Goal: Task Accomplishment & Management: Manage account settings

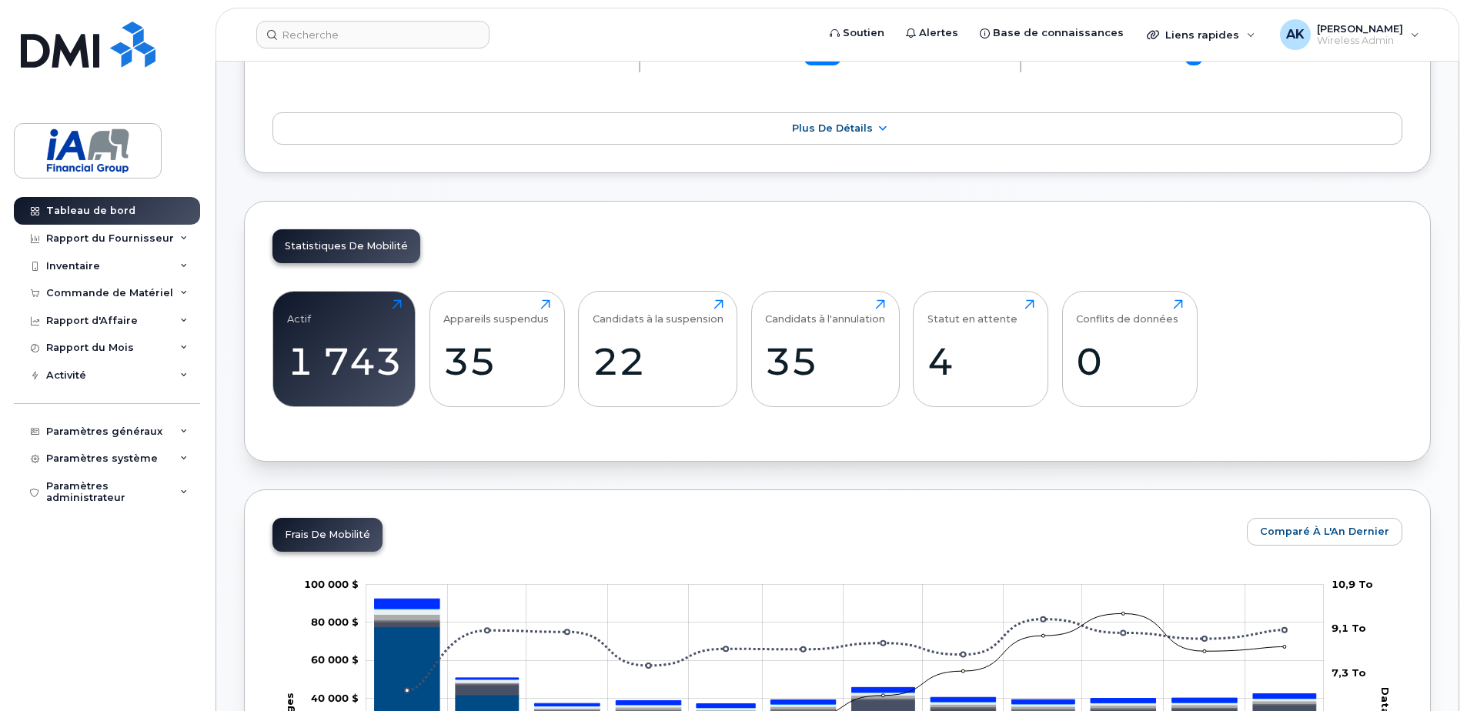
scroll to position [308, 0]
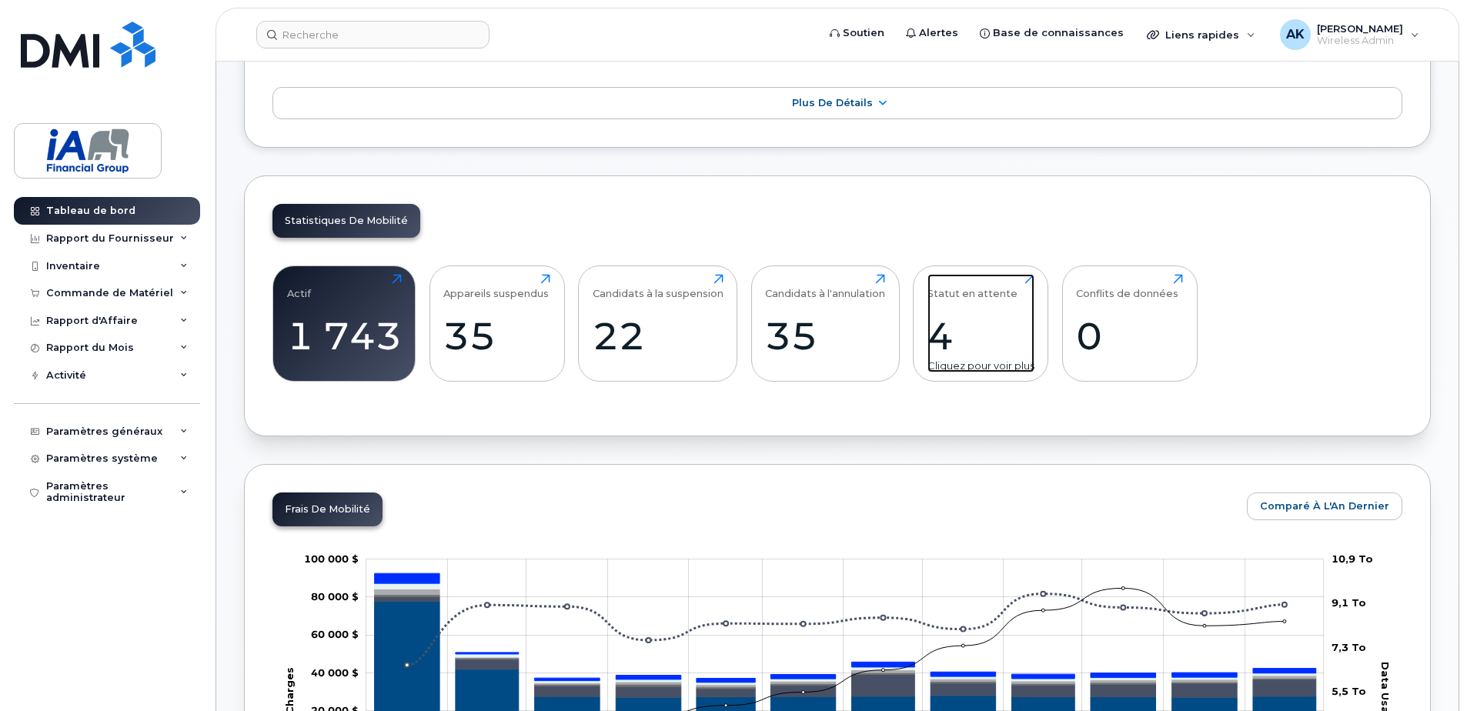
click at [950, 336] on div "4" at bounding box center [981, 335] width 107 height 45
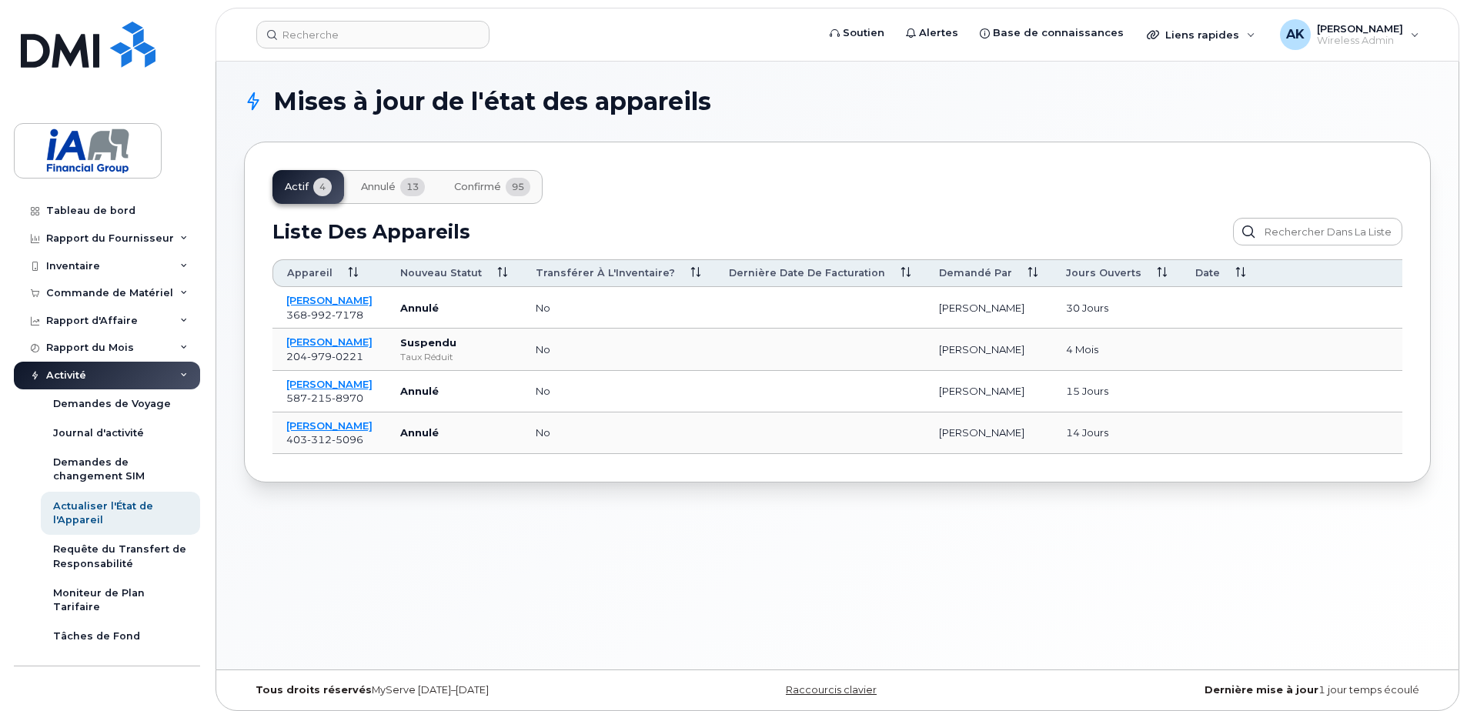
drag, startPoint x: 1084, startPoint y: 311, endPoint x: 1002, endPoint y: 313, distance: 81.6
click at [1002, 313] on tr "Angello Chen 368 992 7178 Annulé no Ahmed Ksontini 30 jours" at bounding box center [866, 308] width 1187 height 42
click at [378, 192] on span "Annulé" at bounding box center [378, 187] width 35 height 12
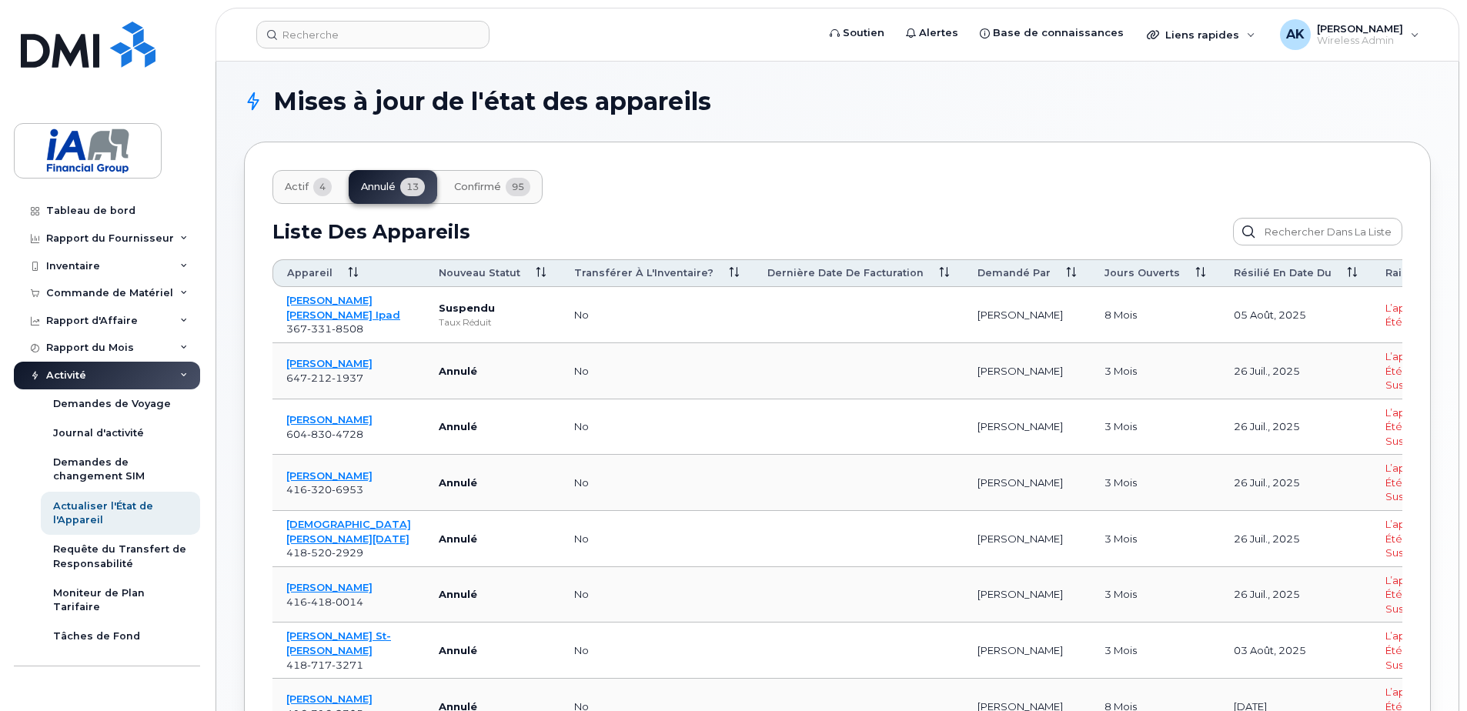
click at [289, 188] on span "Actif" at bounding box center [297, 187] width 24 height 12
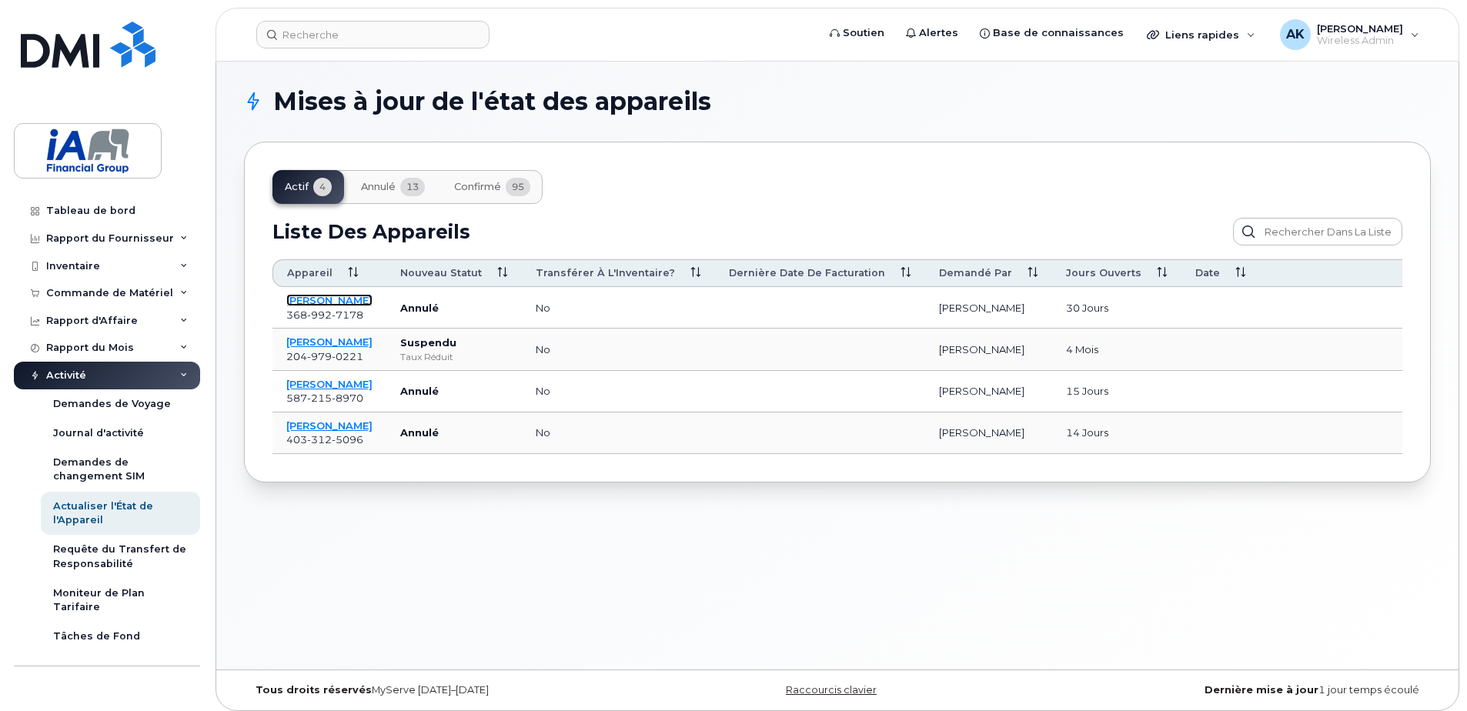
click at [328, 300] on link "Angello Chen" at bounding box center [329, 300] width 86 height 12
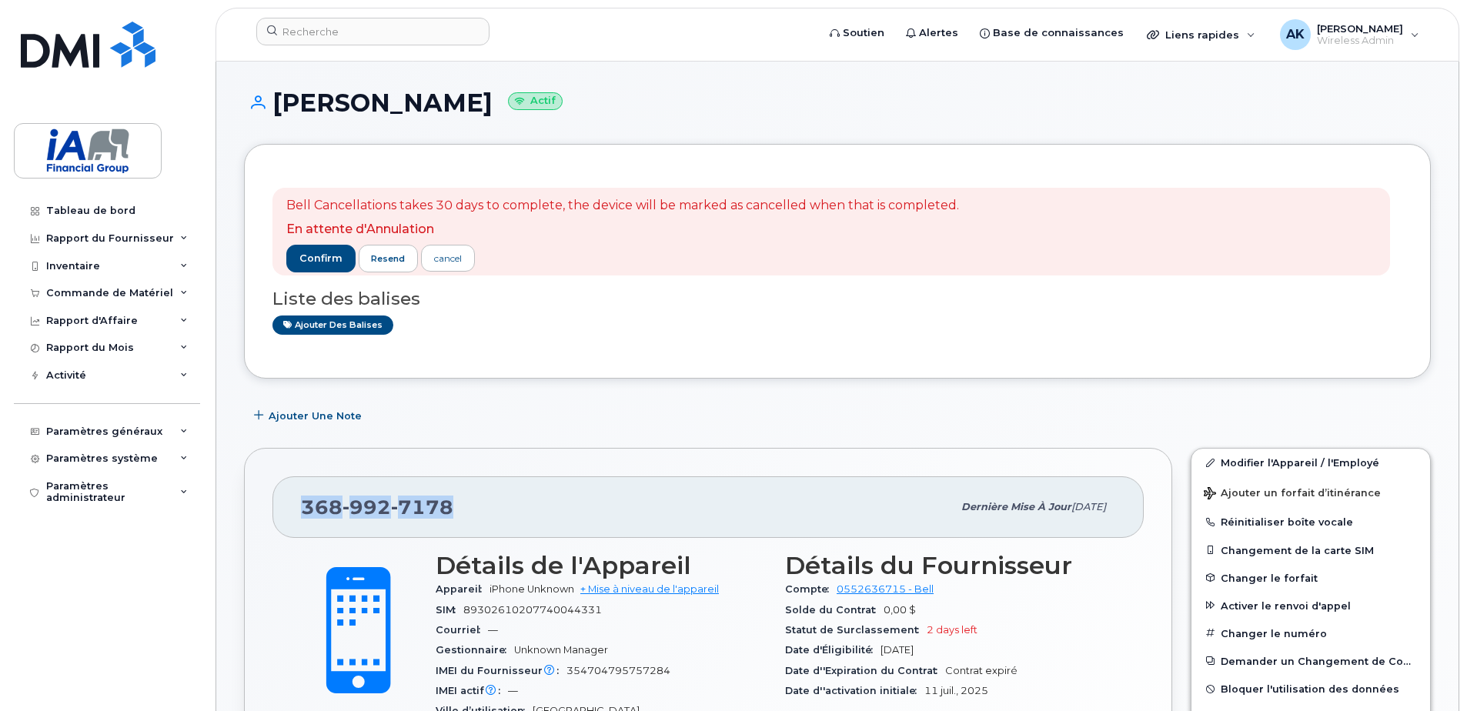
drag, startPoint x: 455, startPoint y: 509, endPoint x: 308, endPoint y: 513, distance: 147.1
click at [295, 513] on div "368 992 7178 Dernière mise à jour 09 oct., 2025" at bounding box center [708, 508] width 871 height 62
drag, startPoint x: 308, startPoint y: 513, endPoint x: 329, endPoint y: 510, distance: 21.8
copy span "368 992 7178"
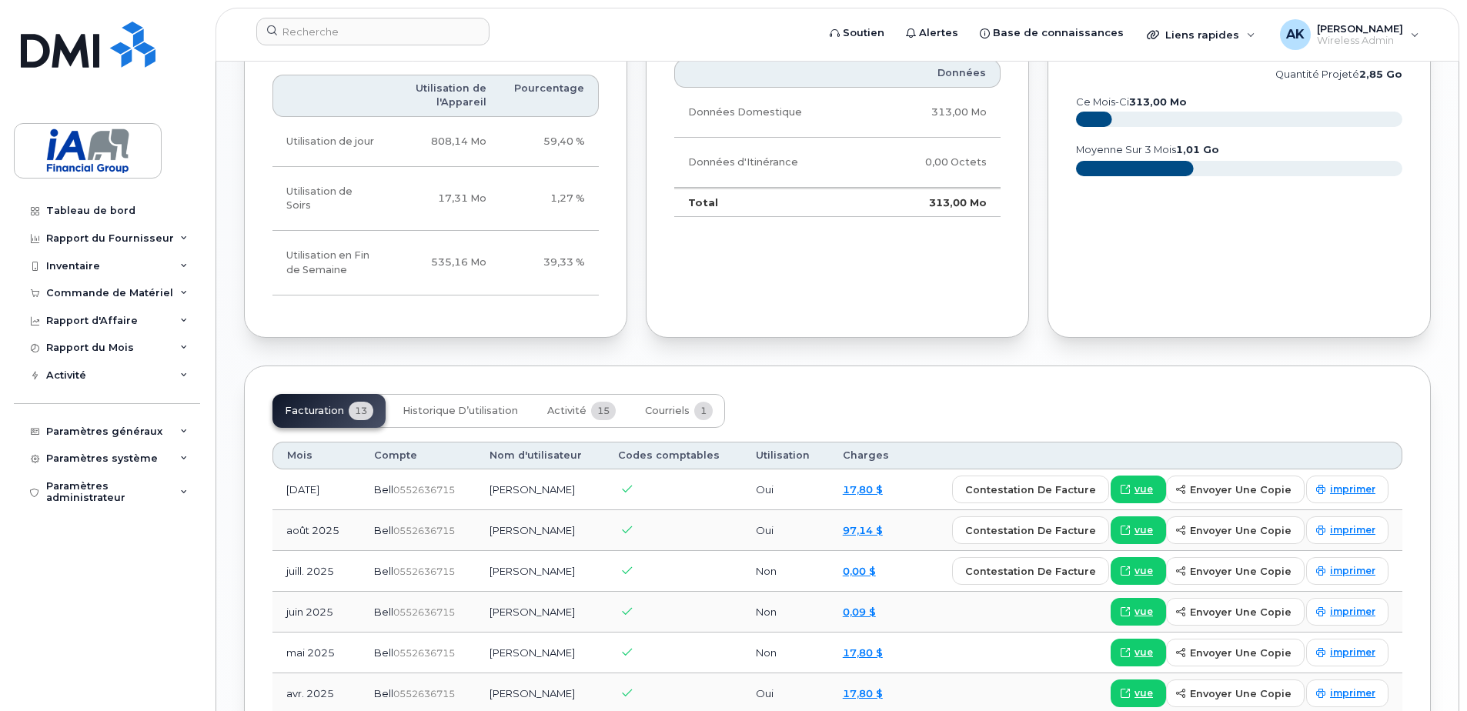
scroll to position [1078, 0]
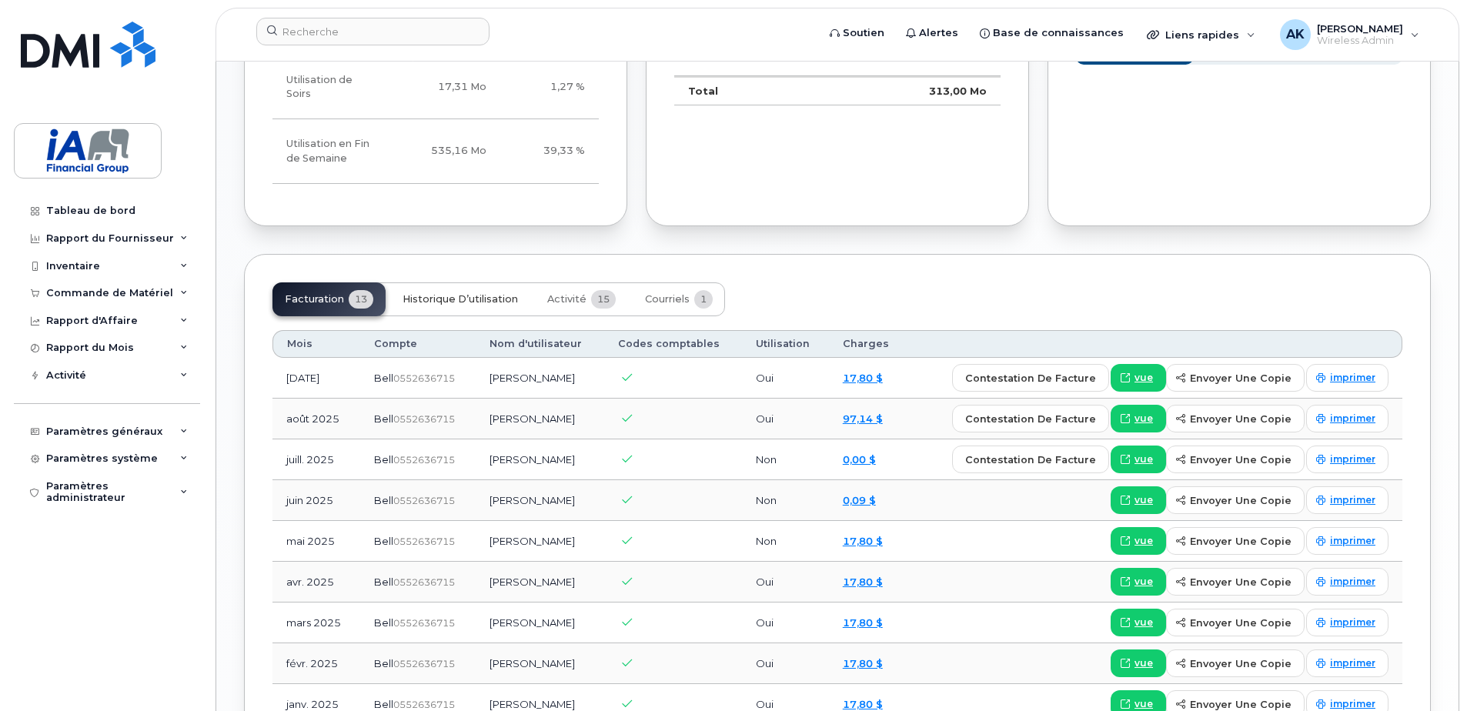
click at [470, 293] on span "Historique d’utilisation" at bounding box center [460, 299] width 115 height 12
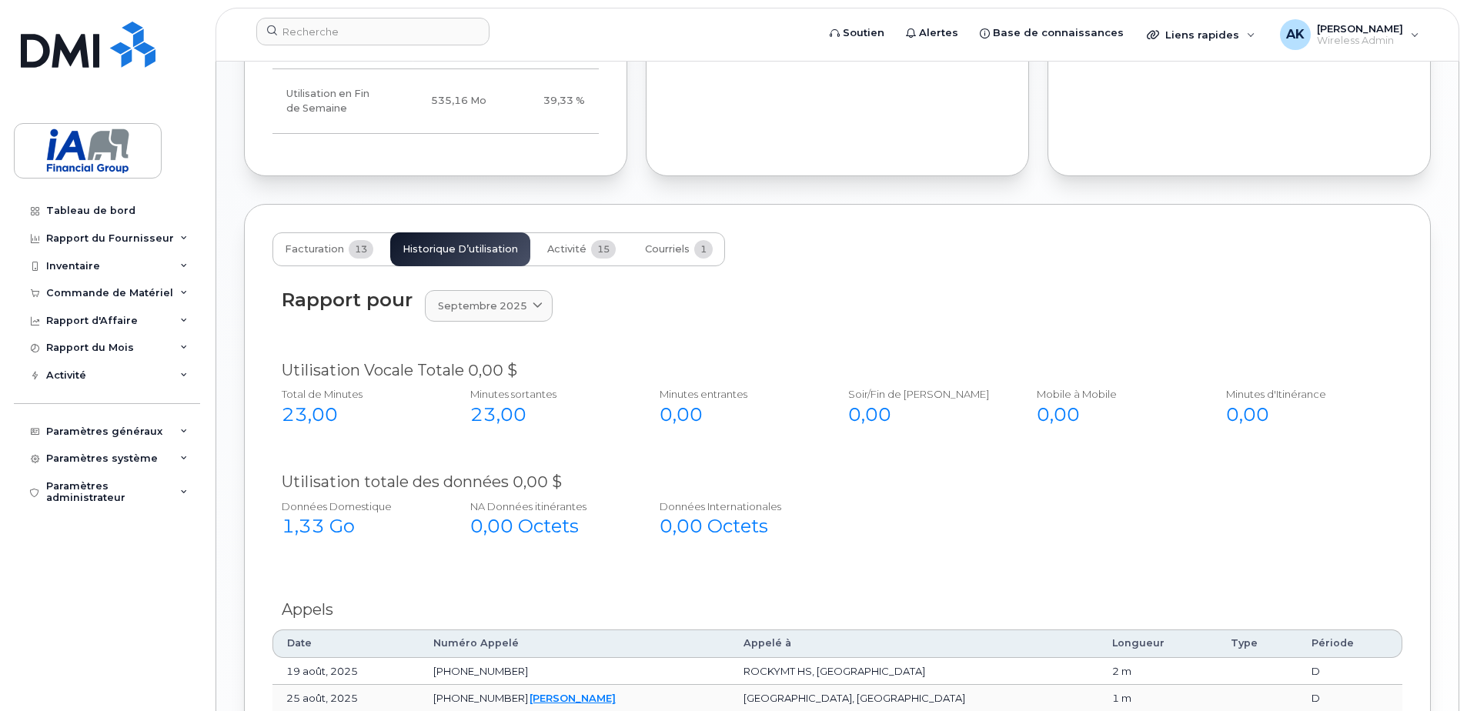
scroll to position [1155, 0]
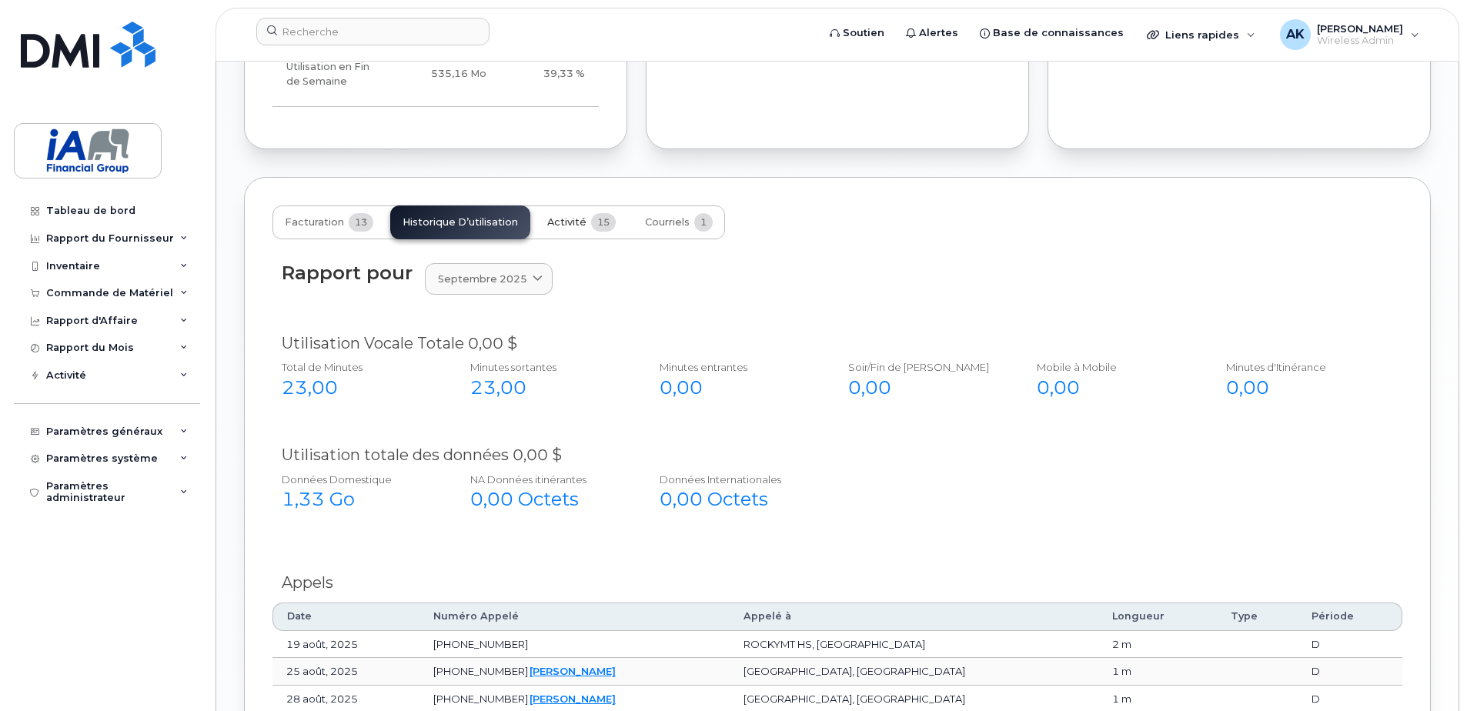
click at [563, 216] on span "Activité" at bounding box center [566, 222] width 39 height 12
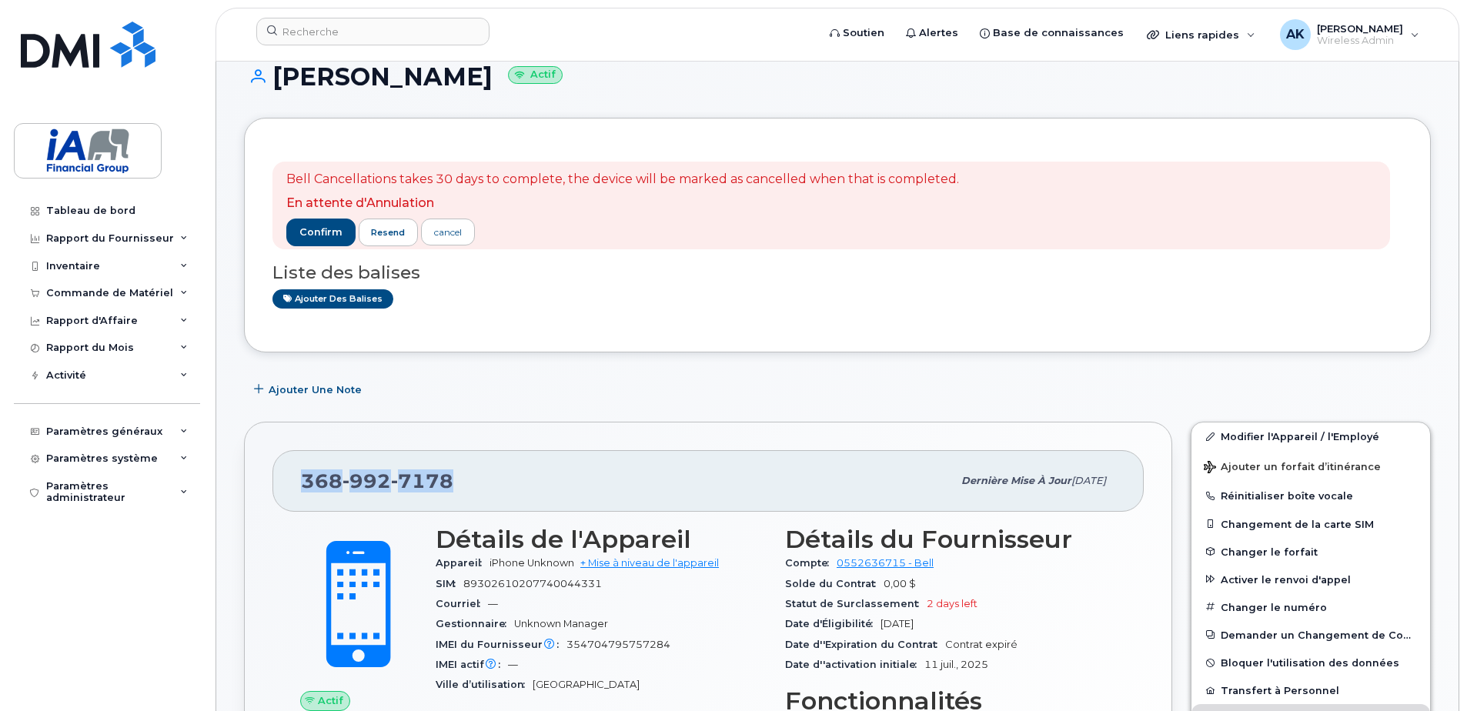
scroll to position [0, 0]
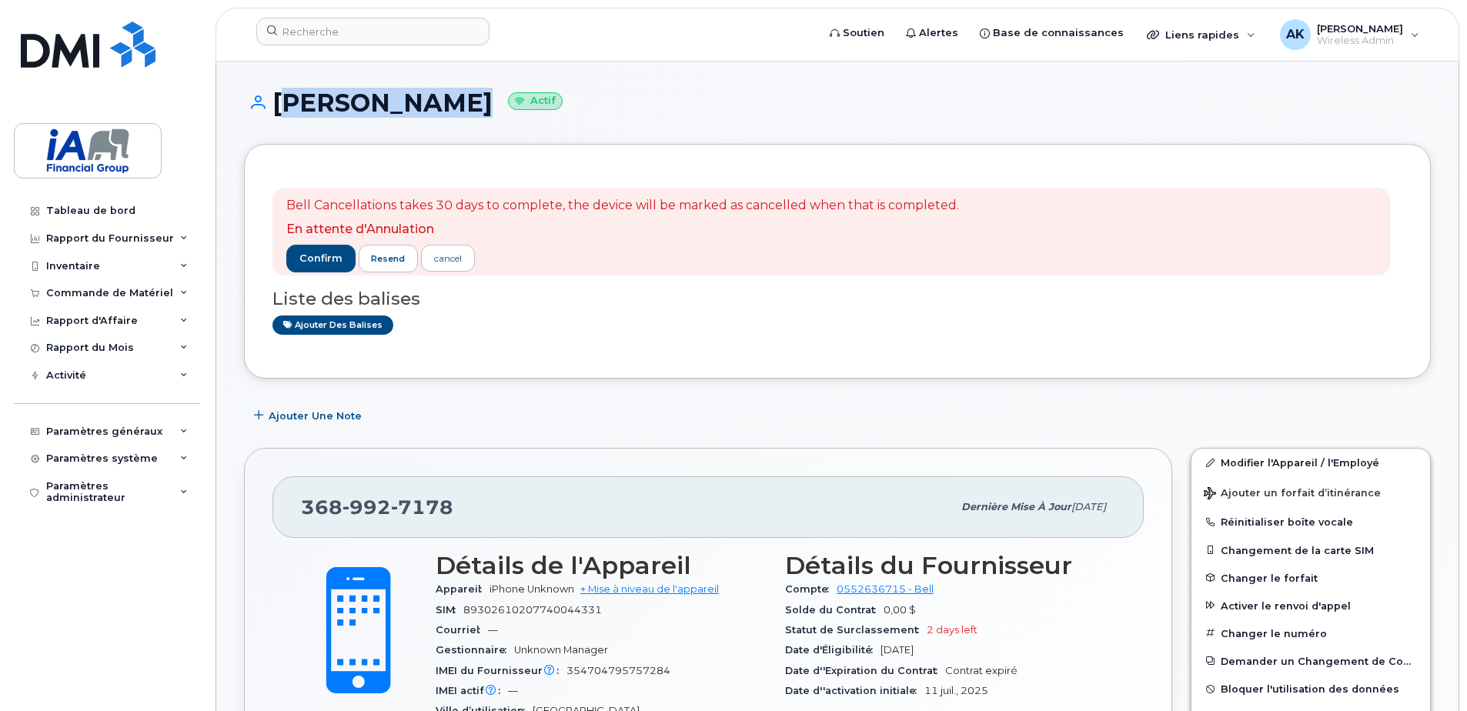
drag, startPoint x: 276, startPoint y: 105, endPoint x: 444, endPoint y: 109, distance: 168.6
click at [447, 109] on h1 "Angello Chen Actif" at bounding box center [837, 102] width 1187 height 27
click at [807, 133] on div "Angello Chen Actif" at bounding box center [837, 116] width 1187 height 55
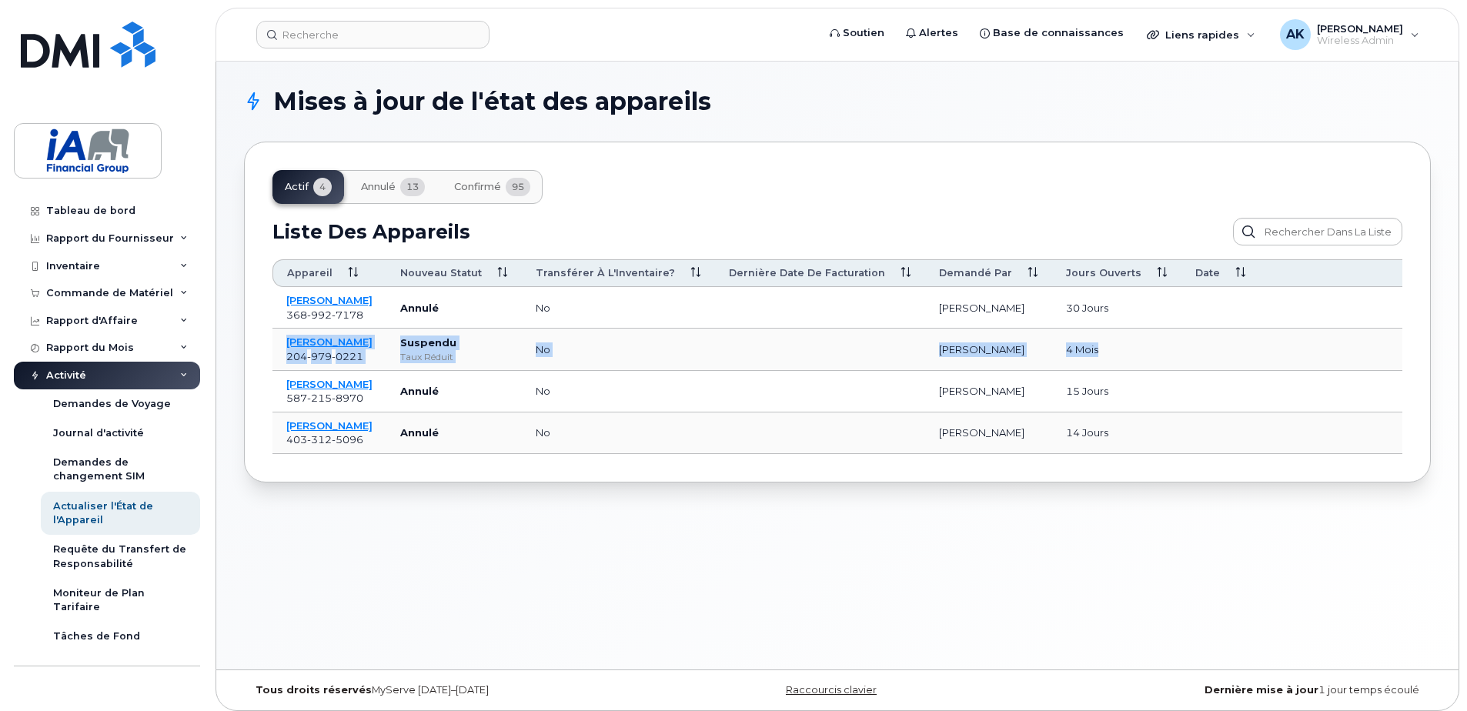
drag, startPoint x: 1087, startPoint y: 353, endPoint x: 276, endPoint y: 346, distance: 810.6
click at [276, 346] on tr "Nancy Mac 204 979 0221 Suspendu Taux Réduit no Daniel Rollin 4 mois" at bounding box center [866, 350] width 1187 height 42
click at [303, 537] on div "Mises à jour de l'état des appareils Actif 4 Annulé 13 Confirmé 95 Liste Des Ap…" at bounding box center [837, 366] width 1242 height 608
click at [657, 567] on div "Mises à jour de l'état des appareils Actif 4 Annulé 13 Confirmé 95 Liste Des Ap…" at bounding box center [837, 366] width 1242 height 608
click at [1087, 357] on td "4 mois" at bounding box center [1116, 350] width 129 height 42
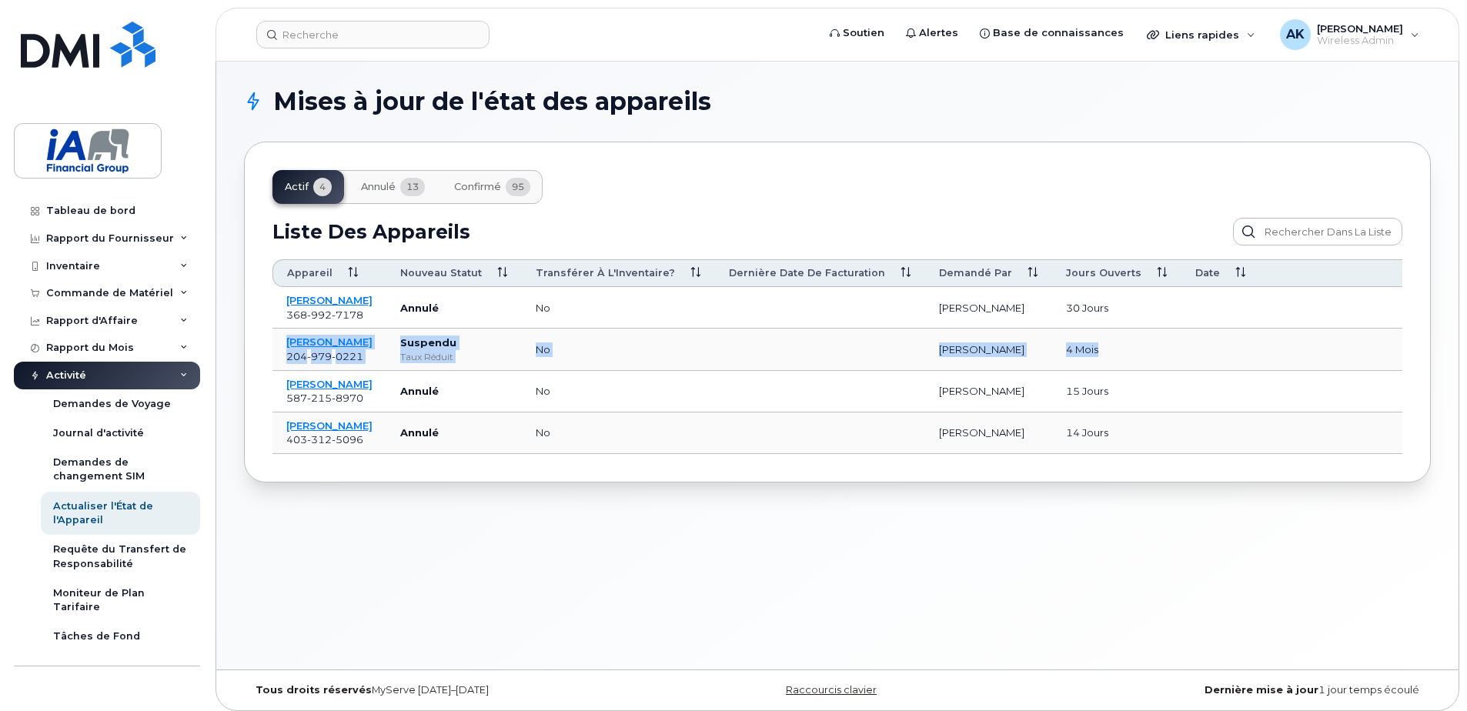
drag, startPoint x: 1087, startPoint y: 357, endPoint x: 278, endPoint y: 330, distance: 809.5
click at [278, 330] on tr "Nancy Mac 204 979 0221 Suspendu Taux Réduit no Daniel Rollin 4 mois" at bounding box center [866, 350] width 1187 height 42
click at [727, 352] on td at bounding box center [820, 350] width 210 height 42
drag, startPoint x: 1085, startPoint y: 356, endPoint x: 996, endPoint y: 360, distance: 88.6
click at [996, 360] on tr "Nancy Mac 204 979 0221 Suspendu Taux Réduit no Daniel Rollin 4 mois" at bounding box center [866, 350] width 1187 height 42
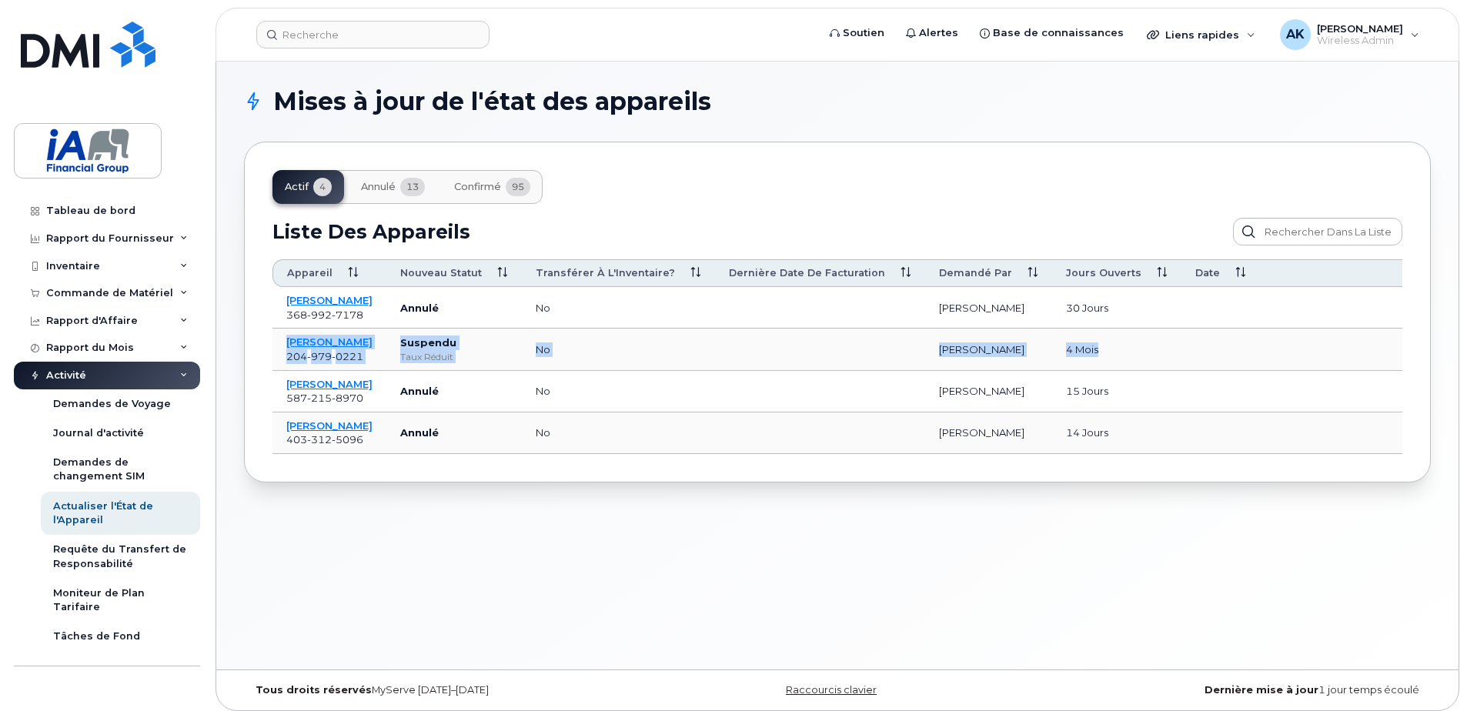
drag, startPoint x: 273, startPoint y: 343, endPoint x: 1156, endPoint y: 345, distance: 882.2
click at [1156, 345] on tr "Nancy Mac 204 979 0221 Suspendu Taux Réduit no Daniel Rollin 4 mois" at bounding box center [866, 350] width 1187 height 42
click at [672, 350] on td "no" at bounding box center [618, 350] width 193 height 42
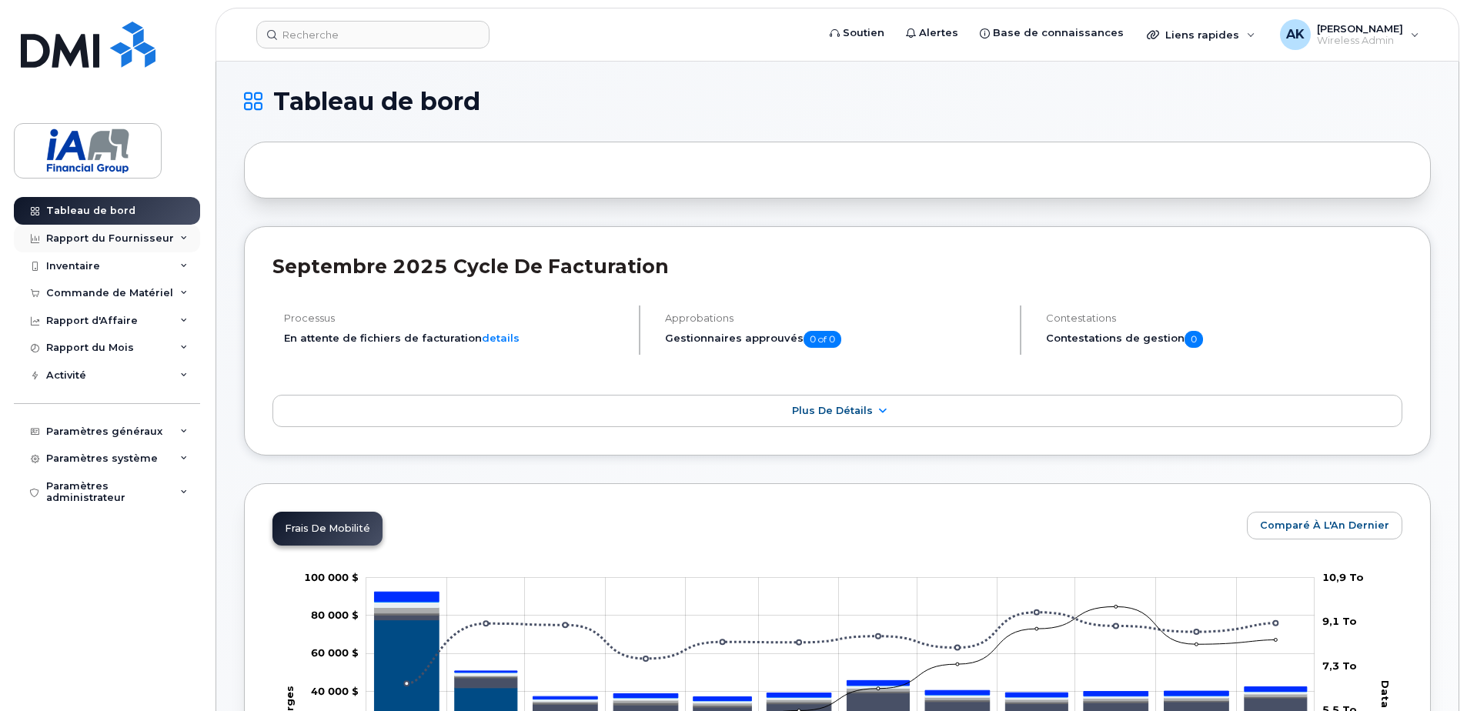
click at [90, 233] on div "Rapport du Fournisseur" at bounding box center [110, 238] width 128 height 12
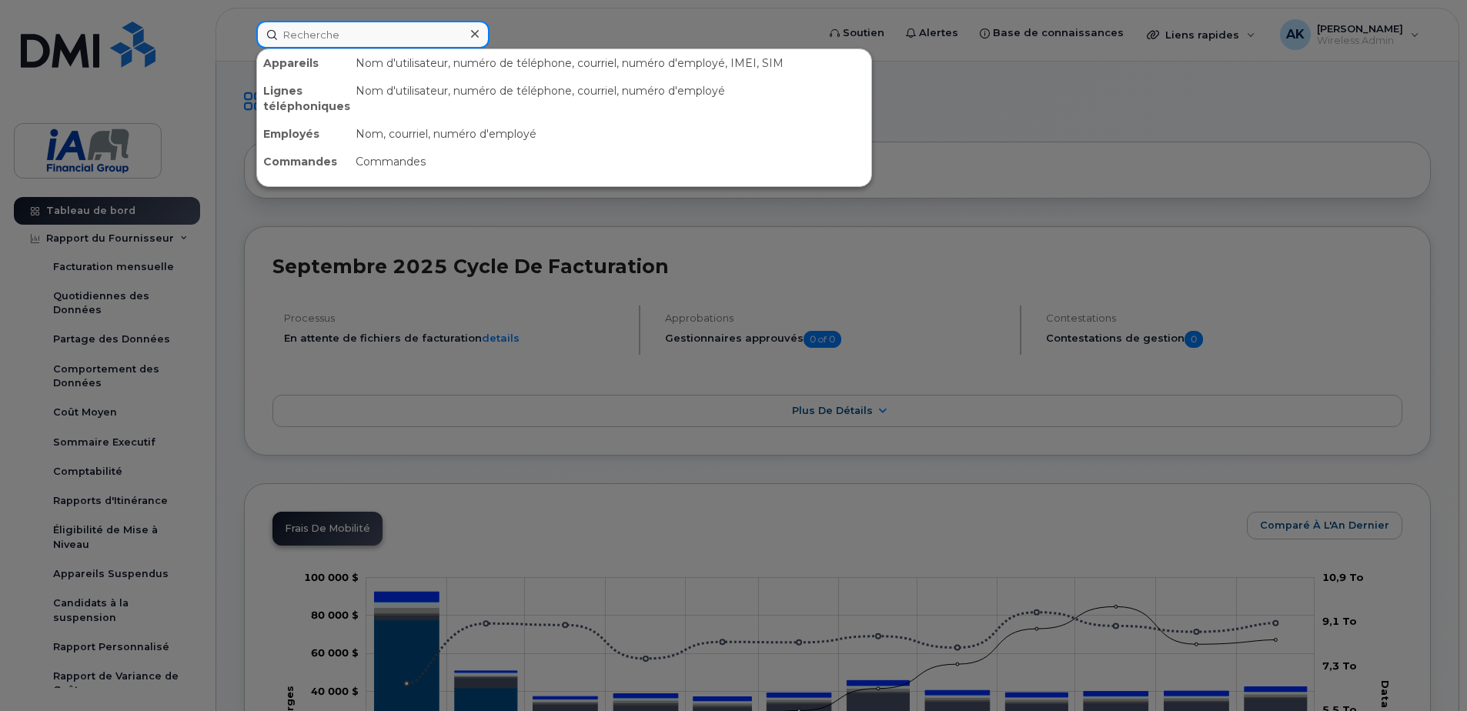
click at [383, 38] on input at bounding box center [372, 35] width 233 height 28
click at [535, 41] on div at bounding box center [733, 355] width 1467 height 711
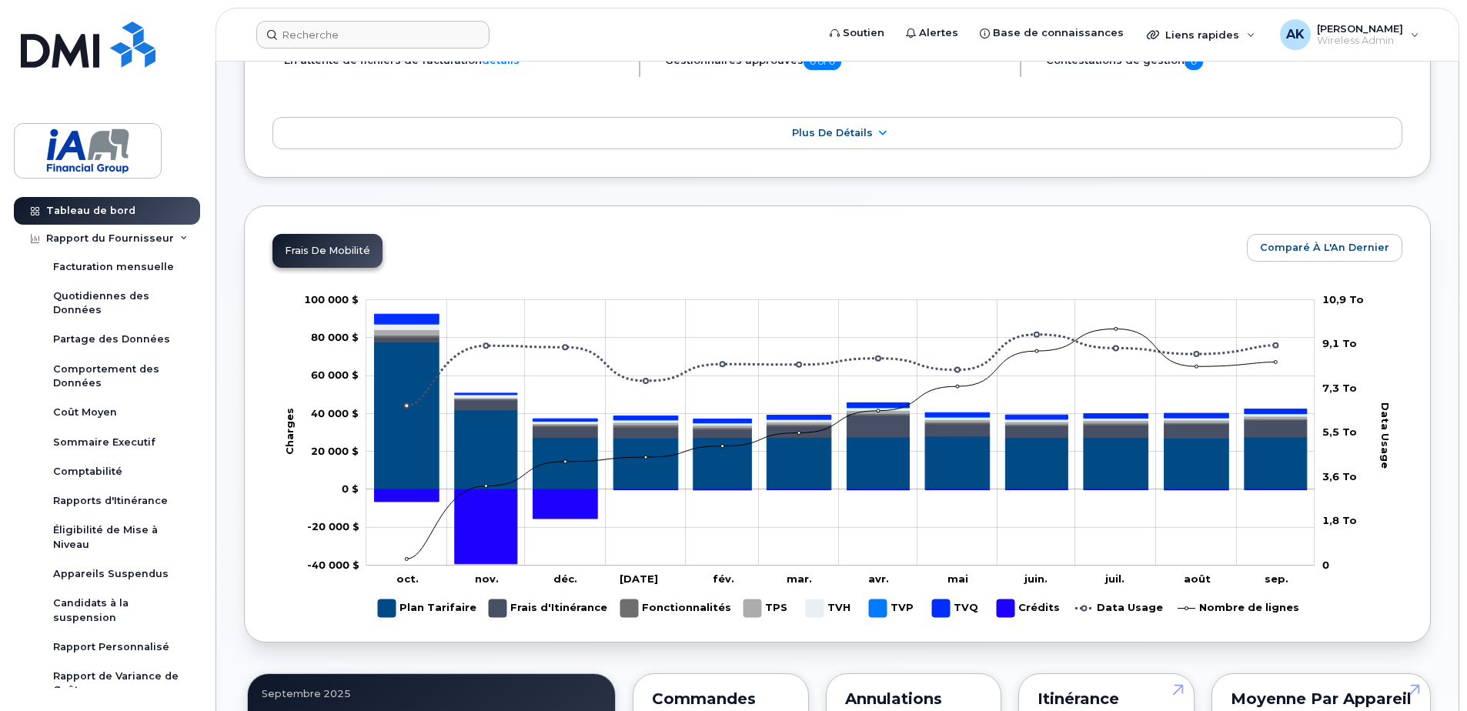
scroll to position [385, 0]
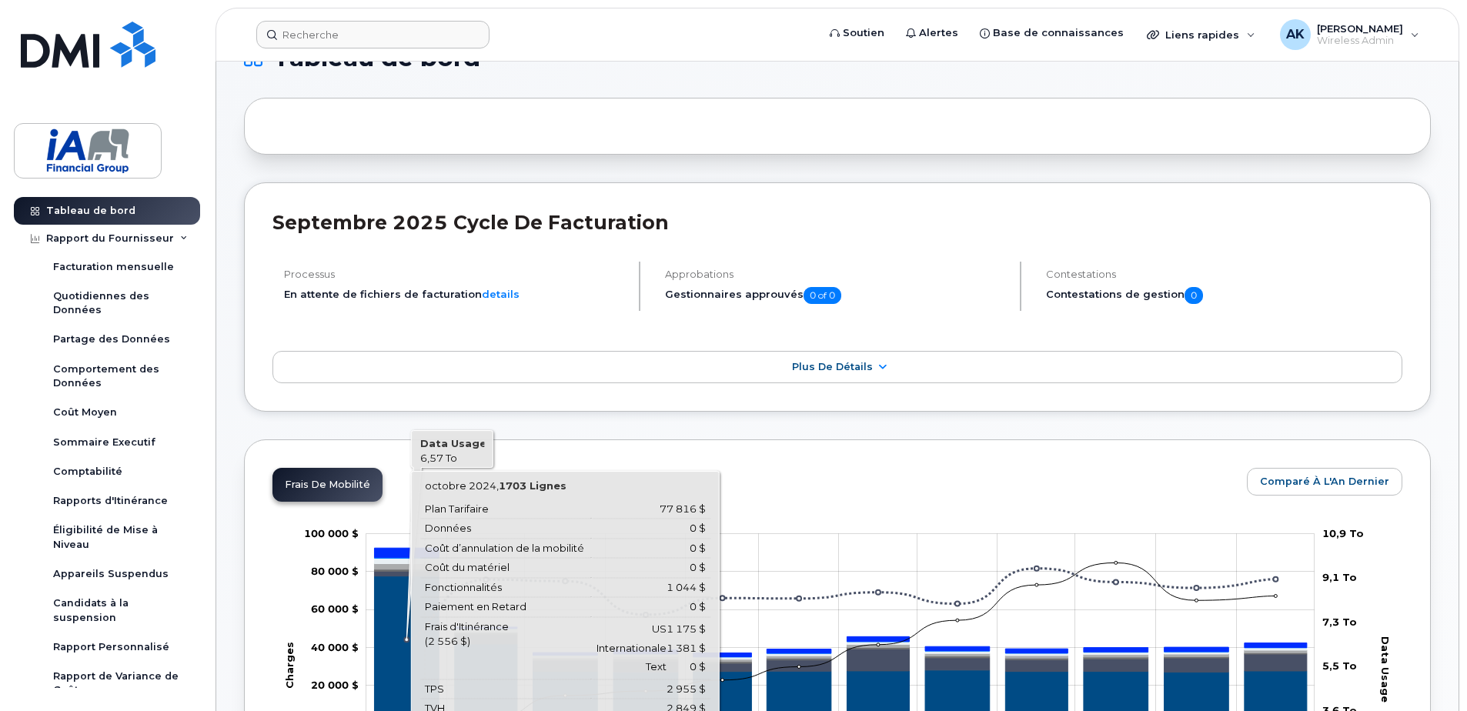
scroll to position [0, 0]
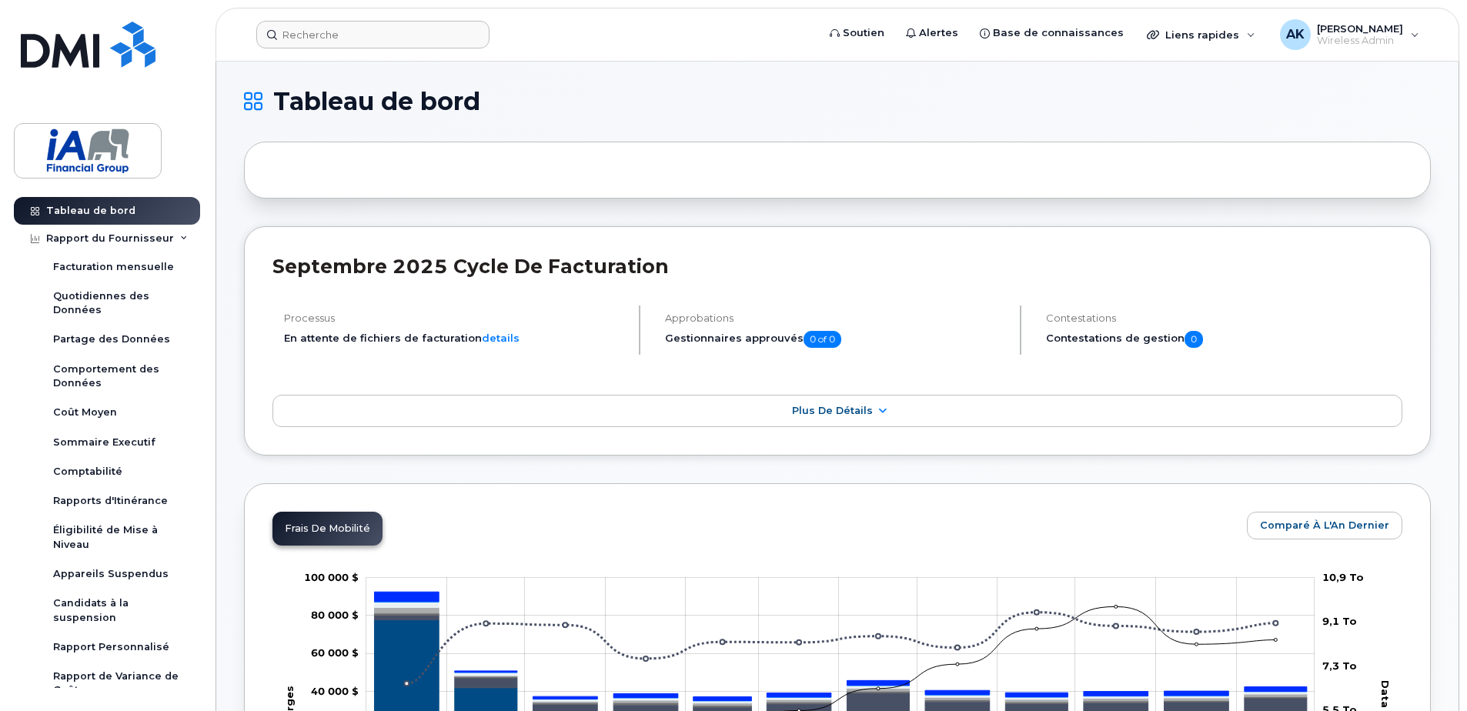
click at [497, 112] on h1 "Tableau de bord" at bounding box center [833, 101] width 1179 height 25
drag, startPoint x: 483, startPoint y: 100, endPoint x: 279, endPoint y: 106, distance: 204.9
click at [279, 106] on h1 "Tableau de bord" at bounding box center [833, 101] width 1179 height 25
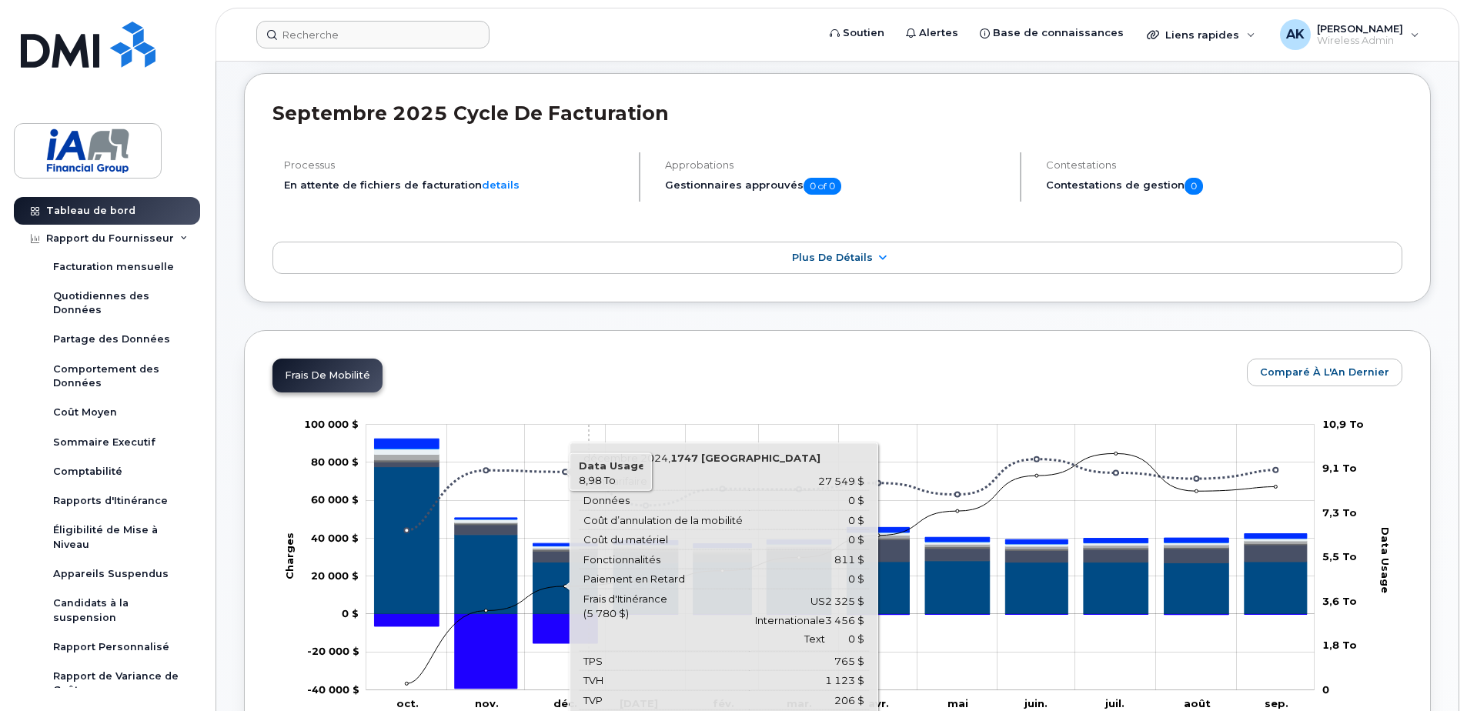
scroll to position [154, 0]
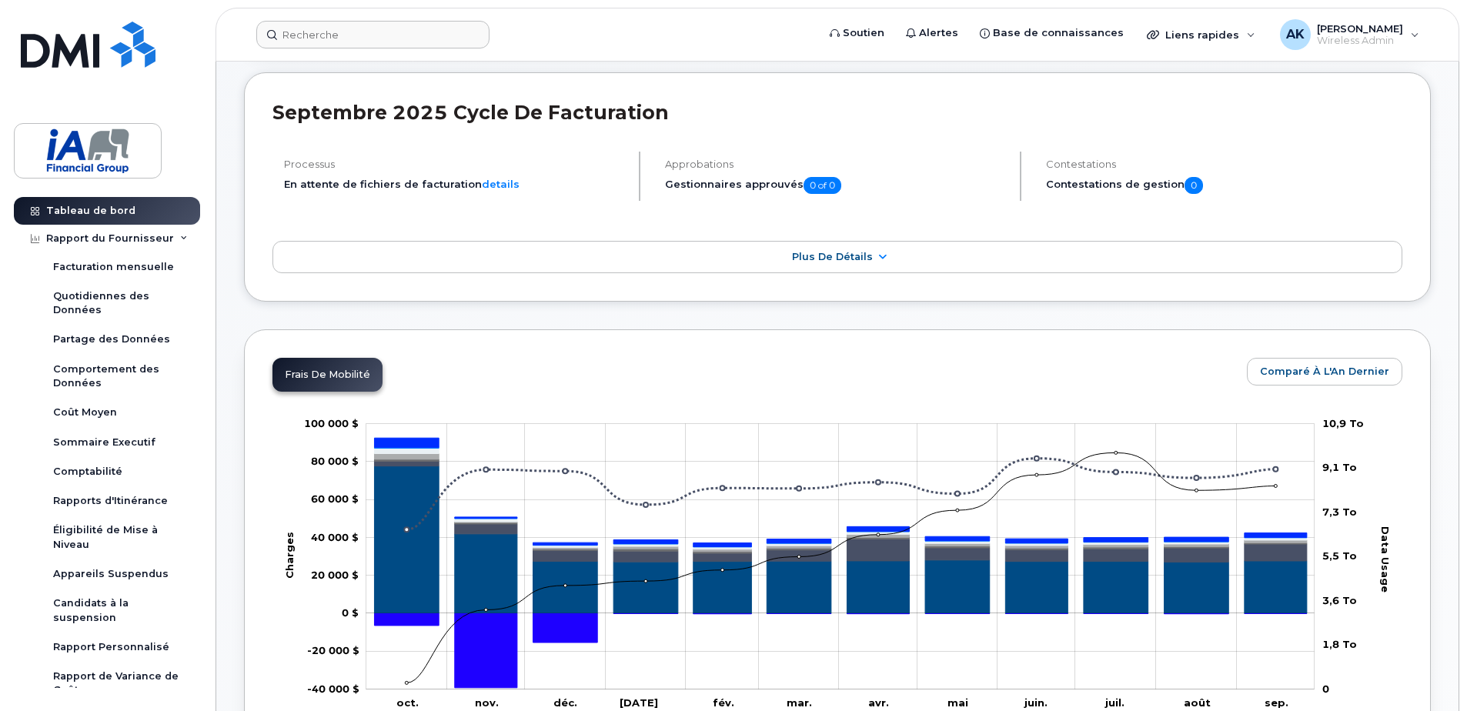
click at [310, 18] on header "Soutien Alertes Base de connaissances Liens rapides Suspendre/Supprimer l’appar…" at bounding box center [838, 35] width 1244 height 54
click at [310, 26] on input at bounding box center [372, 35] width 233 height 28
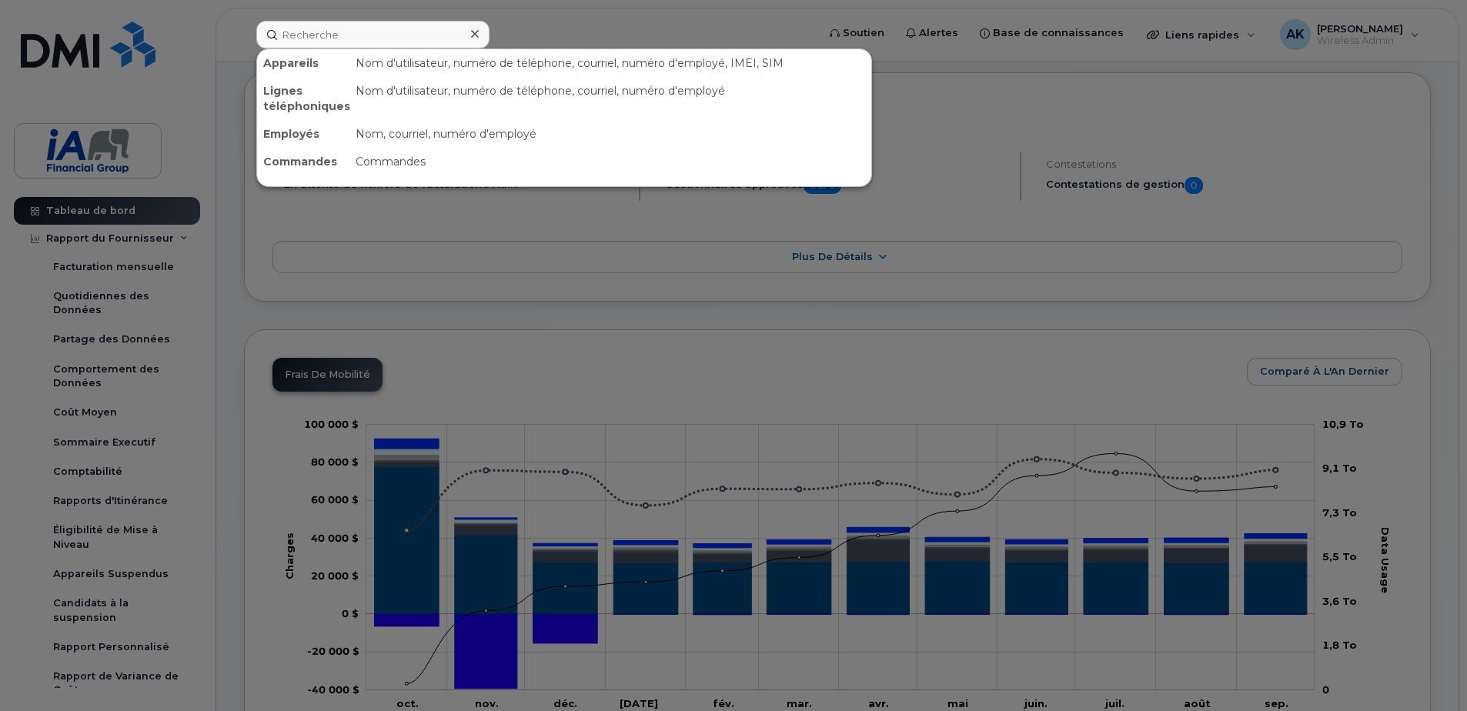
click at [228, 224] on div at bounding box center [733, 355] width 1467 height 711
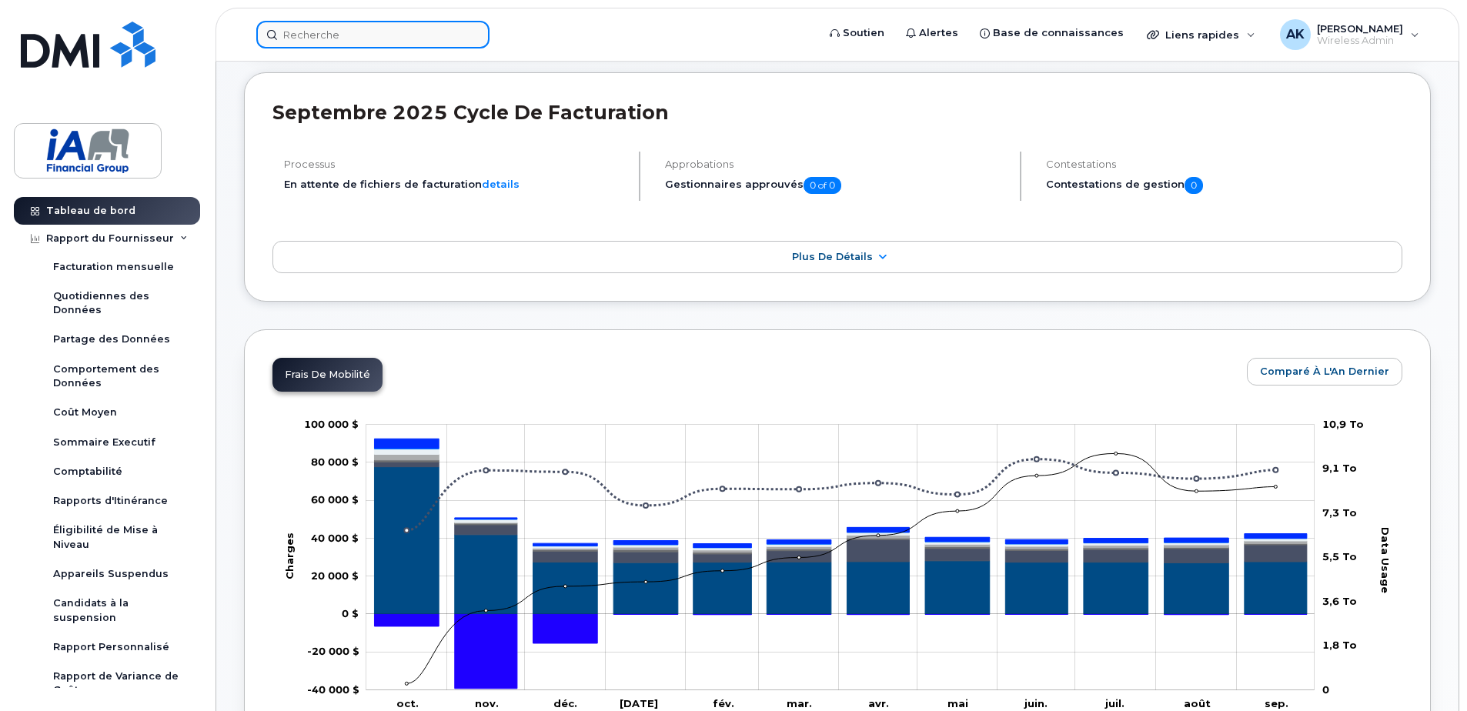
click at [325, 25] on input at bounding box center [372, 35] width 233 height 28
click at [325, 27] on input at bounding box center [372, 35] width 233 height 28
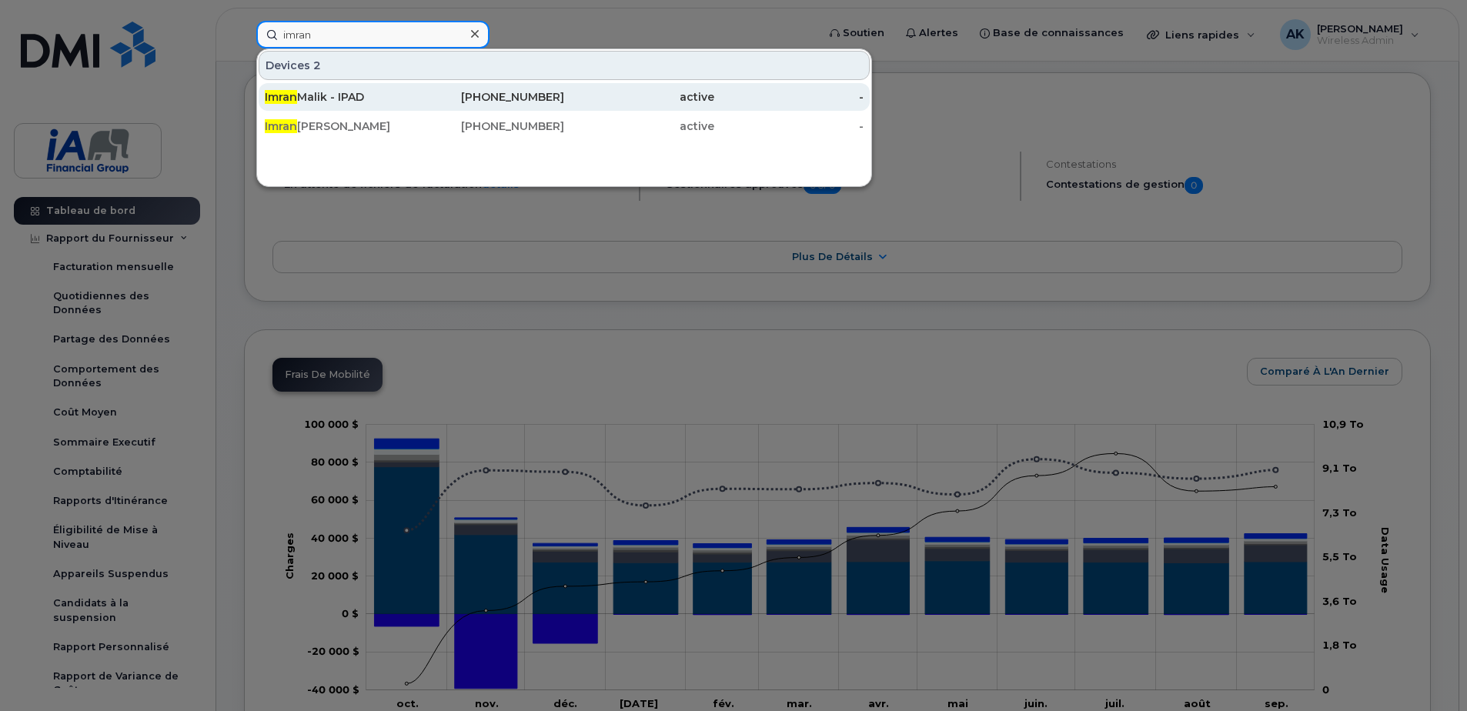
type input "imran"
click at [353, 95] on div "Imran Malik - IPAD" at bounding box center [340, 96] width 150 height 15
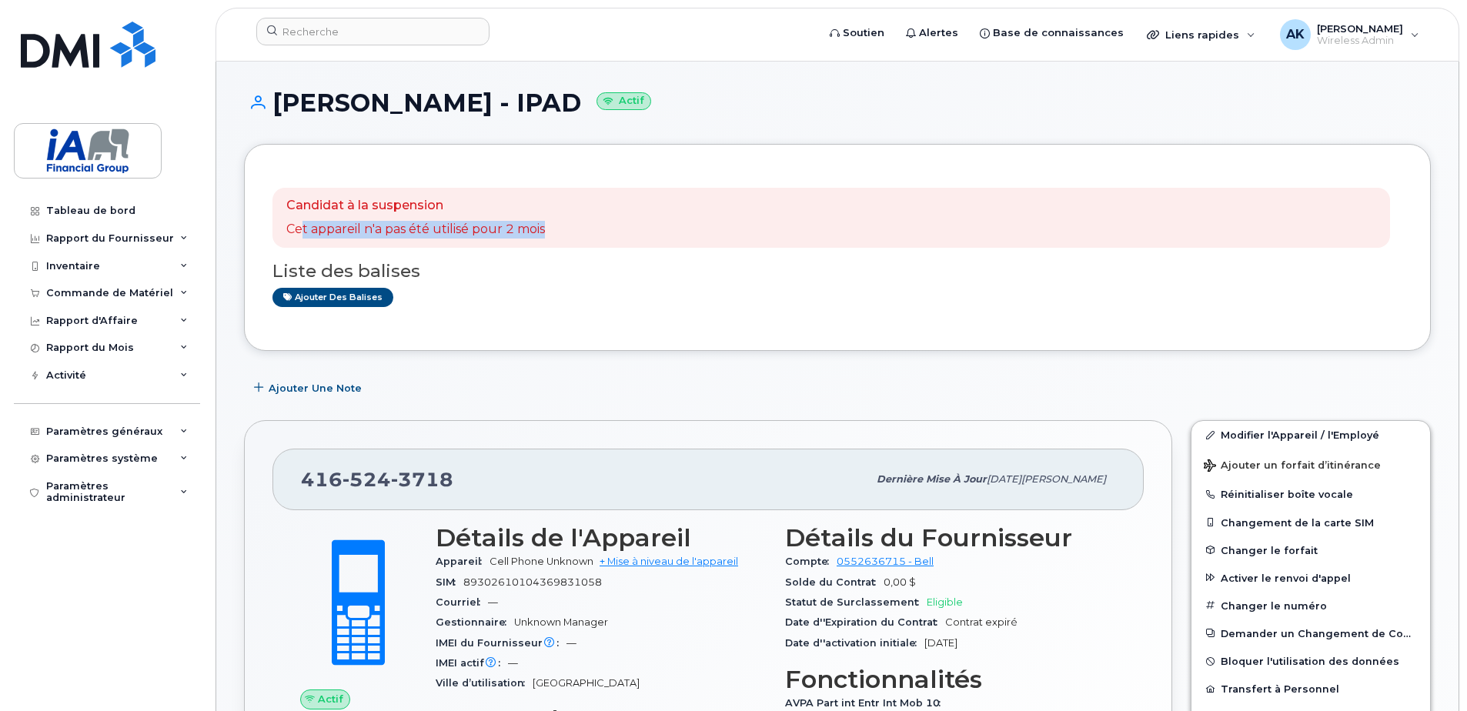
drag, startPoint x: 301, startPoint y: 235, endPoint x: 585, endPoint y: 246, distance: 284.3
click at [585, 246] on div "Candidat à la suspension Cet appareil n'a pas été utilisé pour 2 mois" at bounding box center [832, 218] width 1118 height 60
drag, startPoint x: 585, startPoint y: 246, endPoint x: 574, endPoint y: 272, distance: 28.6
click at [574, 272] on h3 "Liste des balises" at bounding box center [838, 271] width 1130 height 19
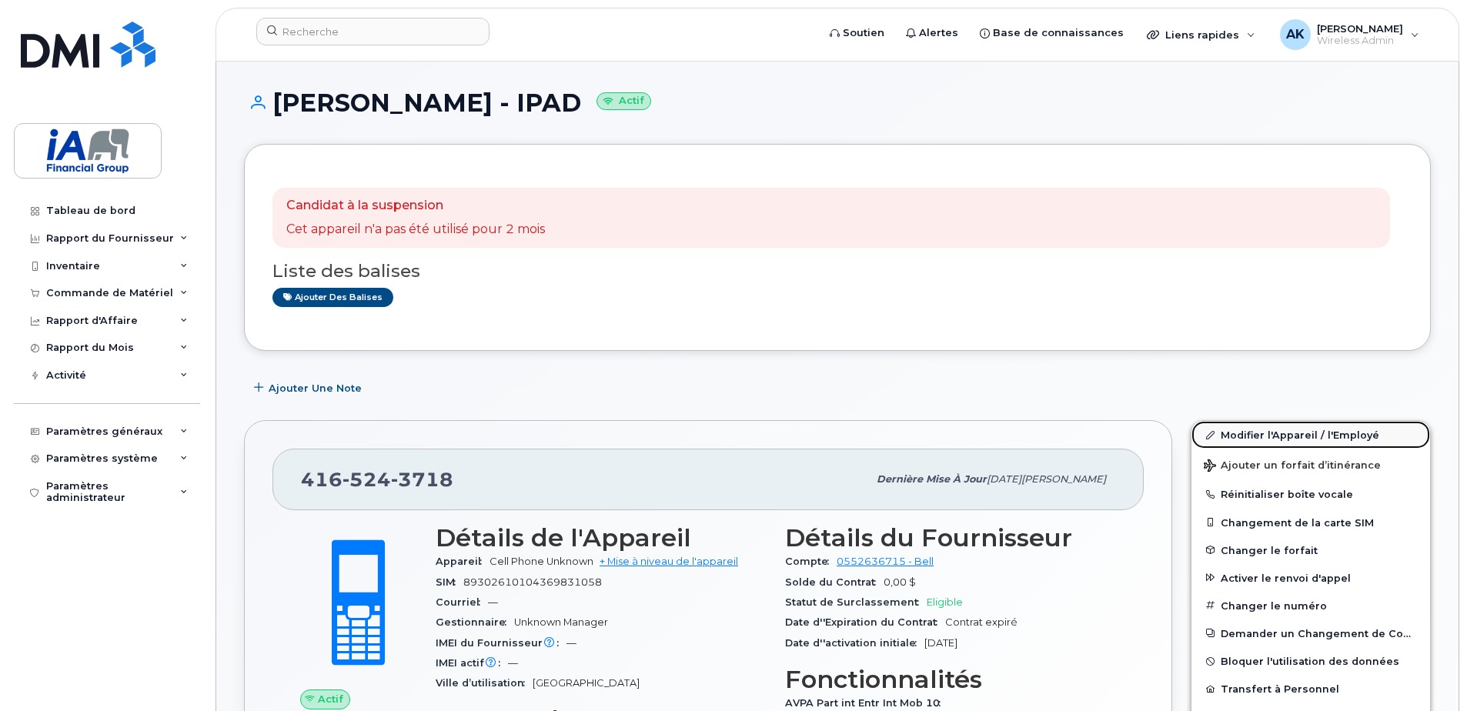
click at [1280, 436] on link "Modifier l'Appareil / l'Employé" at bounding box center [1311, 435] width 239 height 28
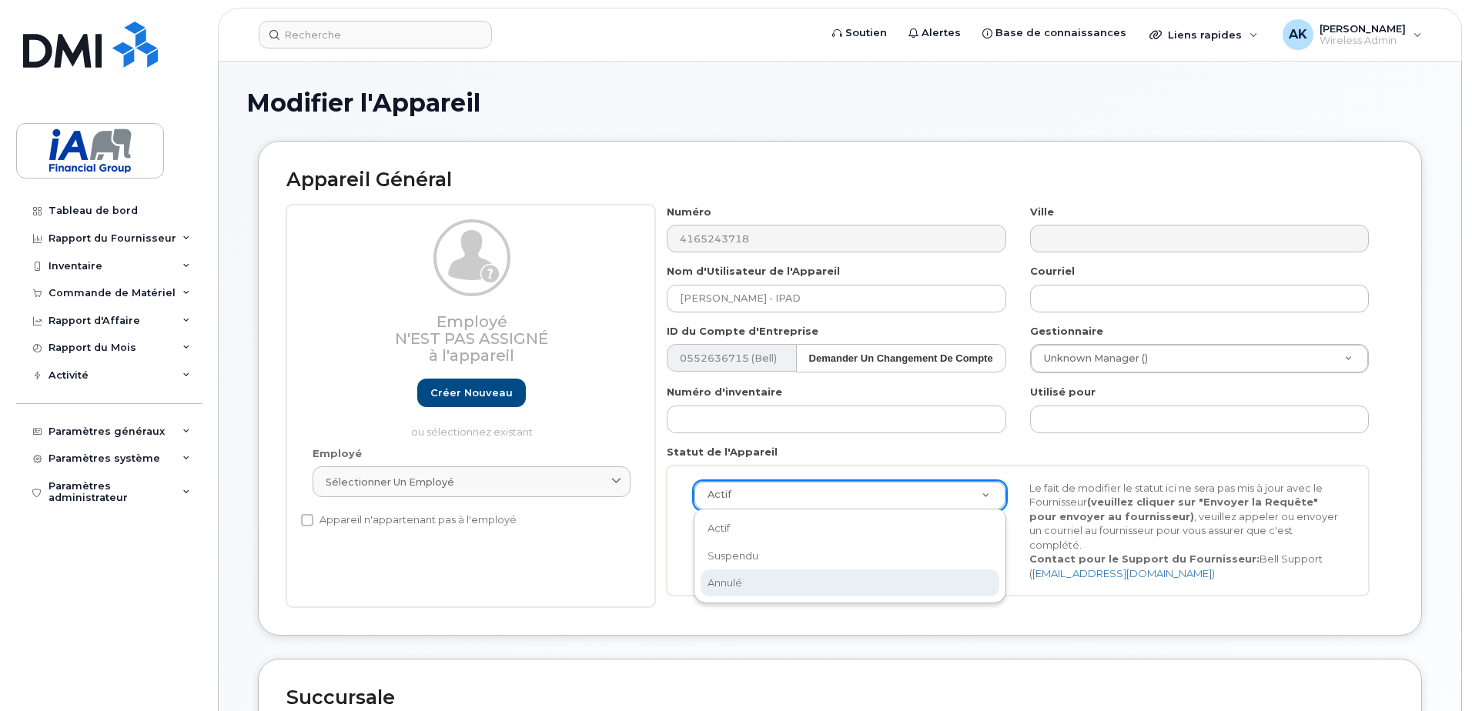
scroll to position [0, 5]
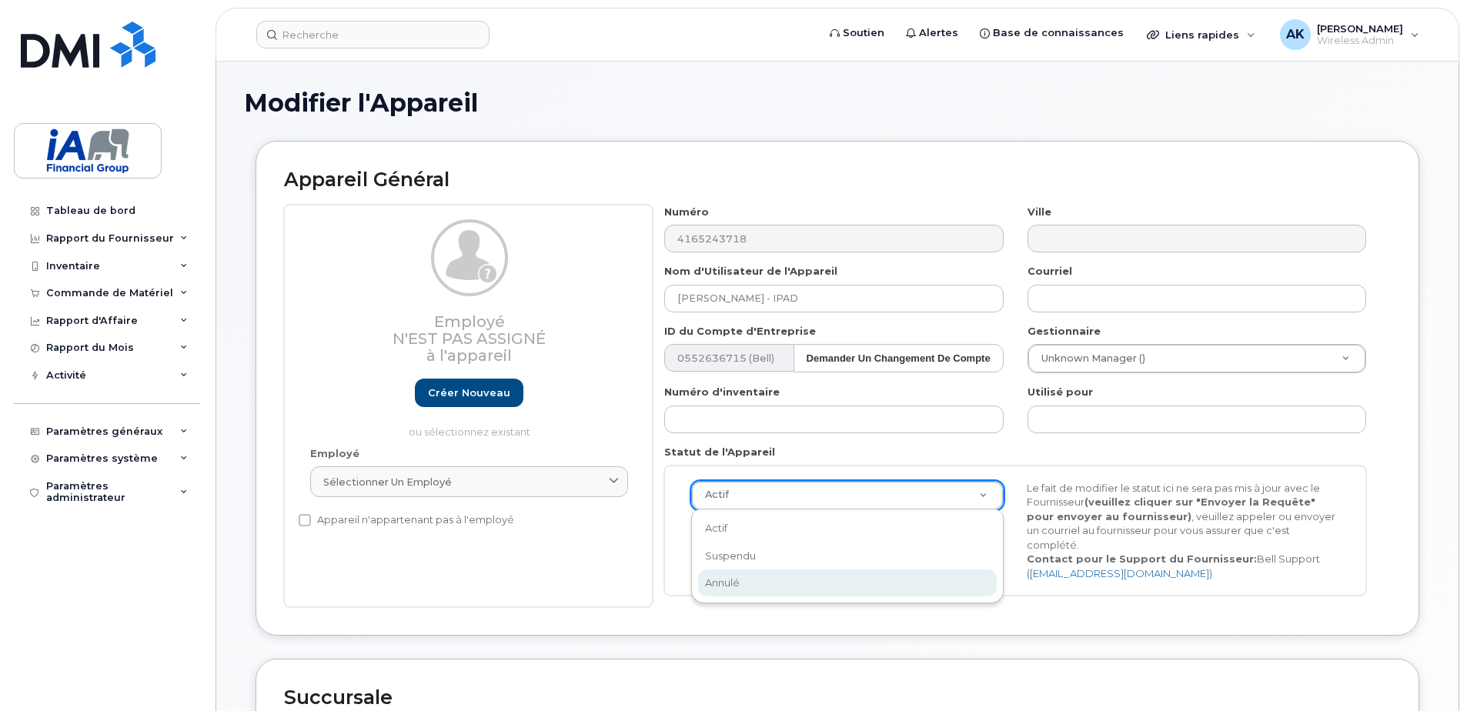
select select "cancelled"
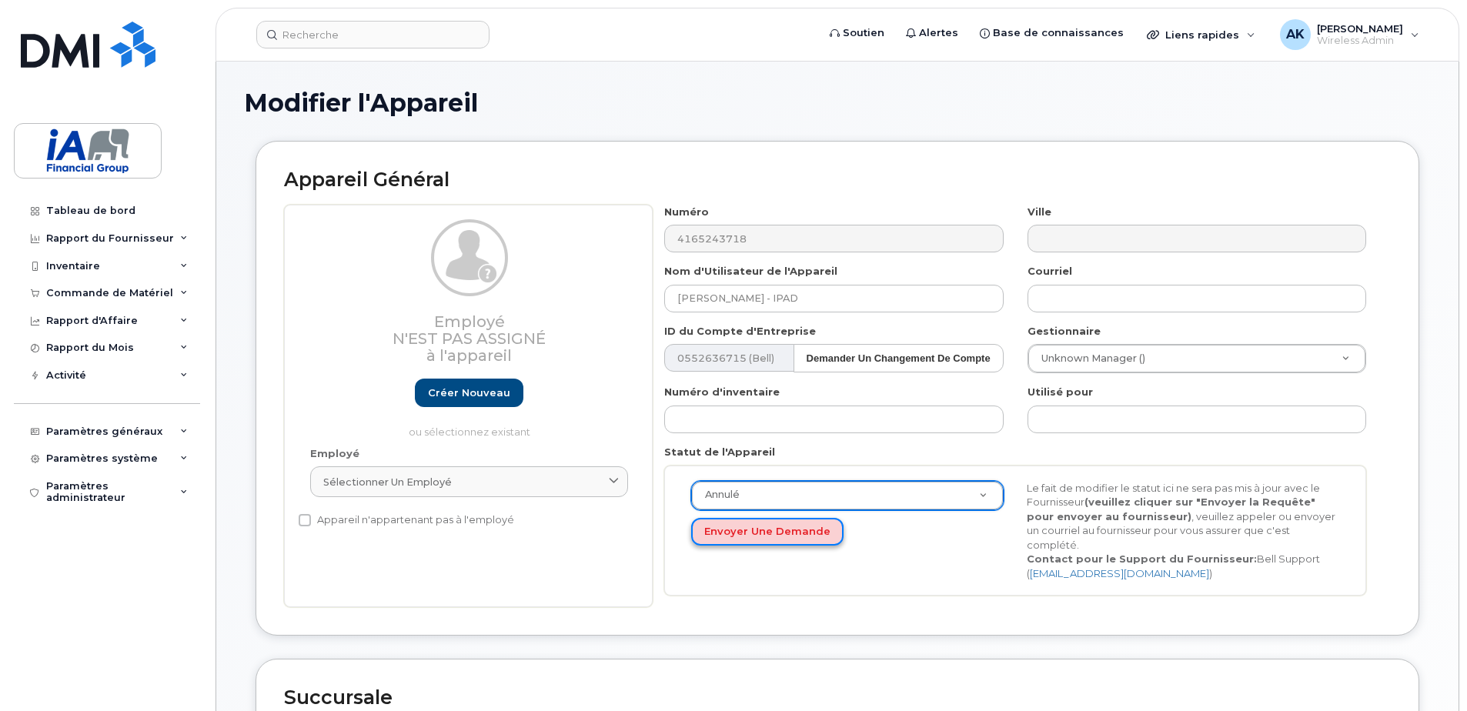
click at [761, 527] on button "Envoyer une Demande" at bounding box center [767, 532] width 152 height 28
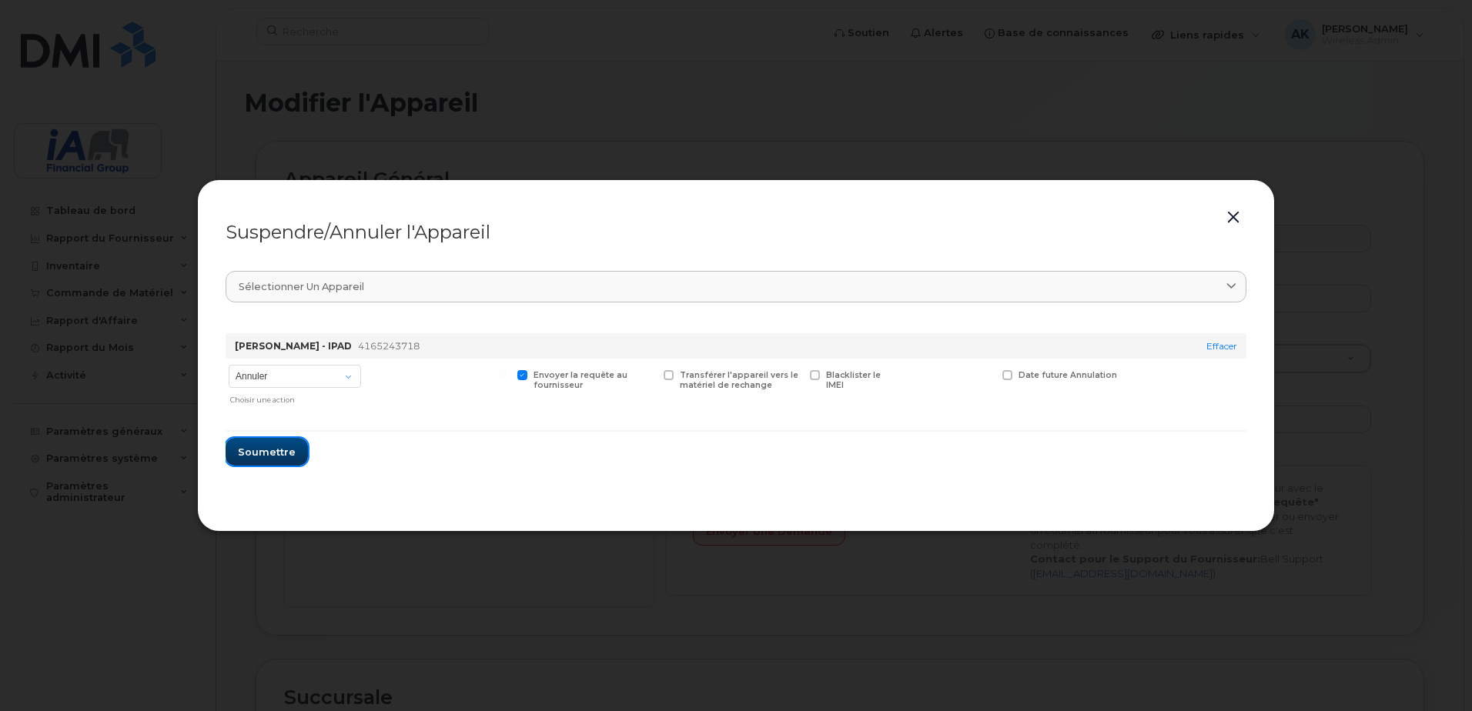
click at [276, 446] on span "Soumettre" at bounding box center [267, 452] width 58 height 15
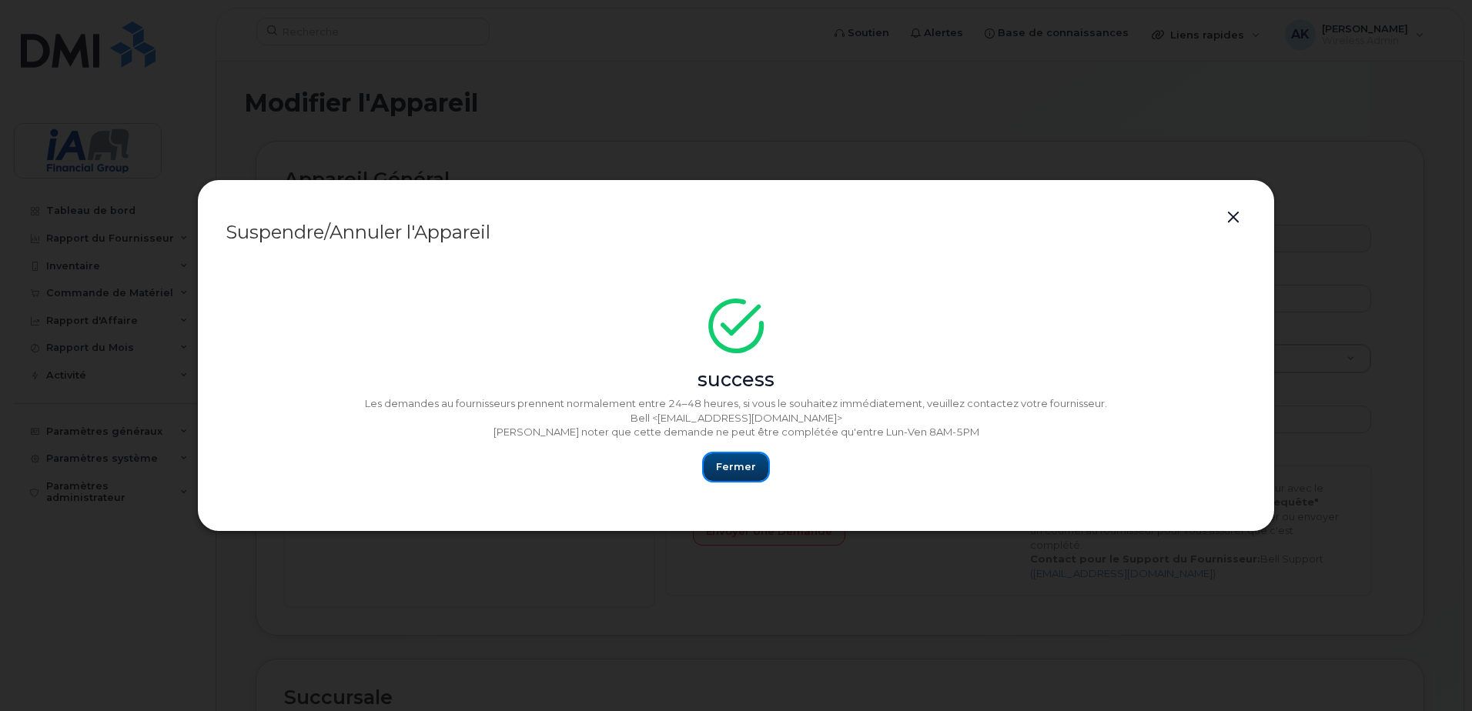
click at [720, 468] on span "Fermer" at bounding box center [736, 467] width 40 height 15
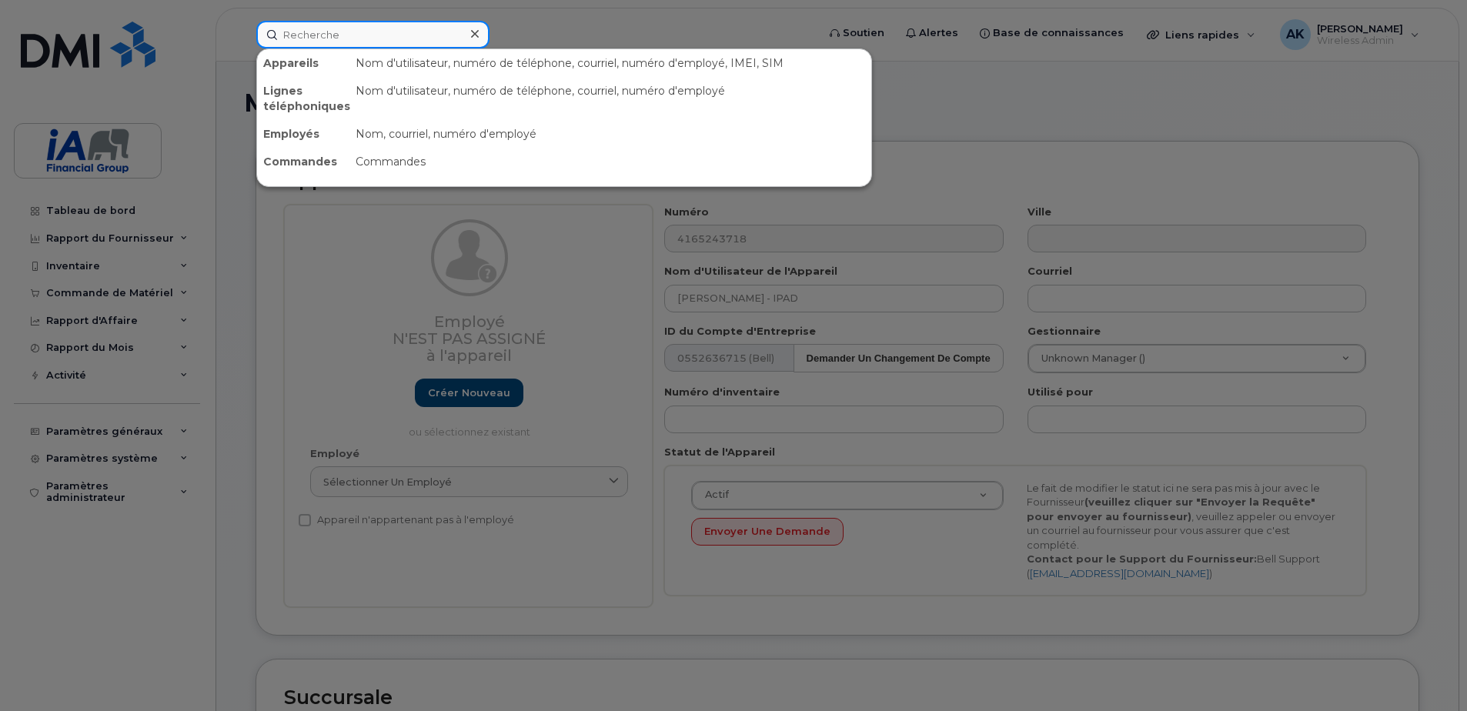
click at [364, 45] on input at bounding box center [372, 35] width 233 height 28
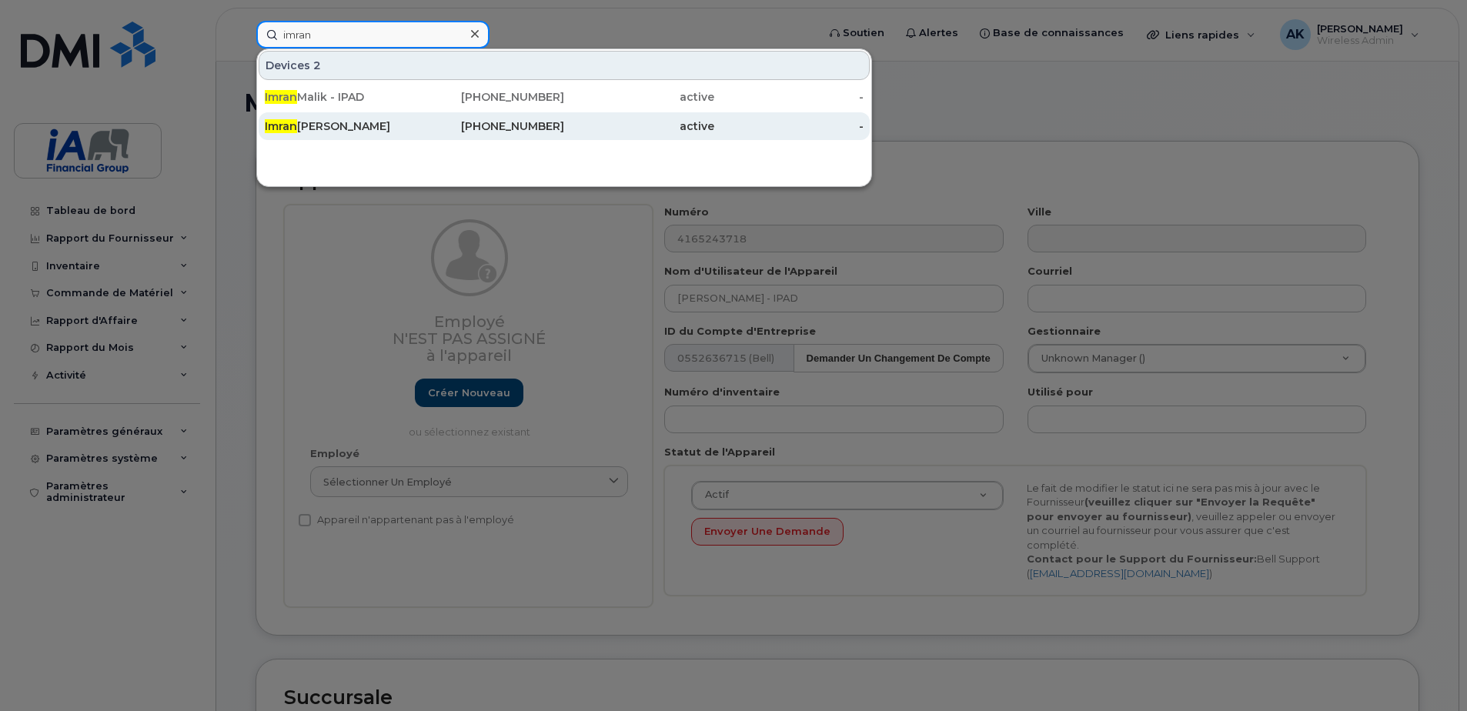
type input "imran"
click at [329, 121] on div "Imran Malik" at bounding box center [340, 126] width 150 height 15
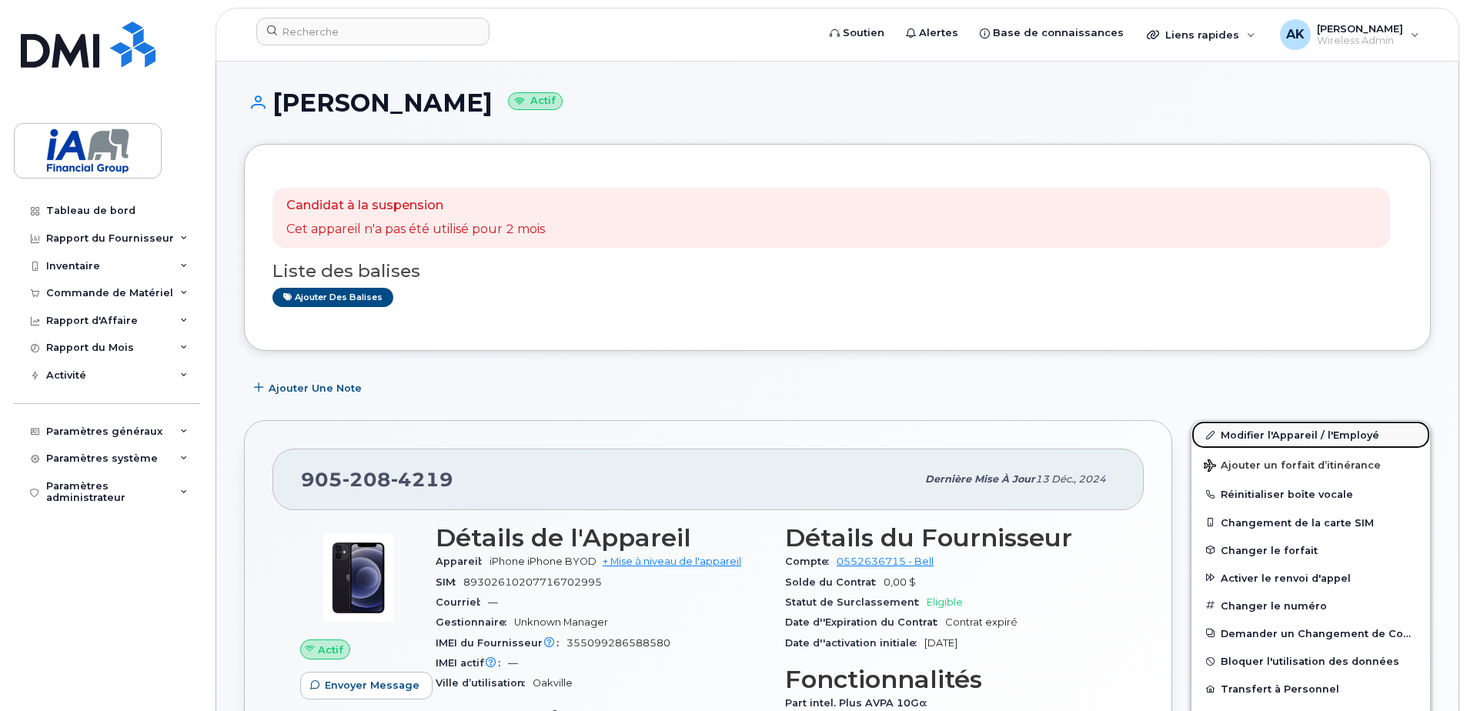
click at [1271, 437] on link "Modifier l'Appareil / l'Employé" at bounding box center [1311, 435] width 239 height 28
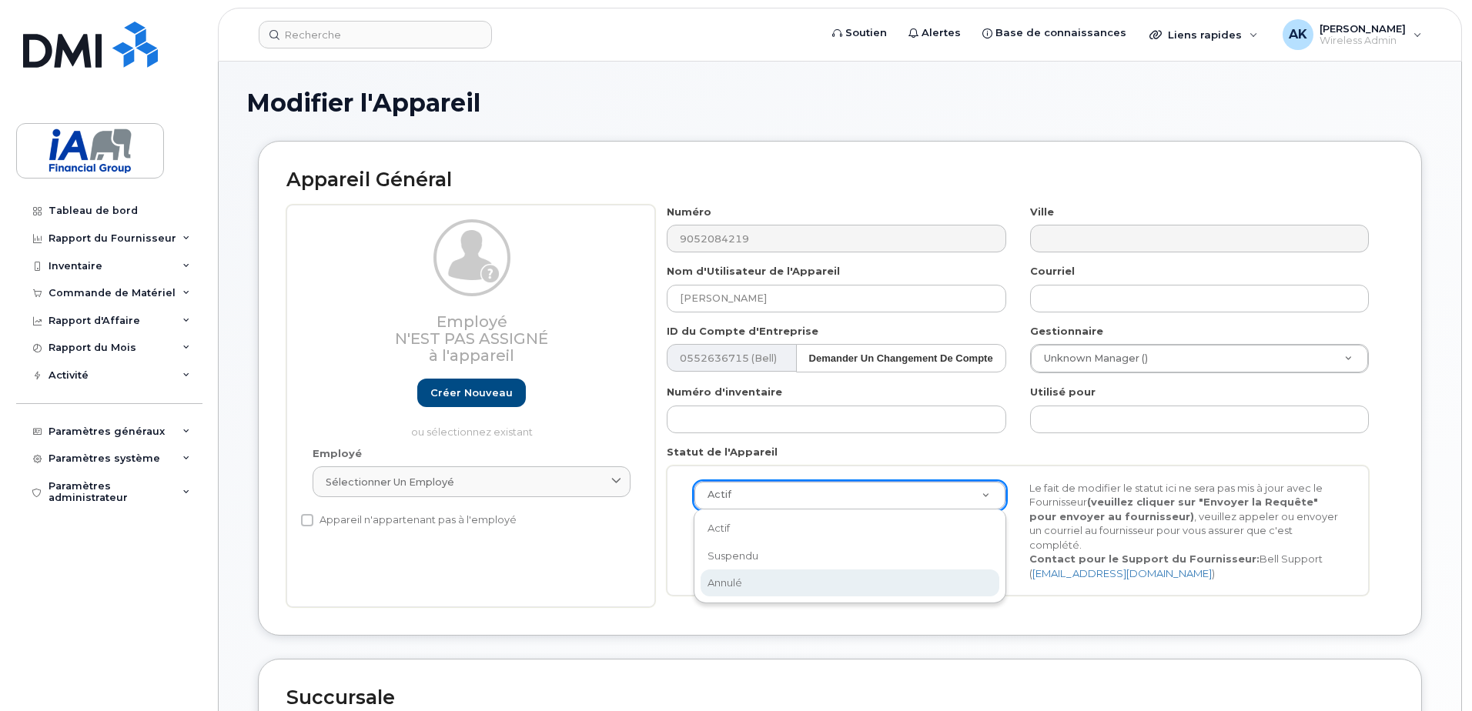
scroll to position [0, 5]
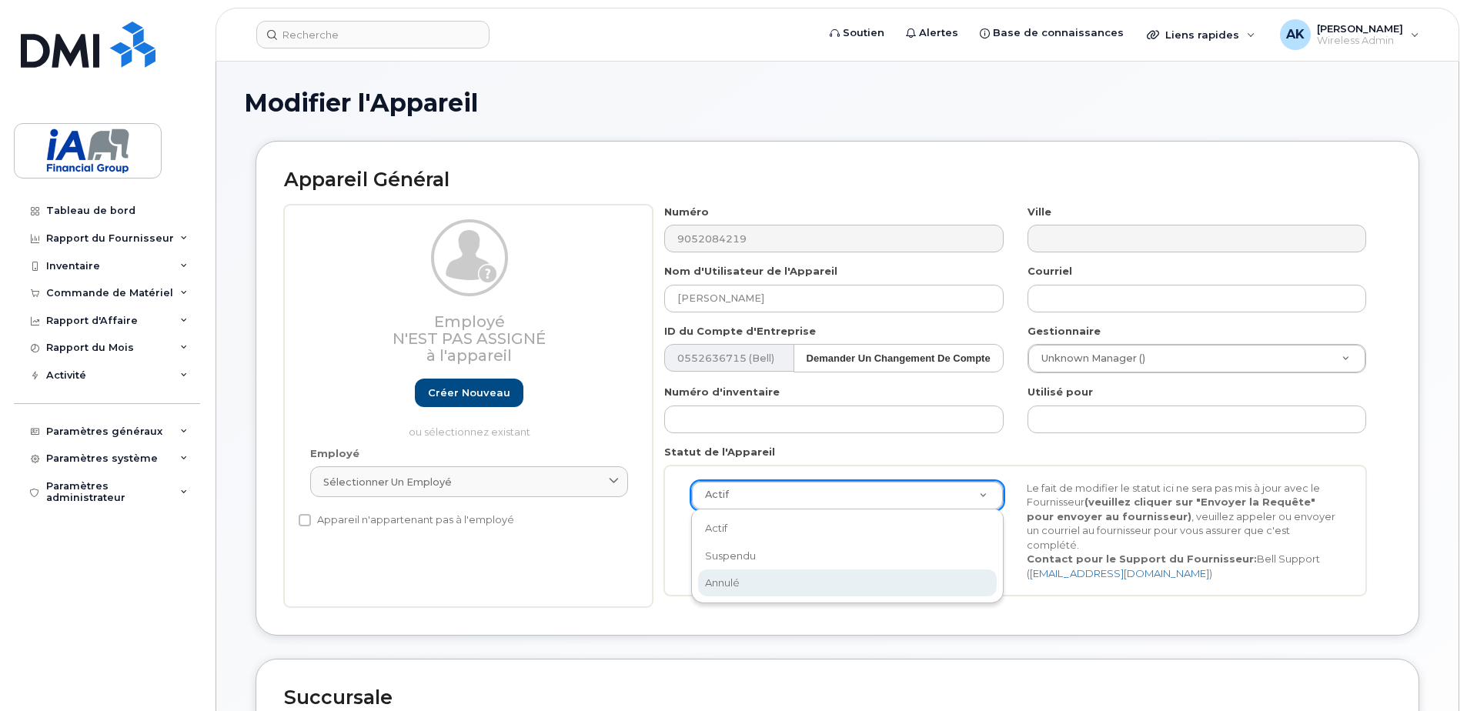
select select "cancelled"
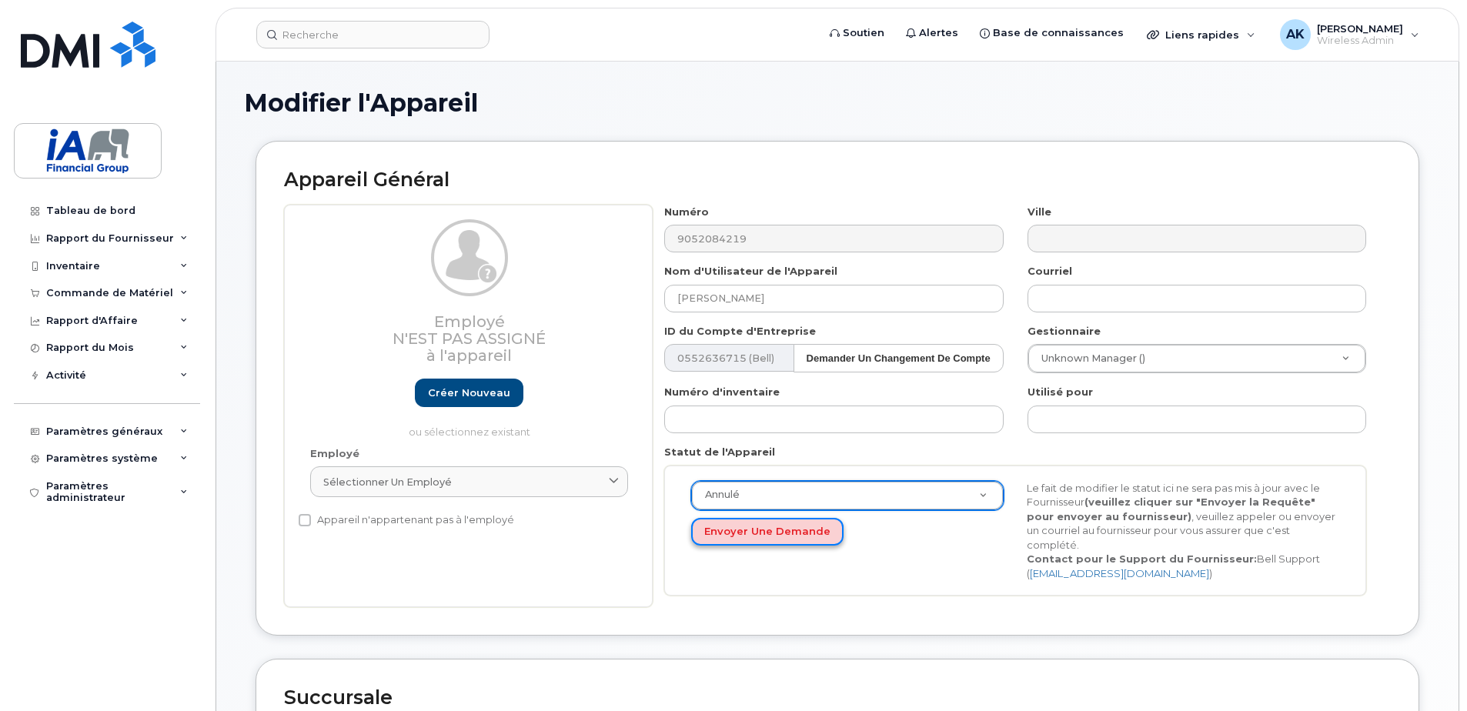
click at [788, 518] on button "Envoyer une Demande" at bounding box center [767, 532] width 152 height 28
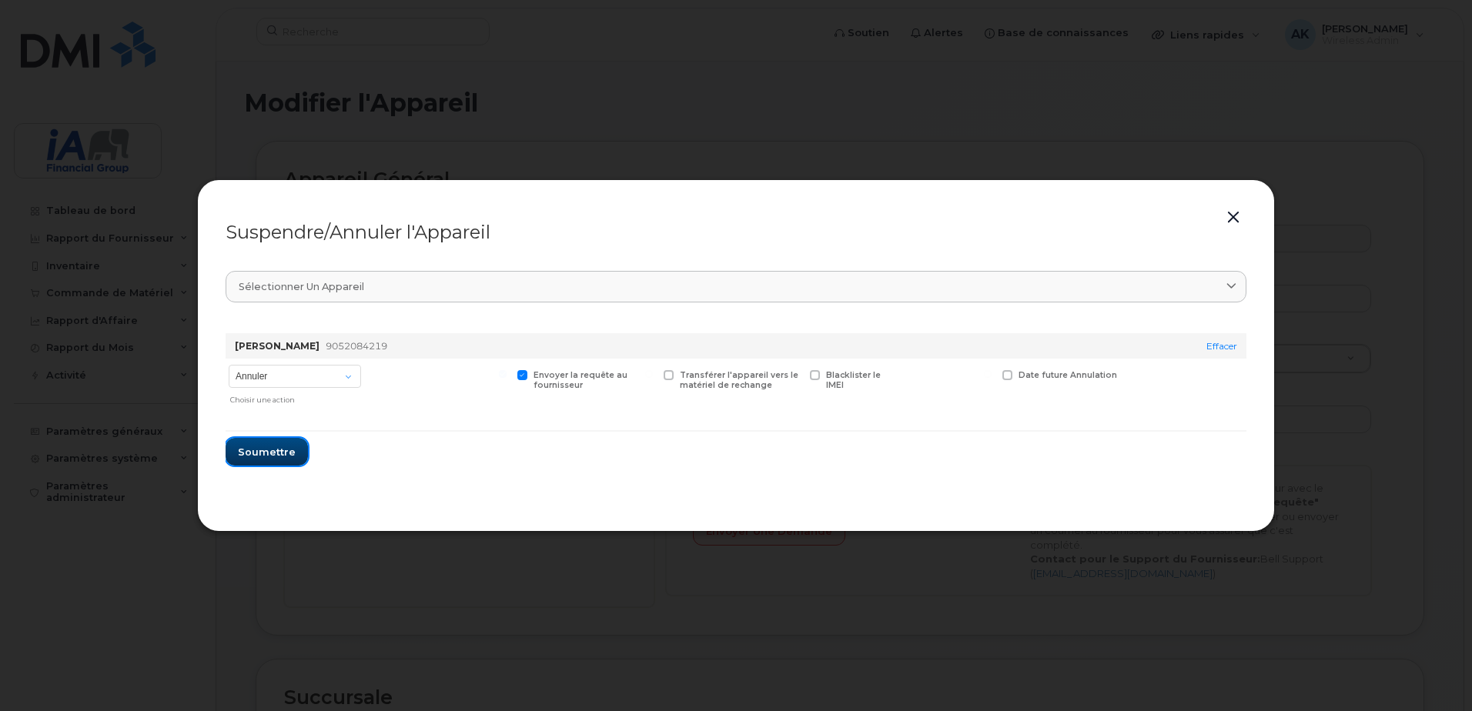
click at [265, 445] on span "Soumettre" at bounding box center [267, 452] width 58 height 15
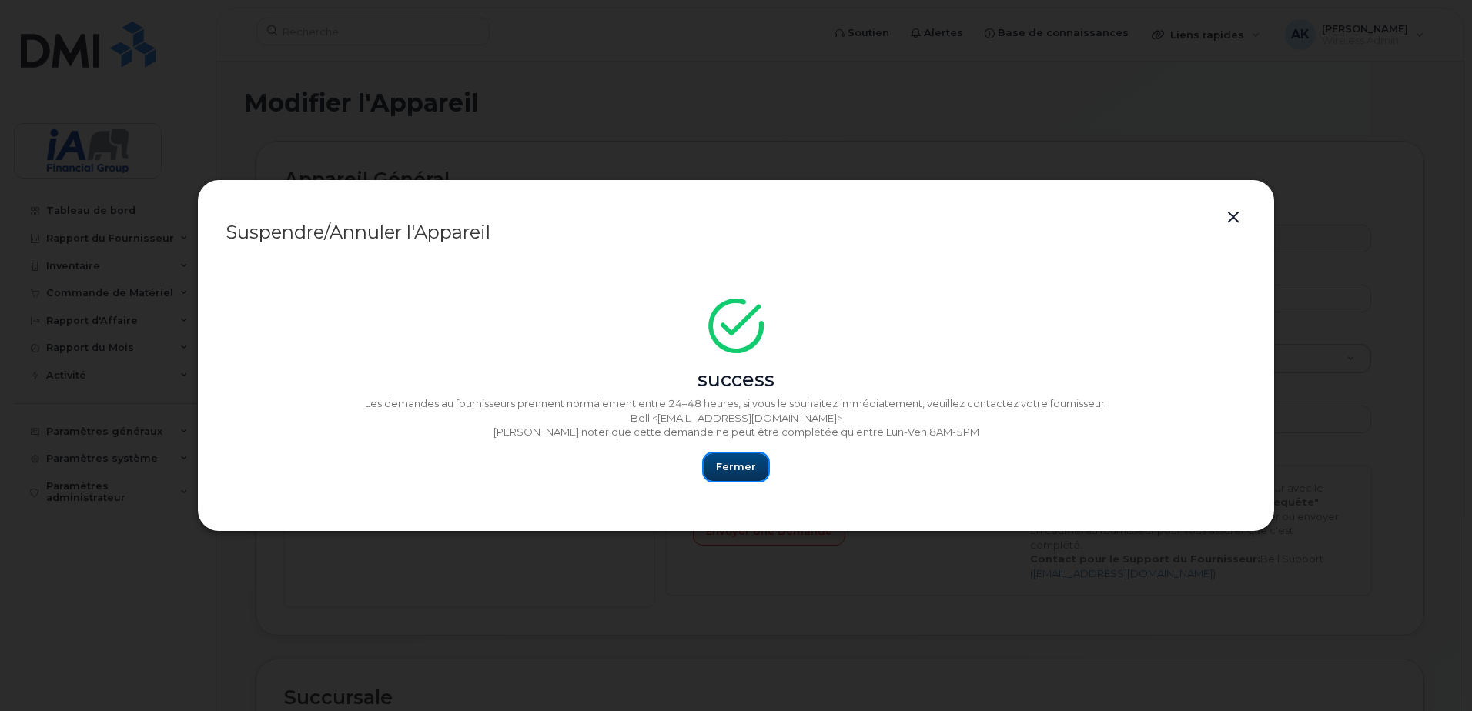
click at [741, 464] on span "Fermer" at bounding box center [736, 467] width 40 height 15
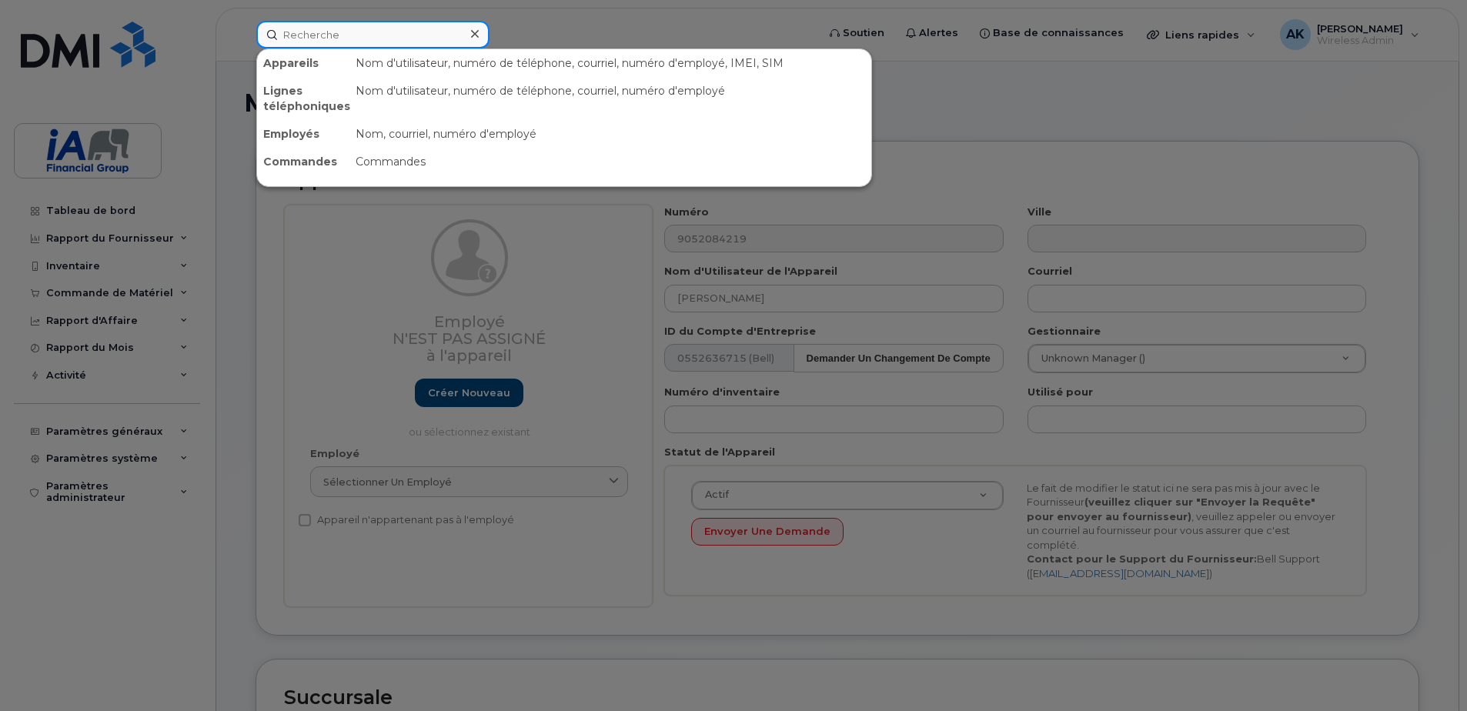
paste input "[PERSON_NAME]"
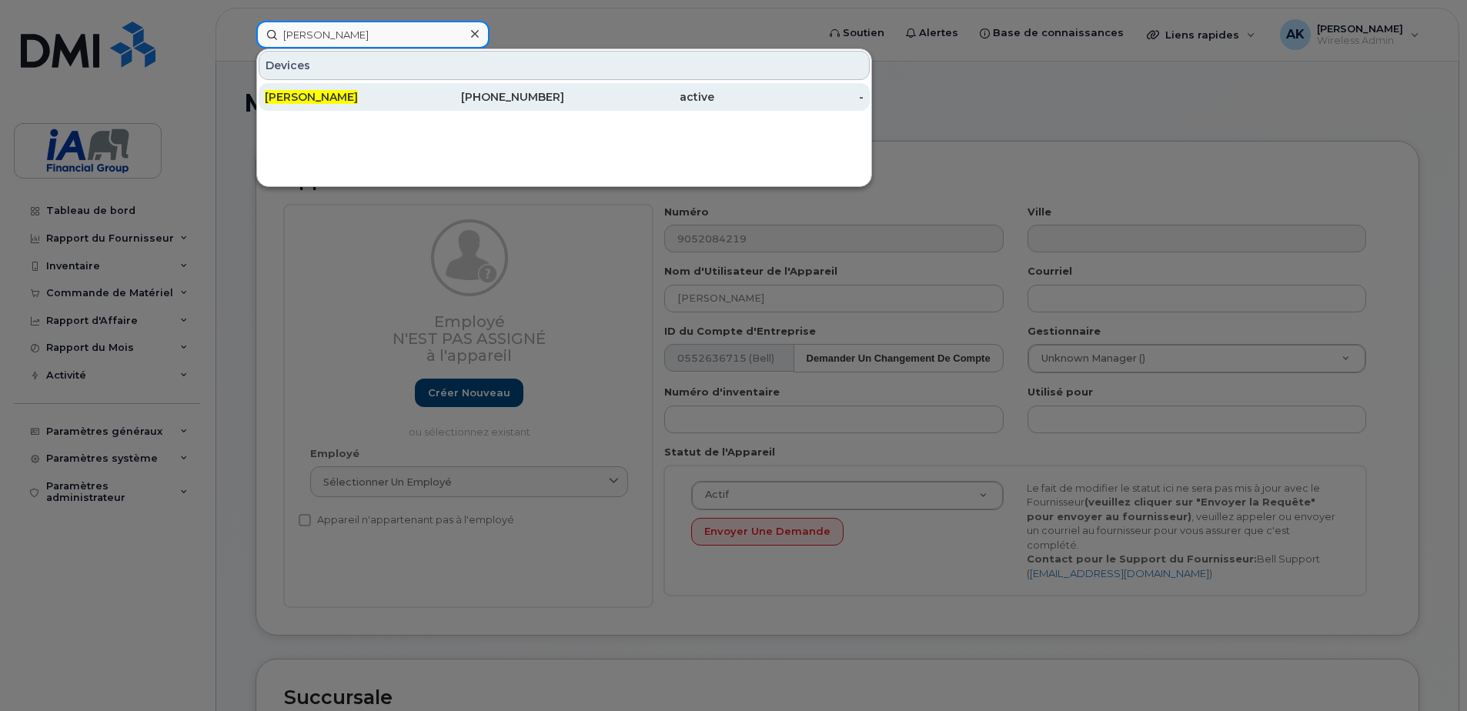
type input "[PERSON_NAME]"
click at [355, 102] on div "[PERSON_NAME]" at bounding box center [340, 96] width 150 height 15
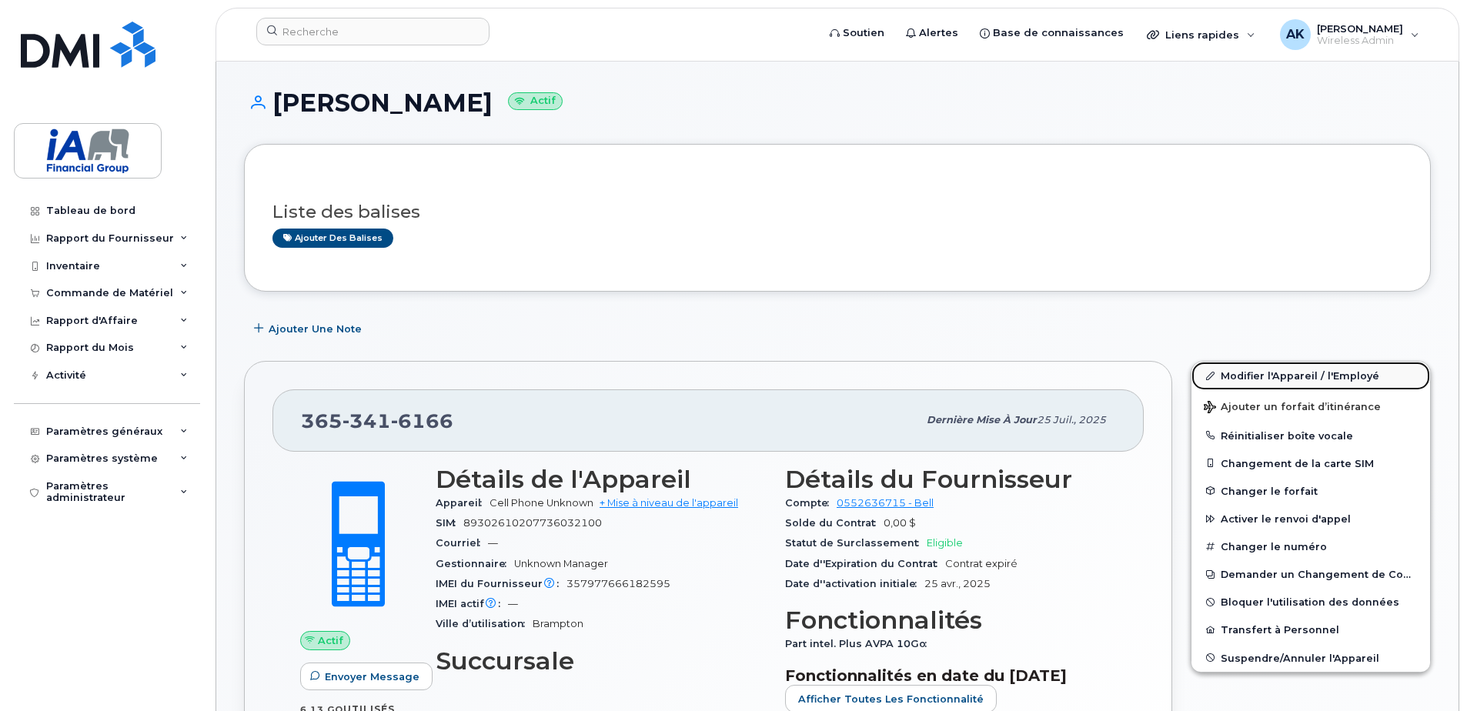
click at [1290, 381] on link "Modifier l'Appareil / l'Employé" at bounding box center [1311, 376] width 239 height 28
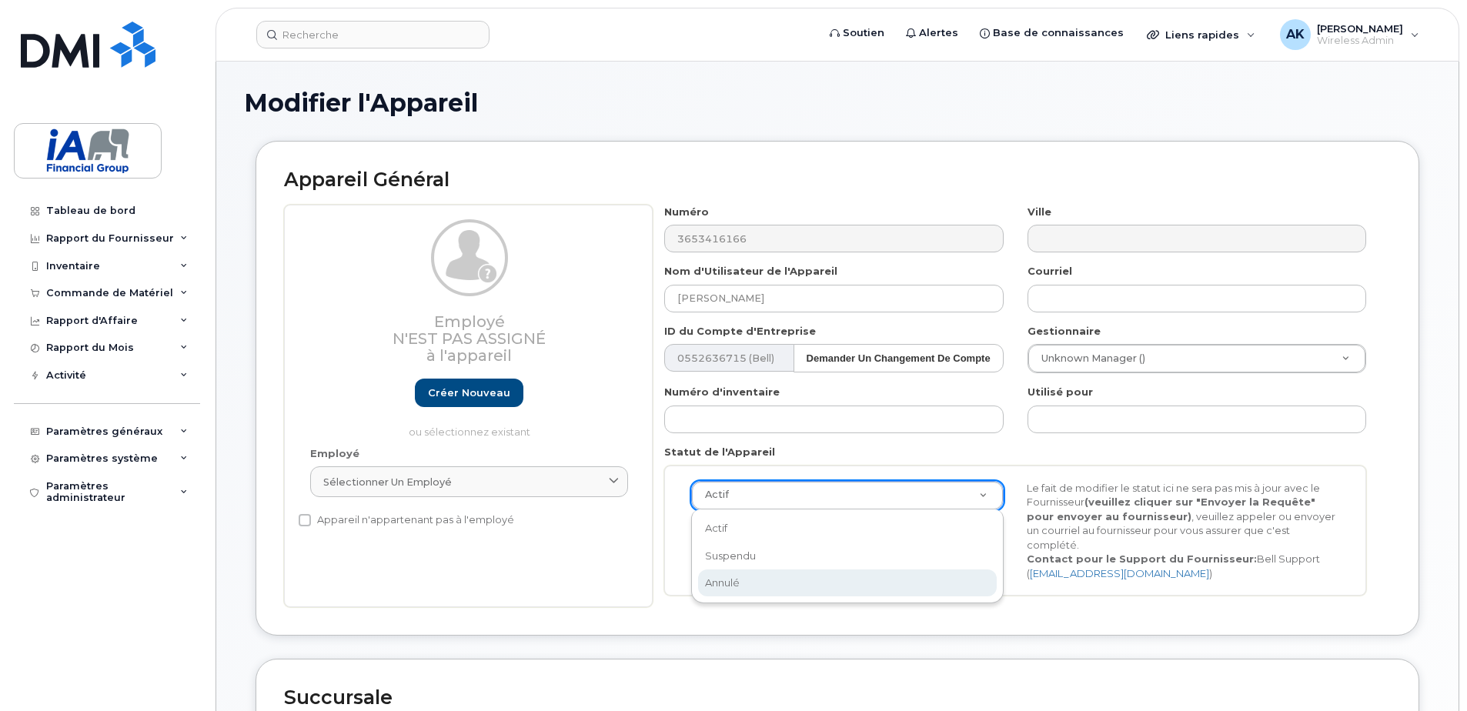
select select "cancelled"
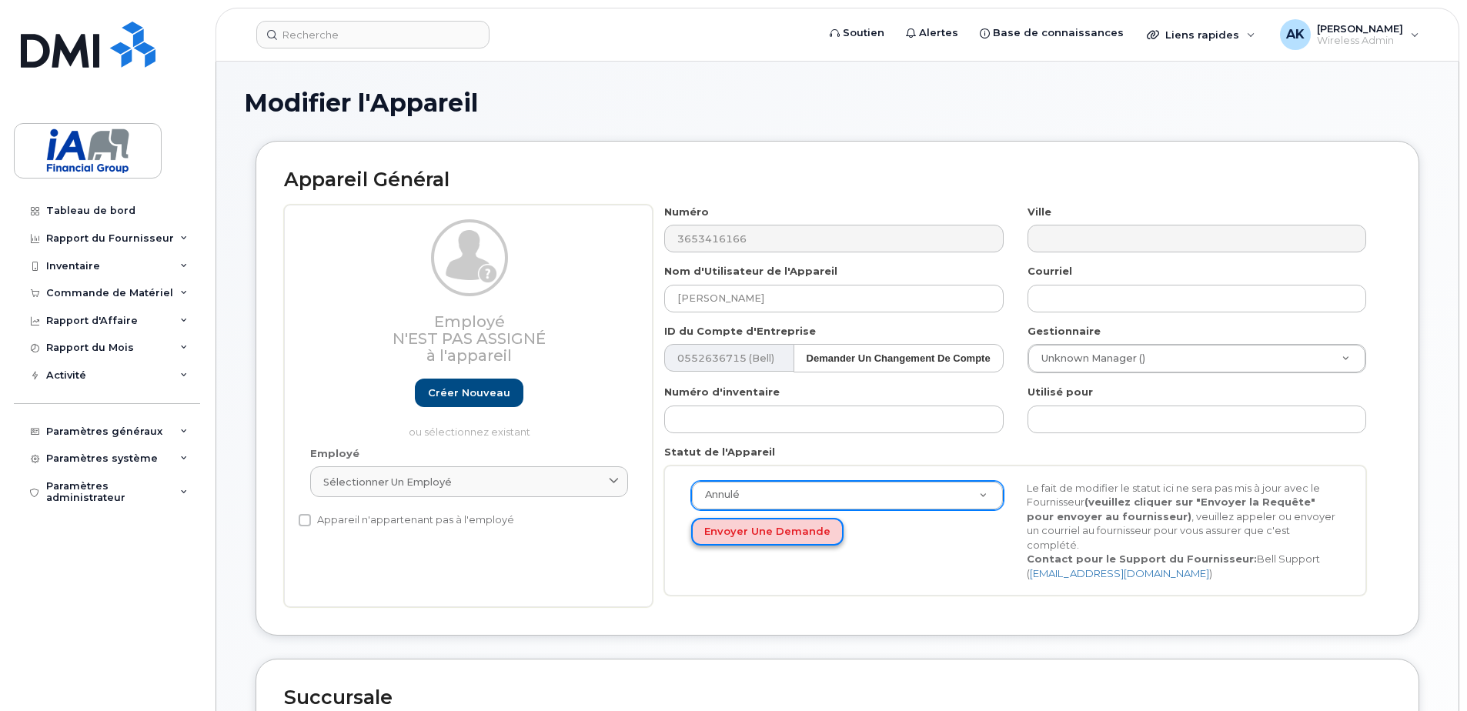
click at [759, 531] on button "Envoyer une Demande" at bounding box center [767, 532] width 152 height 28
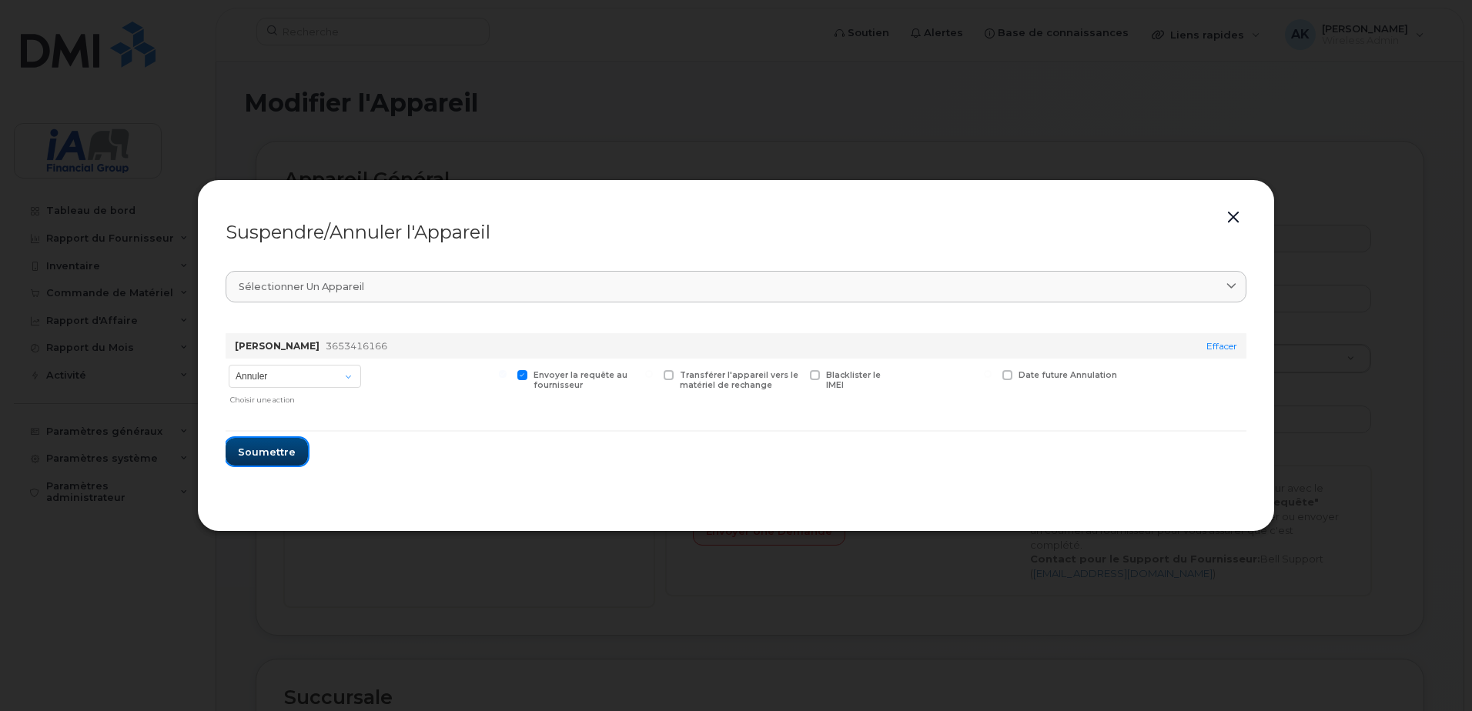
click at [271, 451] on span "Soumettre" at bounding box center [267, 452] width 58 height 15
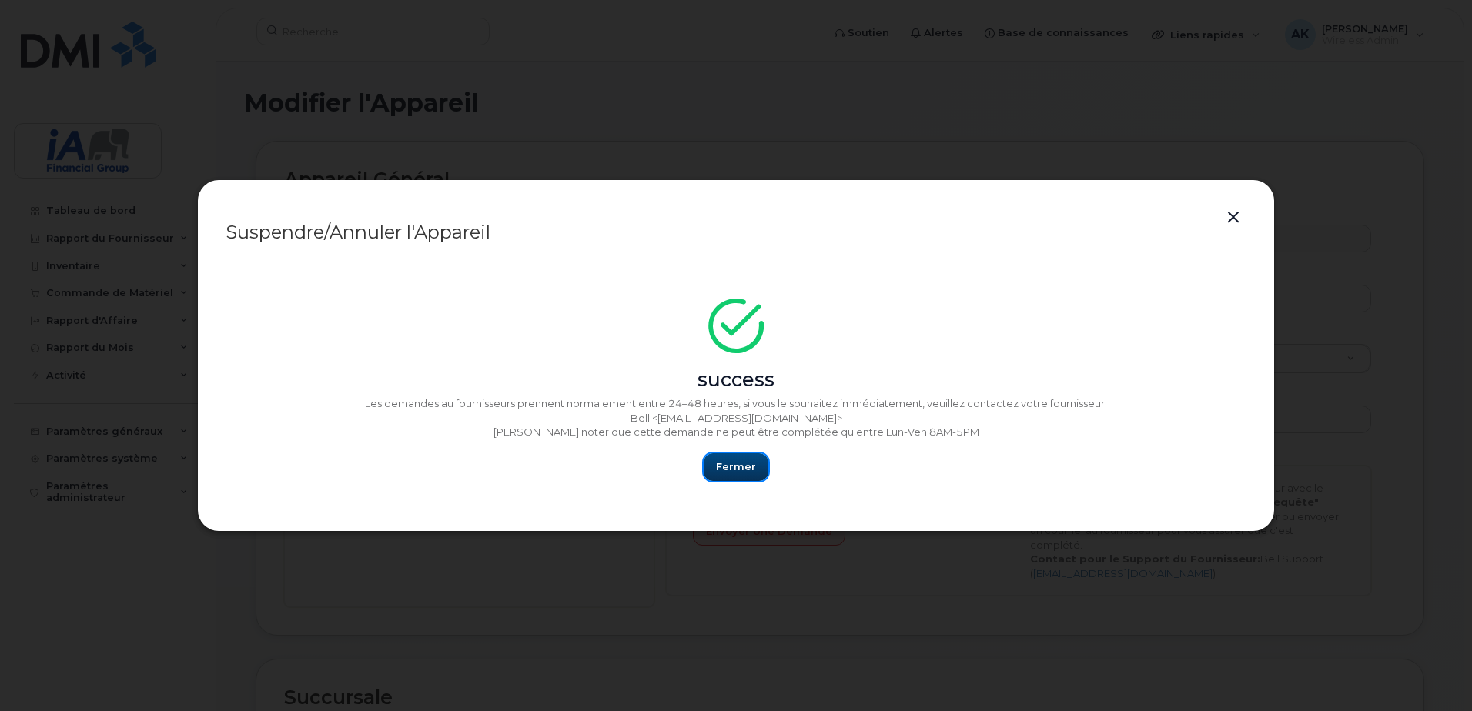
drag, startPoint x: 721, startPoint y: 469, endPoint x: 662, endPoint y: 420, distance: 76.6
click at [723, 469] on span "Fermer" at bounding box center [736, 467] width 40 height 15
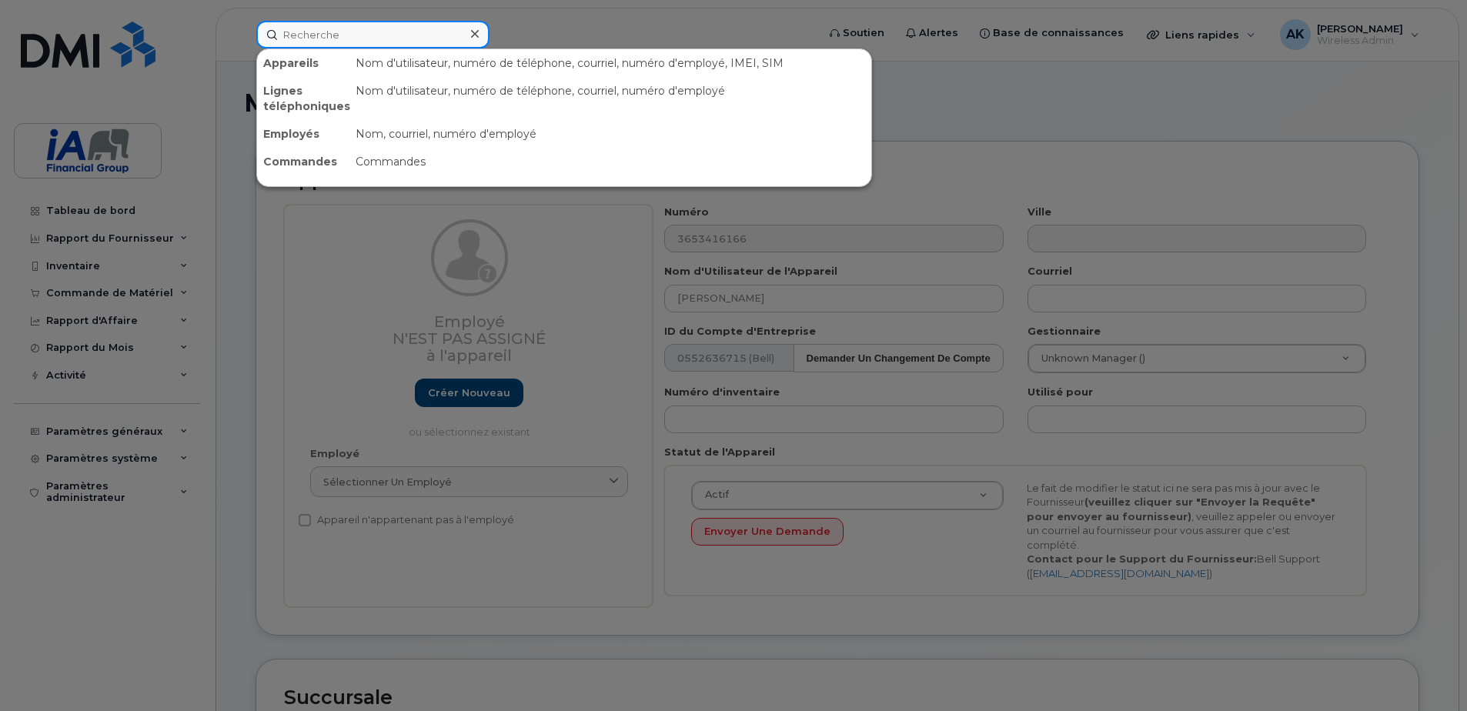
click at [386, 35] on input at bounding box center [372, 35] width 233 height 28
paste input "[PERSON_NAME]"
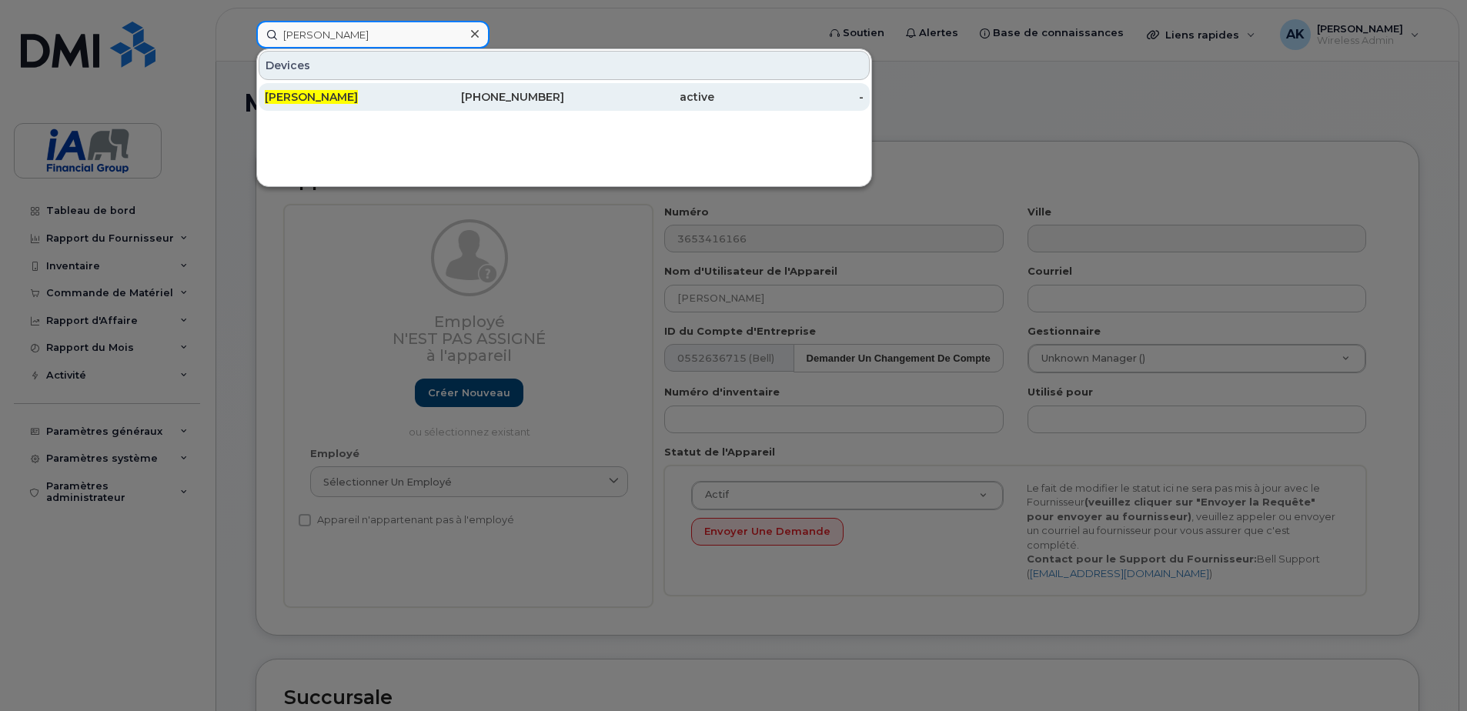
type input "[PERSON_NAME]"
click at [416, 102] on div "[PHONE_NUMBER]" at bounding box center [490, 96] width 150 height 15
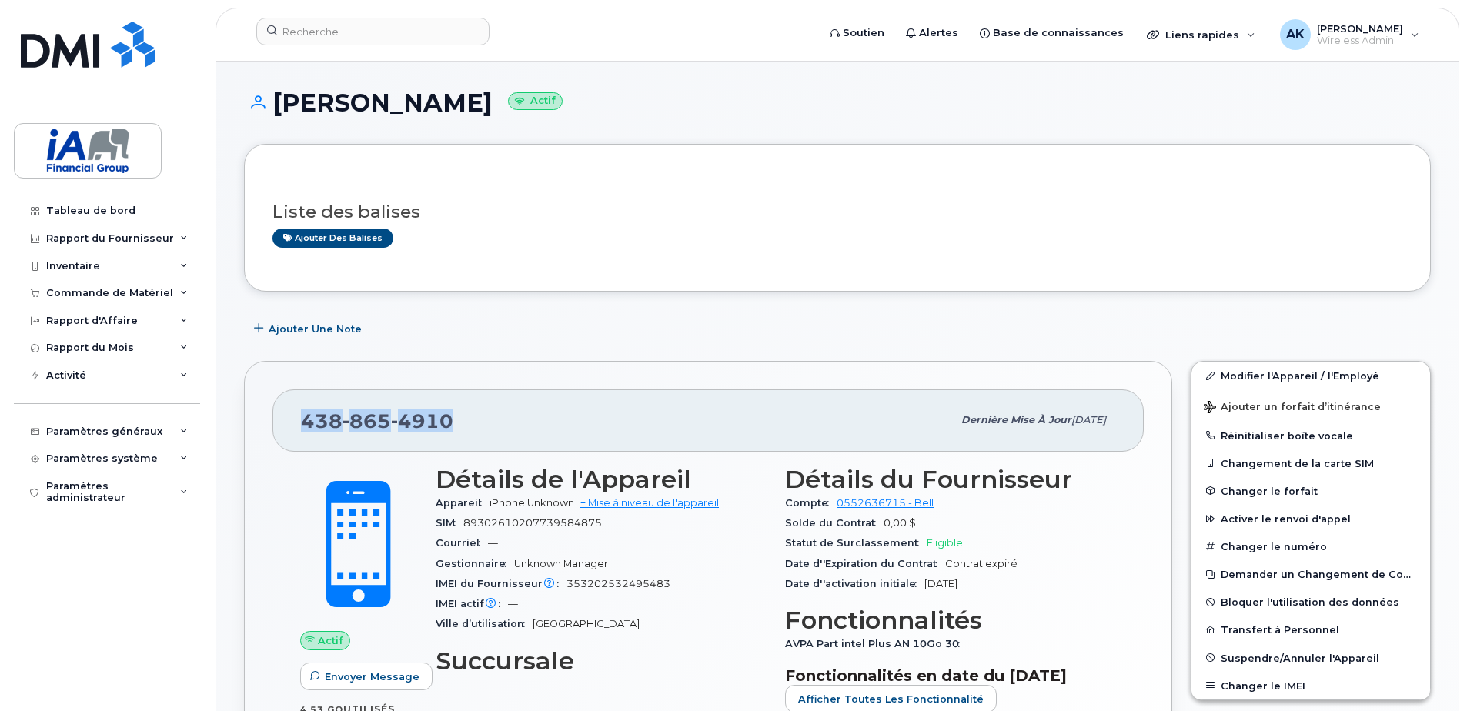
drag, startPoint x: 462, startPoint y: 425, endPoint x: 246, endPoint y: 435, distance: 215.8
click at [243, 435] on div "[PHONE_NUMBER] Dernière mise à jour [DATE] Actif Envoyer Message 4,53 Go  utili…" at bounding box center [708, 607] width 947 height 511
drag, startPoint x: 246, startPoint y: 435, endPoint x: 318, endPoint y: 426, distance: 72.2
copy span "[PHONE_NUMBER]"
click at [1337, 374] on link "Modifier l'Appareil / l'Employé" at bounding box center [1311, 376] width 239 height 28
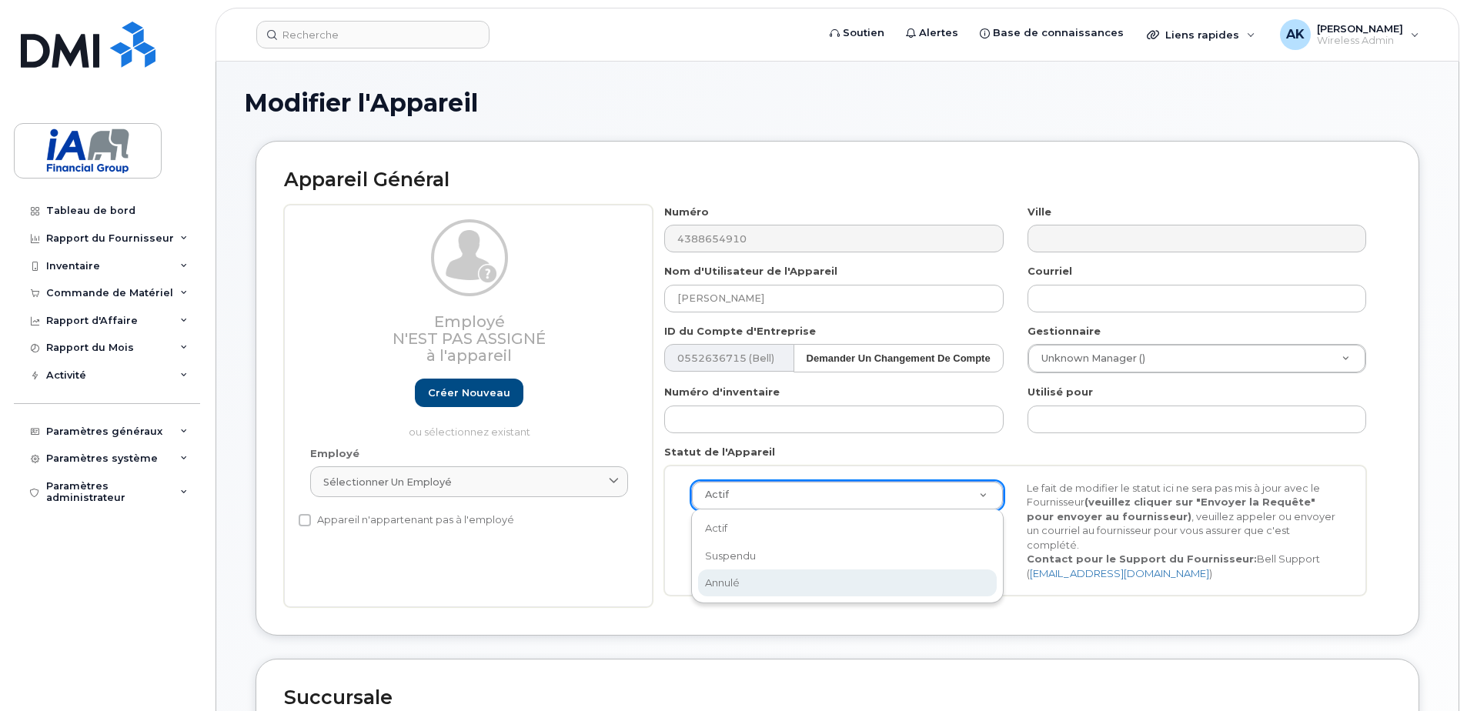
select select "cancelled"
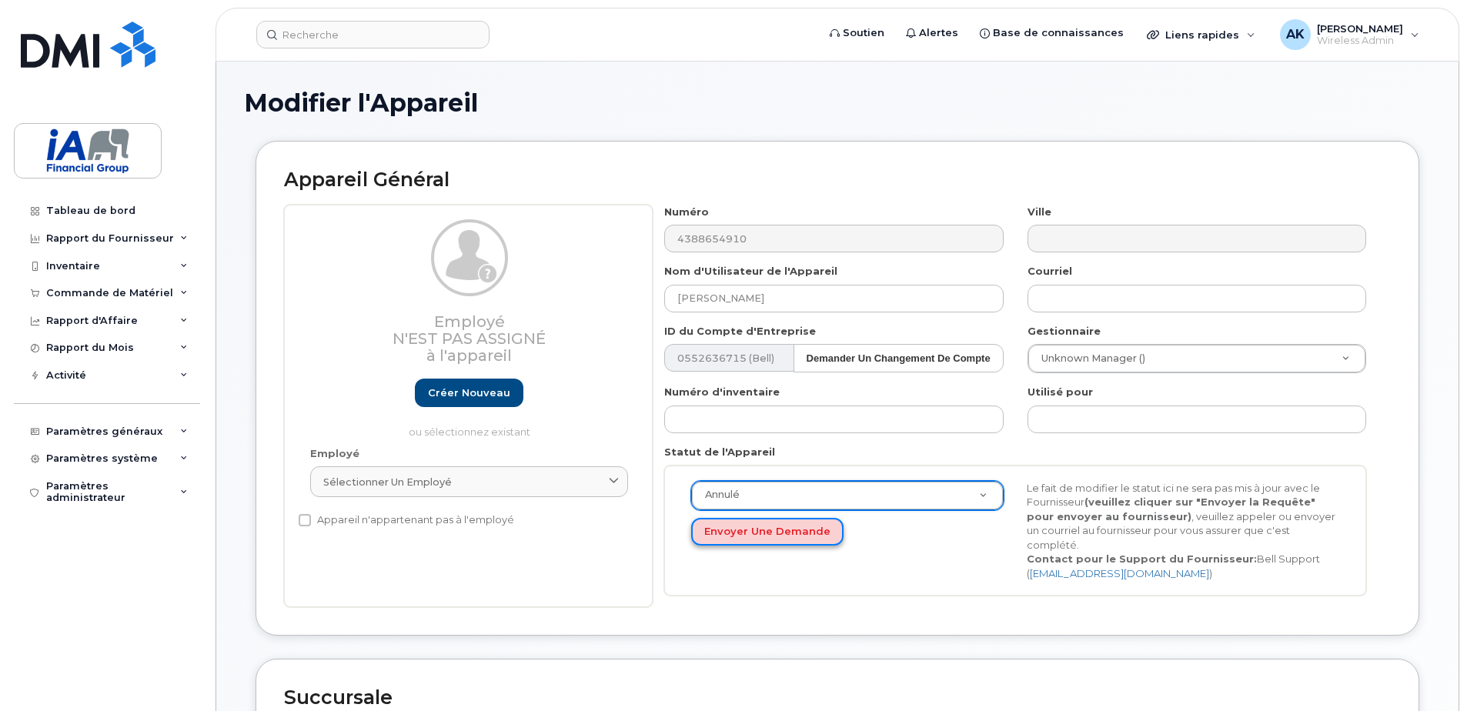
click at [768, 532] on button "Envoyer une Demande" at bounding box center [767, 532] width 152 height 28
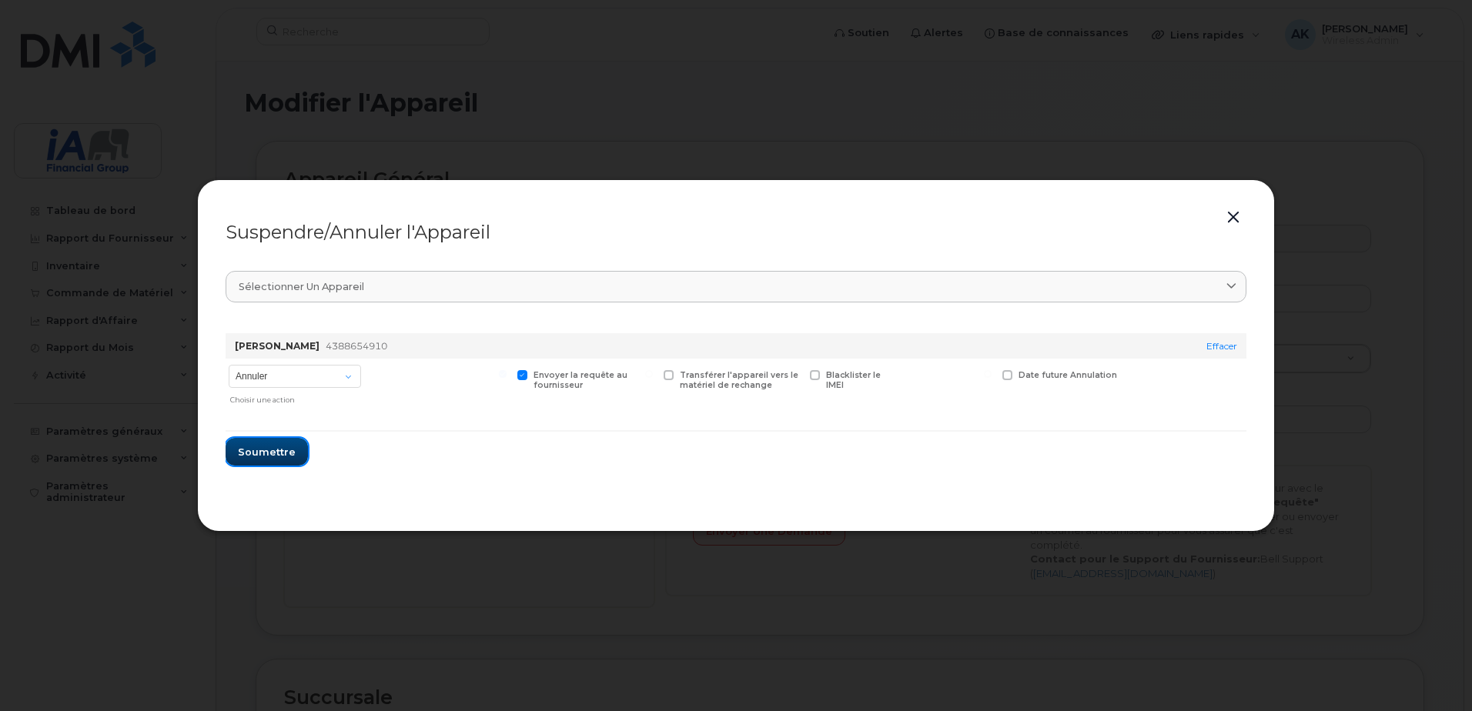
drag, startPoint x: 276, startPoint y: 453, endPoint x: 303, endPoint y: 462, distance: 29.2
click at [277, 450] on span "Soumettre" at bounding box center [267, 452] width 58 height 15
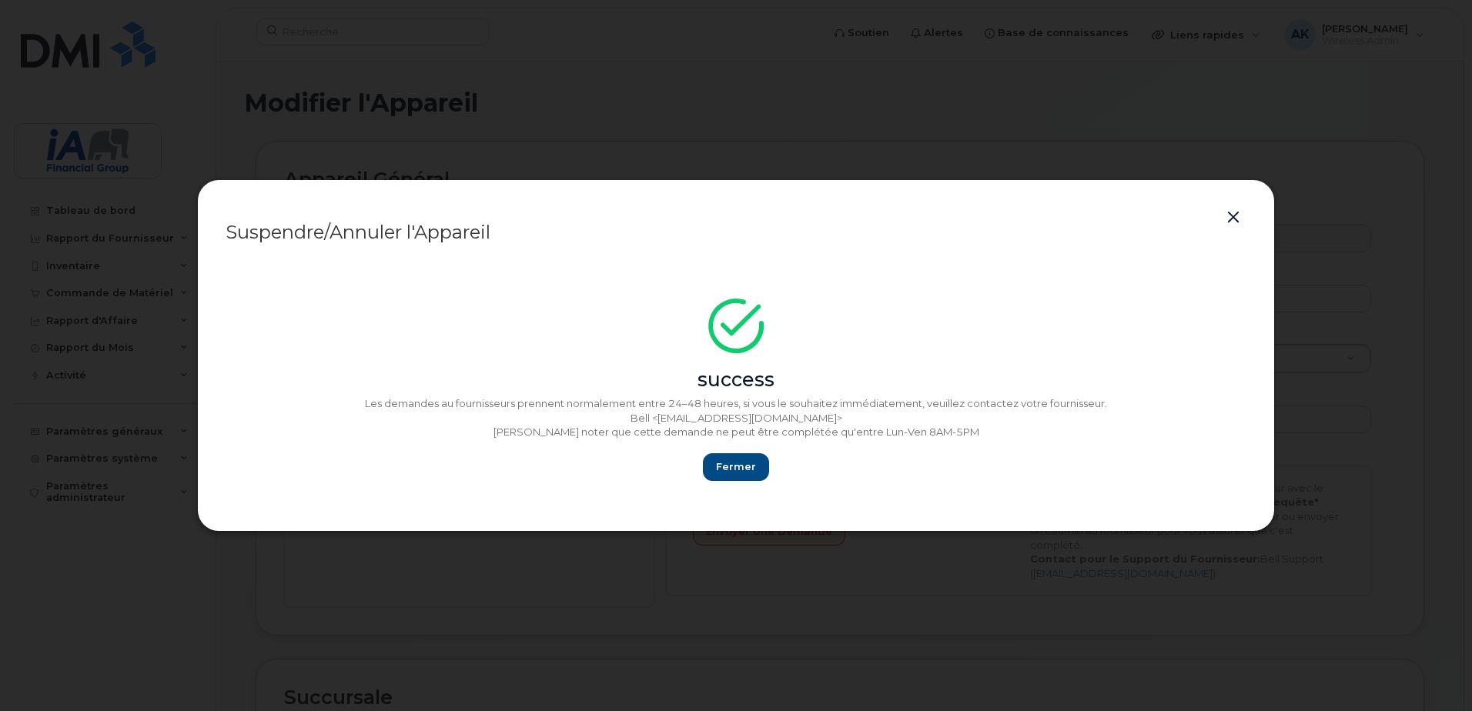
click at [748, 487] on section "success Les demandes au fournisseurs prennent normalement entre 24–48 heures, s…" at bounding box center [736, 380] width 1021 height 246
click at [746, 470] on span "Fermer" at bounding box center [736, 467] width 40 height 15
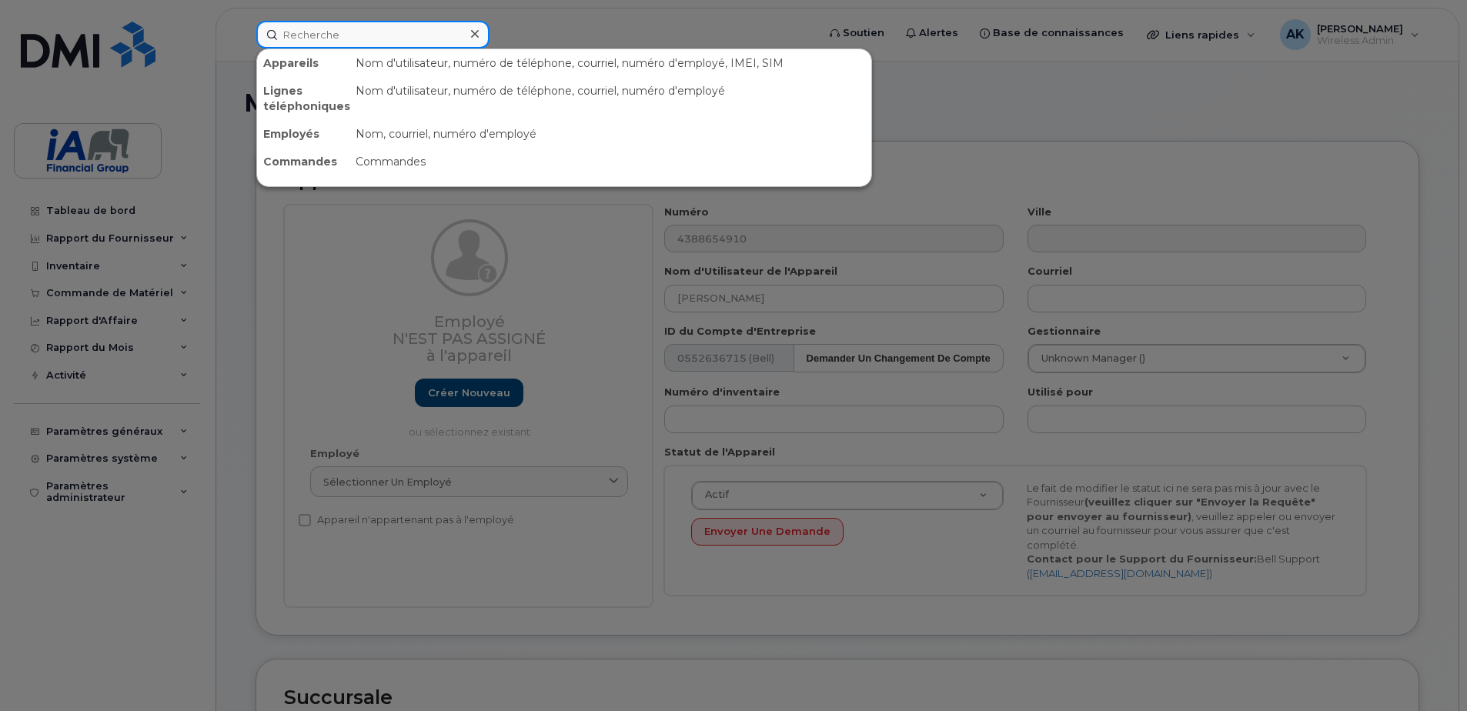
paste input "[EMAIL_ADDRESS][PERSON_NAME][DOMAIN_NAME]"
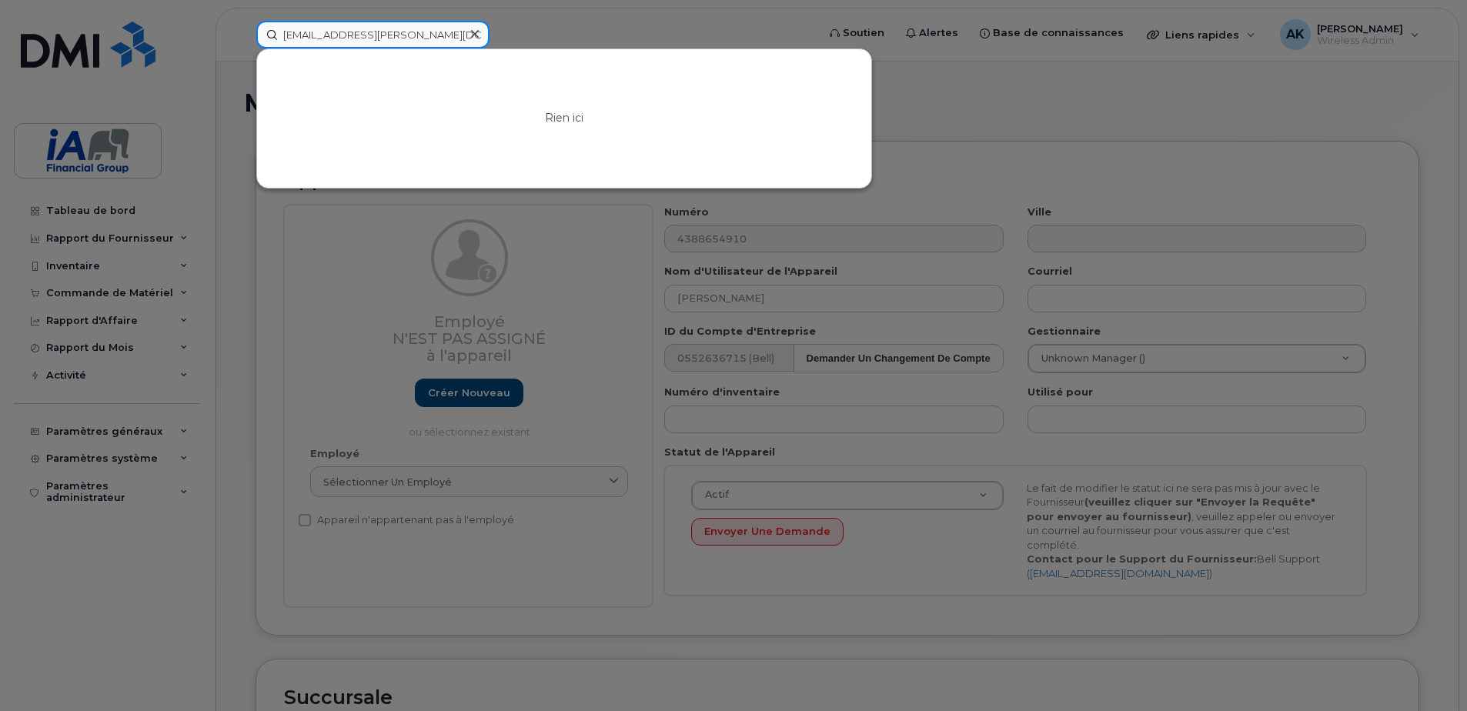
drag, startPoint x: 382, startPoint y: 33, endPoint x: 351, endPoint y: 28, distance: 31.1
click at [351, 28] on input "[EMAIL_ADDRESS][PERSON_NAME][DOMAIN_NAME]" at bounding box center [372, 35] width 233 height 28
click at [312, 35] on input "Tiago.[PERSON_NAME]" at bounding box center [372, 35] width 233 height 28
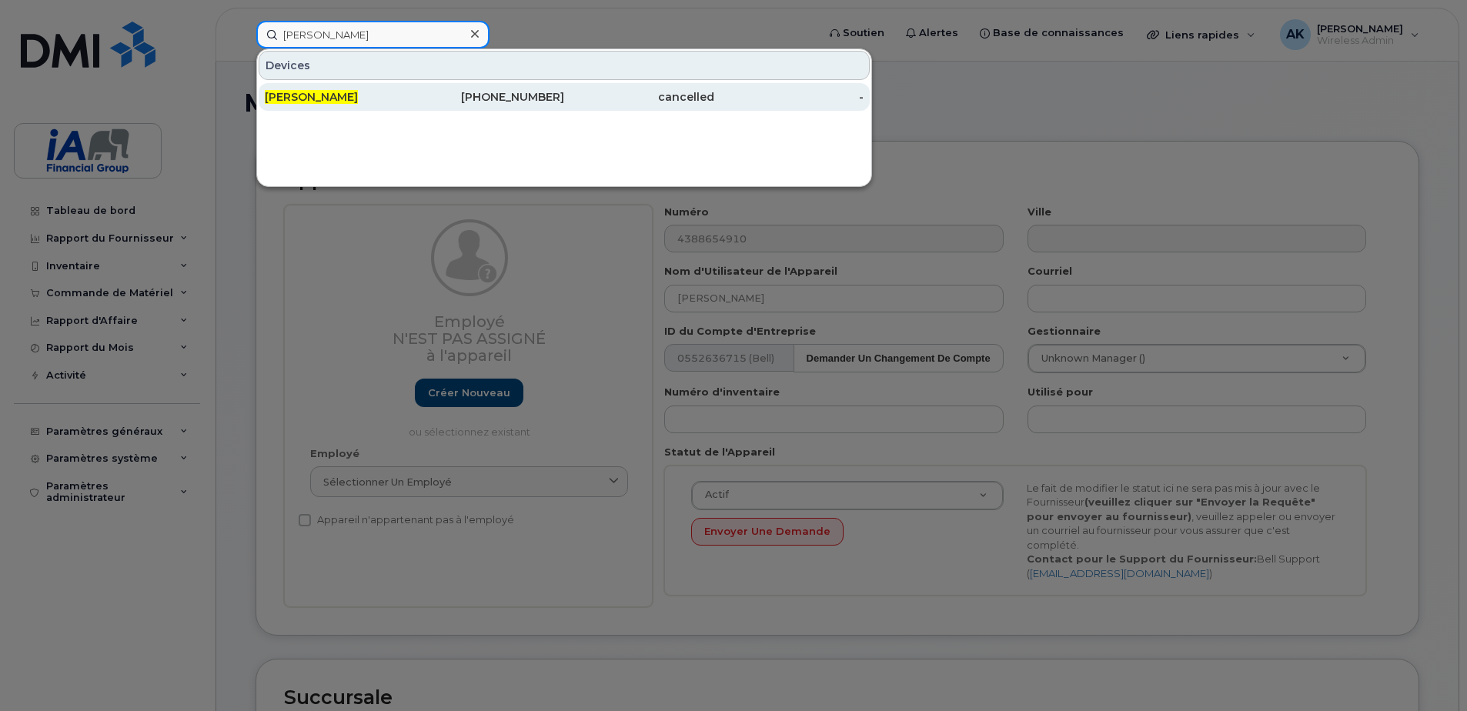
type input "Tiago Ferreira"
click at [423, 91] on div "438-334-4508" at bounding box center [490, 96] width 150 height 15
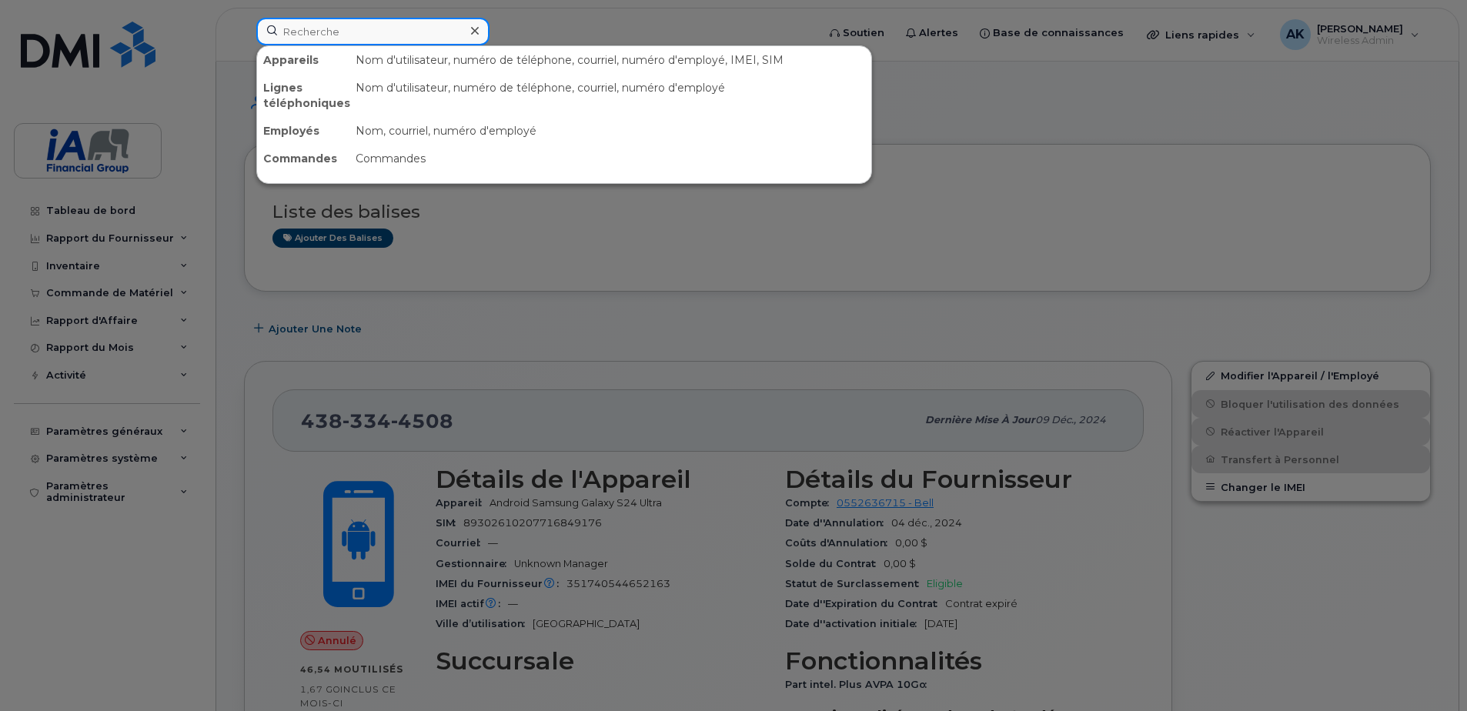
paste input "[PERSON_NAME]"
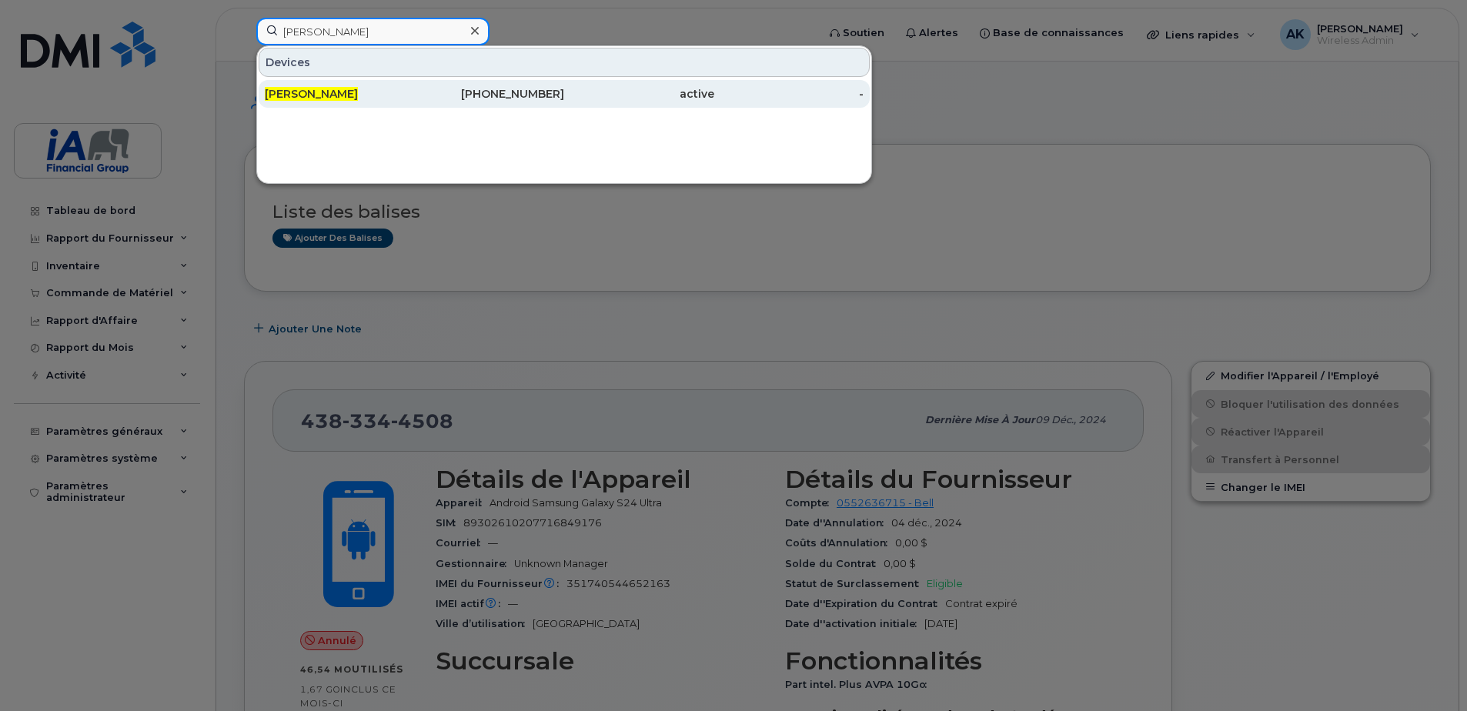
type input "[PERSON_NAME]"
click at [334, 96] on span "[PERSON_NAME]" at bounding box center [311, 94] width 93 height 14
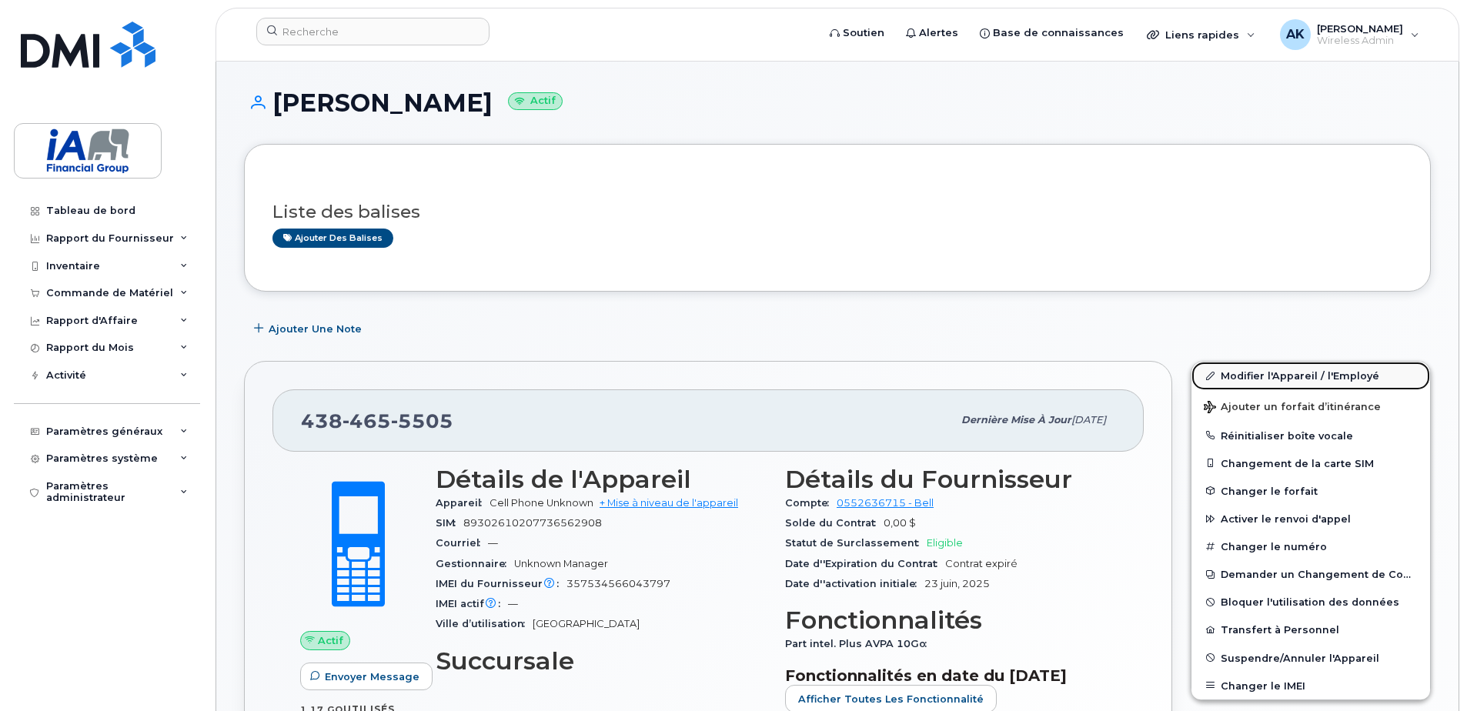
click at [1300, 379] on link "Modifier l'Appareil / l'Employé" at bounding box center [1311, 376] width 239 height 28
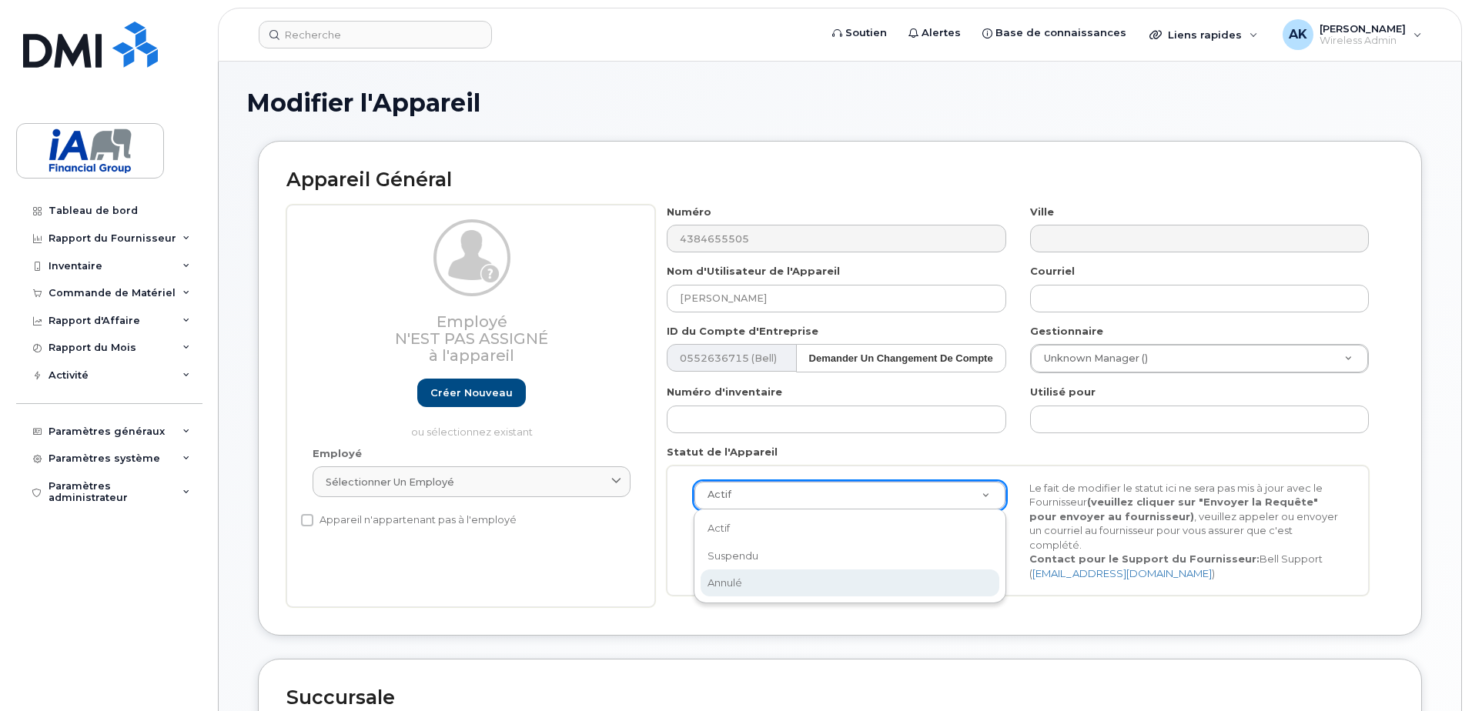
scroll to position [0, 5]
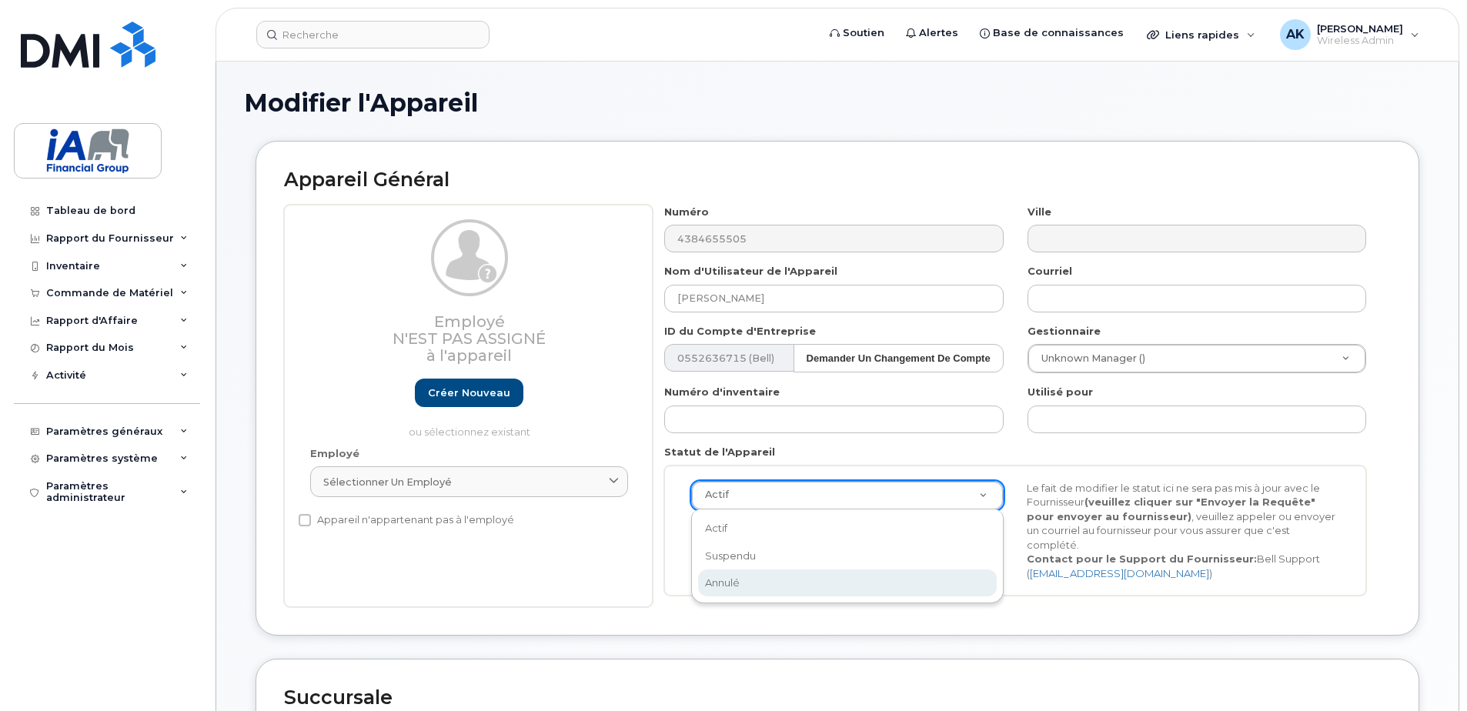
select select "cancelled"
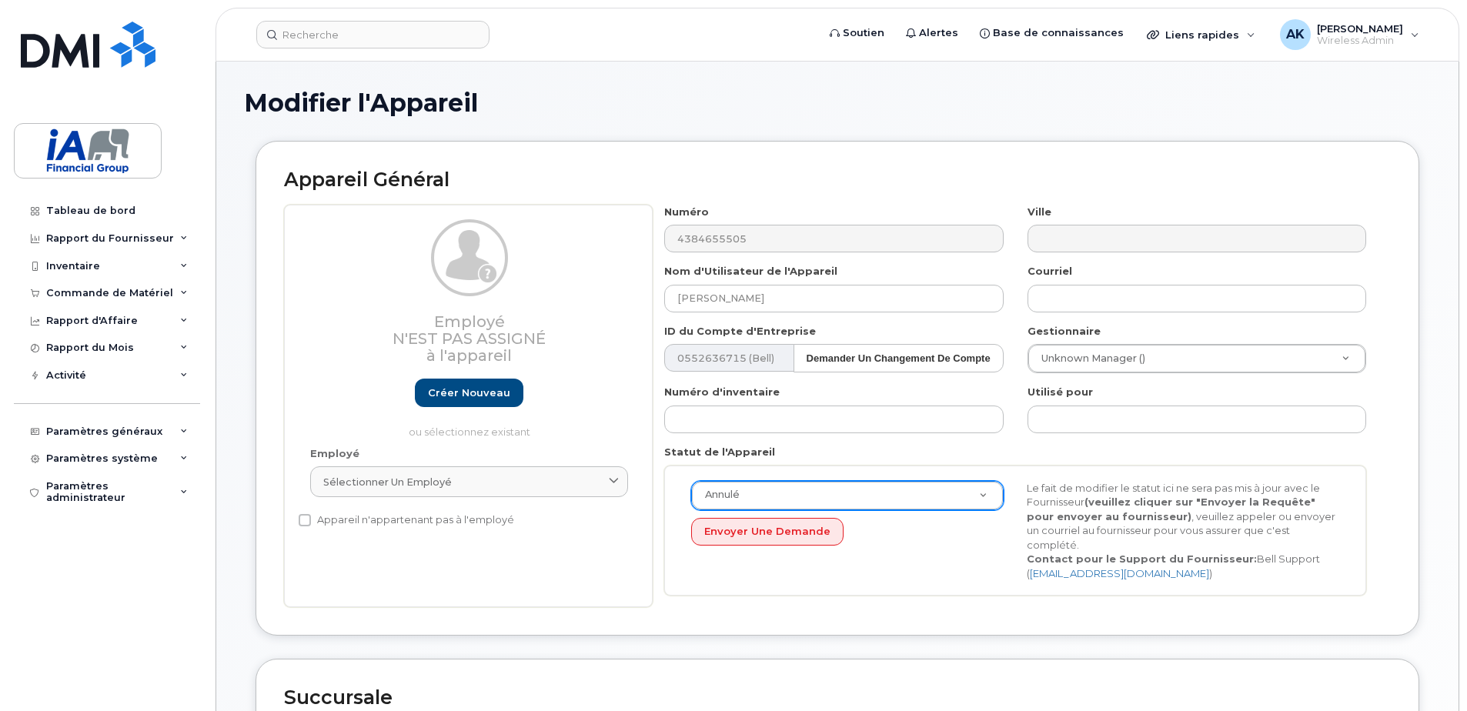
click at [751, 547] on div "Annulé Actif Suspendu Annulé Envoyer une Demande Le fait de modifier le statut …" at bounding box center [1015, 531] width 671 height 100
click at [768, 524] on button "Envoyer une Demande" at bounding box center [767, 532] width 152 height 28
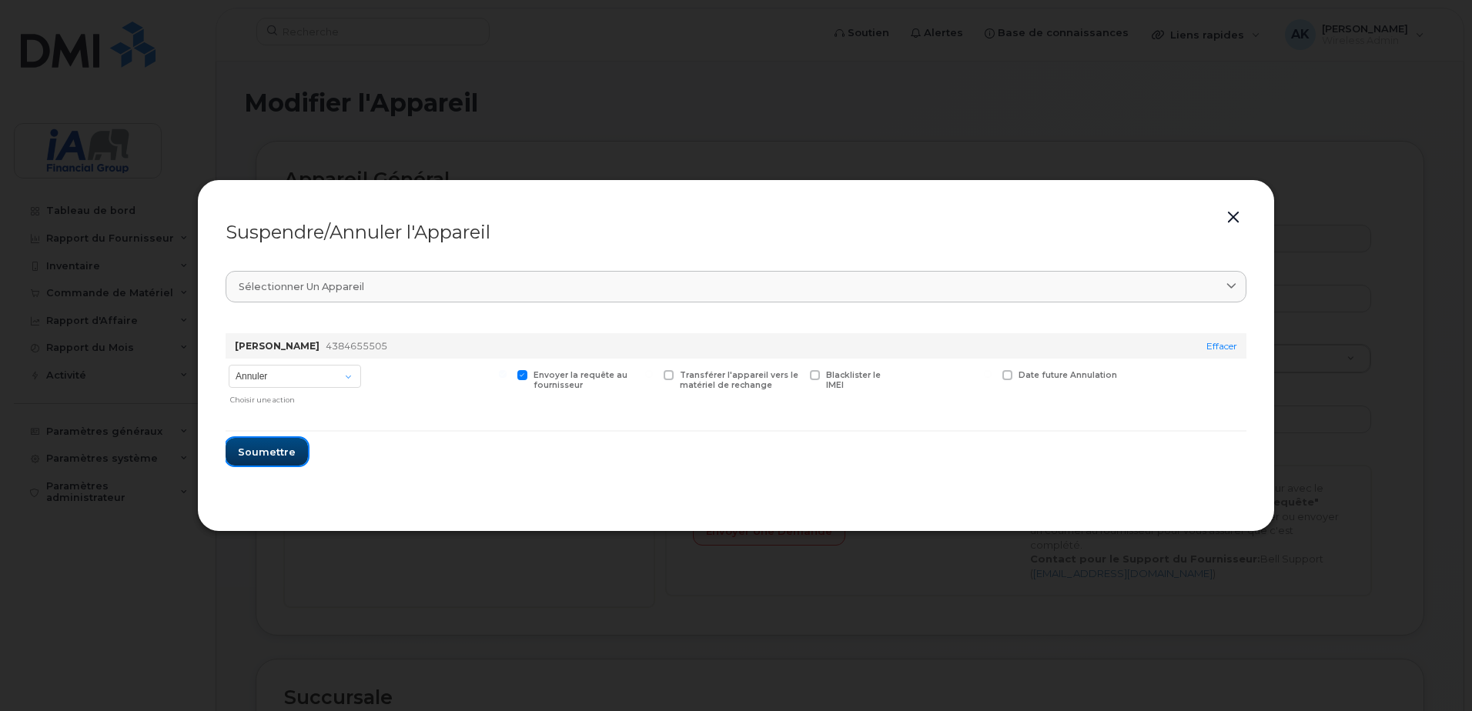
click at [247, 446] on span "Soumettre" at bounding box center [267, 452] width 58 height 15
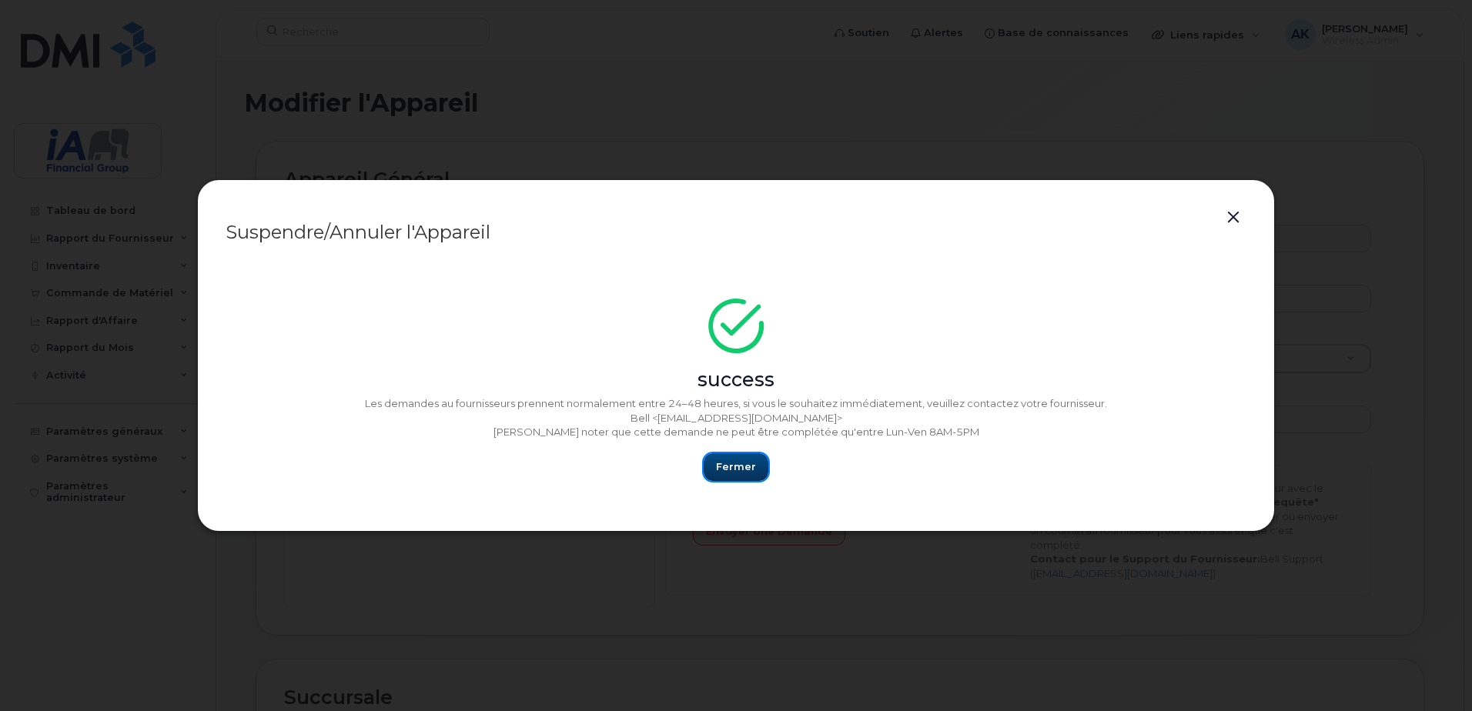
click at [735, 469] on span "Fermer" at bounding box center [736, 467] width 40 height 15
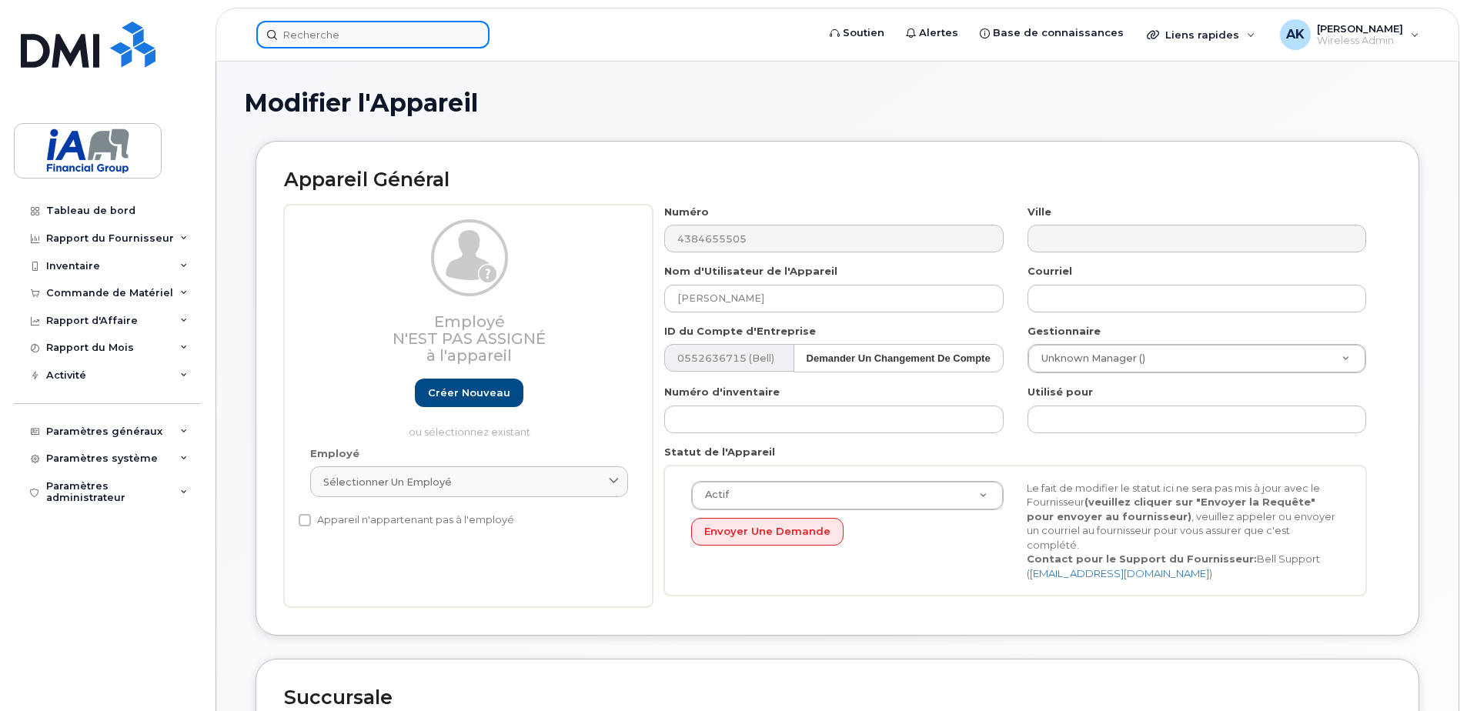
click at [360, 21] on input at bounding box center [372, 35] width 233 height 28
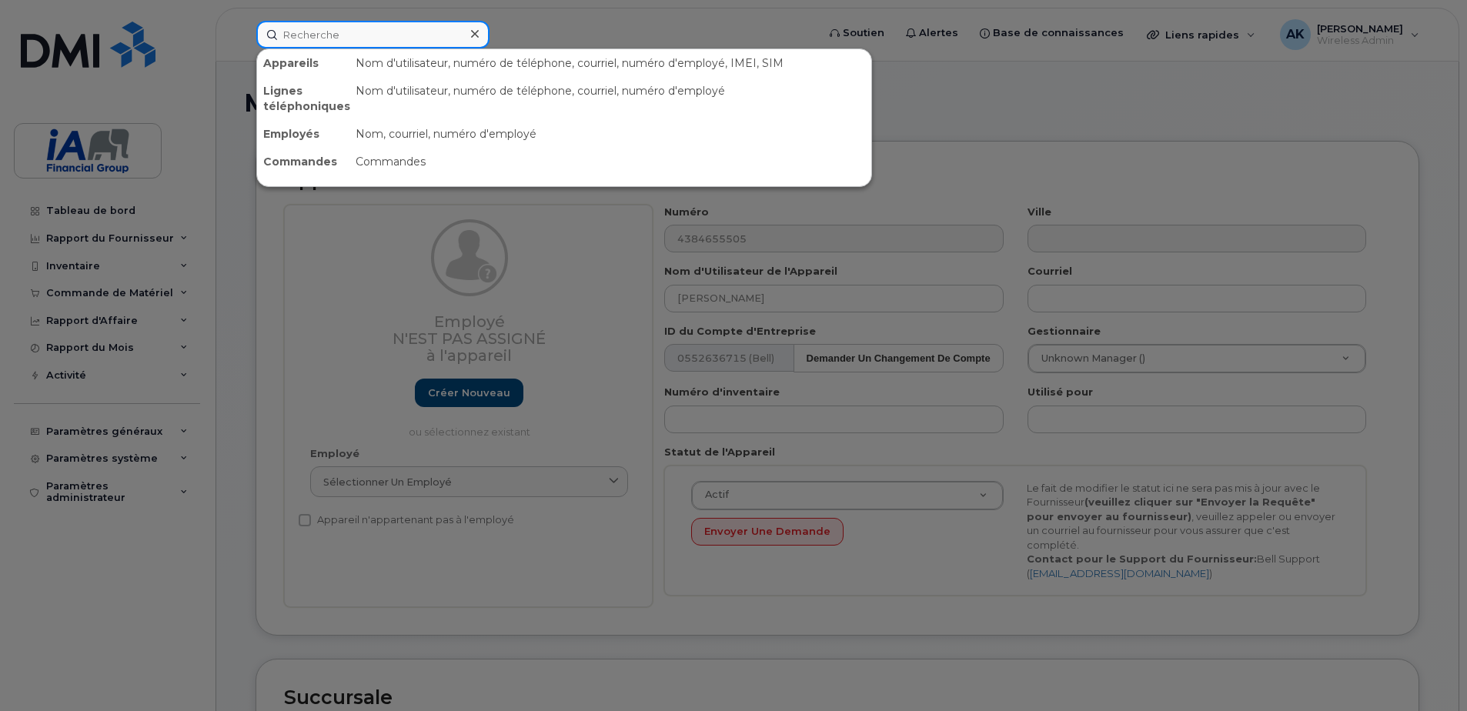
drag, startPoint x: 362, startPoint y: 18, endPoint x: 311, endPoint y: 33, distance: 53.1
click at [311, 33] on input at bounding box center [372, 35] width 233 height 28
paste input "[PERSON_NAME]"
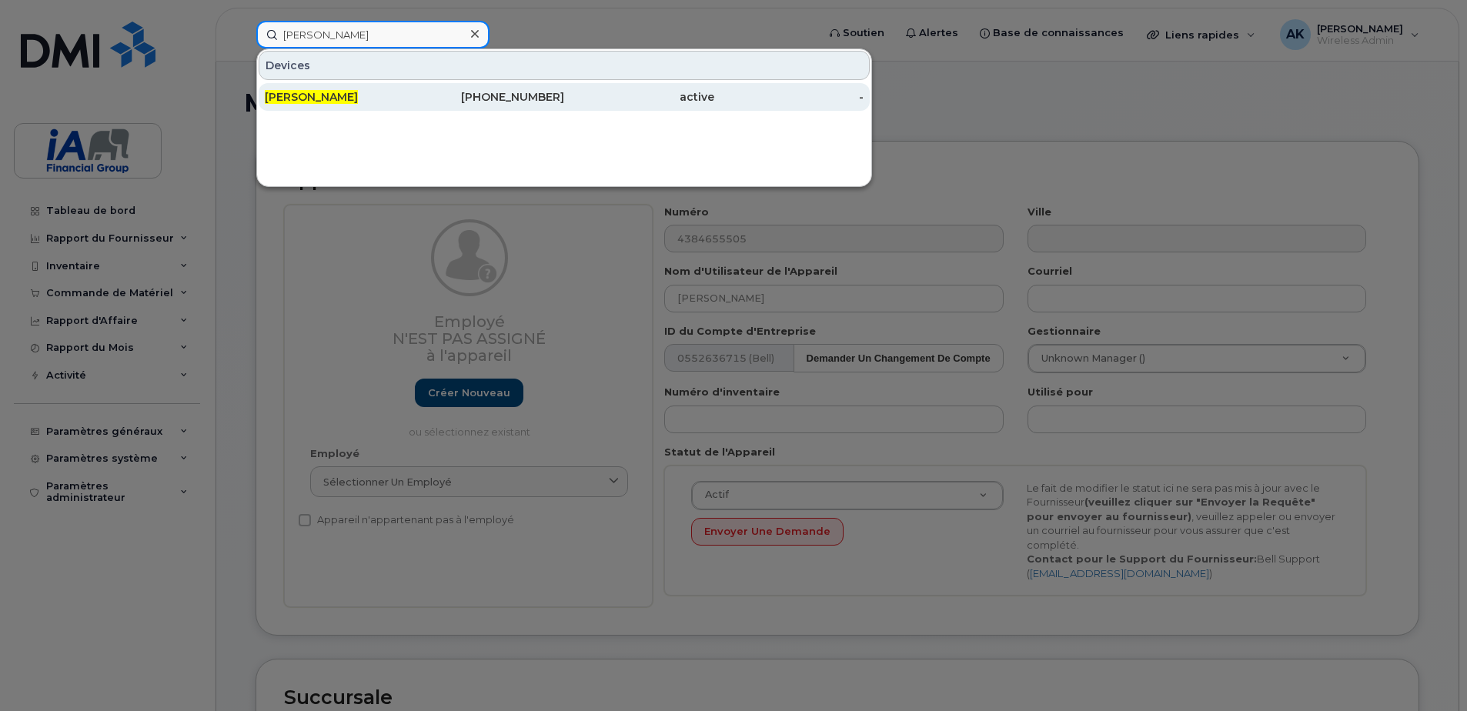
type input "[PERSON_NAME]"
click at [406, 95] on div "[PERSON_NAME]" at bounding box center [340, 96] width 150 height 15
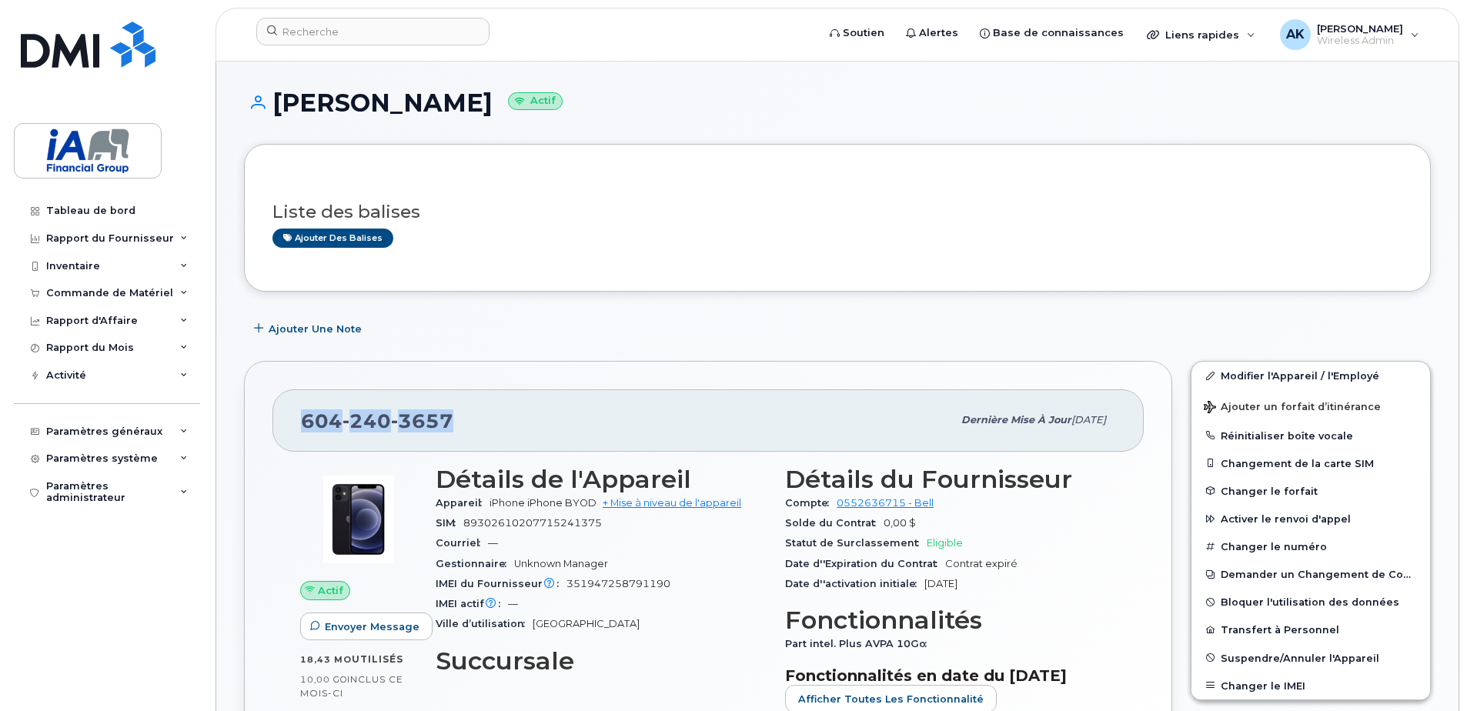
drag, startPoint x: 455, startPoint y: 417, endPoint x: 273, endPoint y: 430, distance: 182.9
click at [267, 428] on div "[PHONE_NUMBER] Dernière mise à jour [DATE] Actif Envoyer Message 18,43 Mo  util…" at bounding box center [708, 592] width 928 height 462
drag, startPoint x: 273, startPoint y: 430, endPoint x: 334, endPoint y: 424, distance: 61.8
copy span "[PHONE_NUMBER]"
click at [1297, 376] on link "Modifier l'Appareil / l'Employé" at bounding box center [1311, 376] width 239 height 28
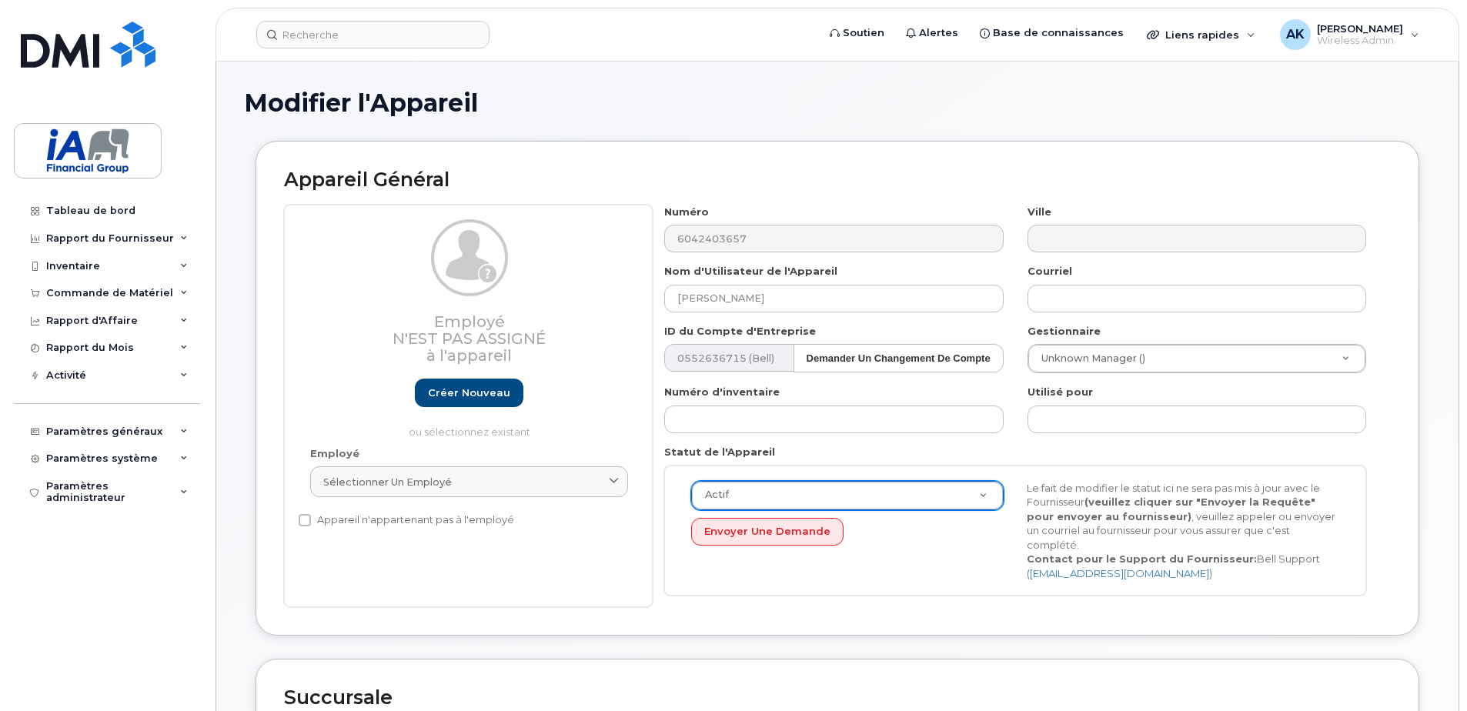
drag, startPoint x: 596, startPoint y: 511, endPoint x: 607, endPoint y: 521, distance: 14.7
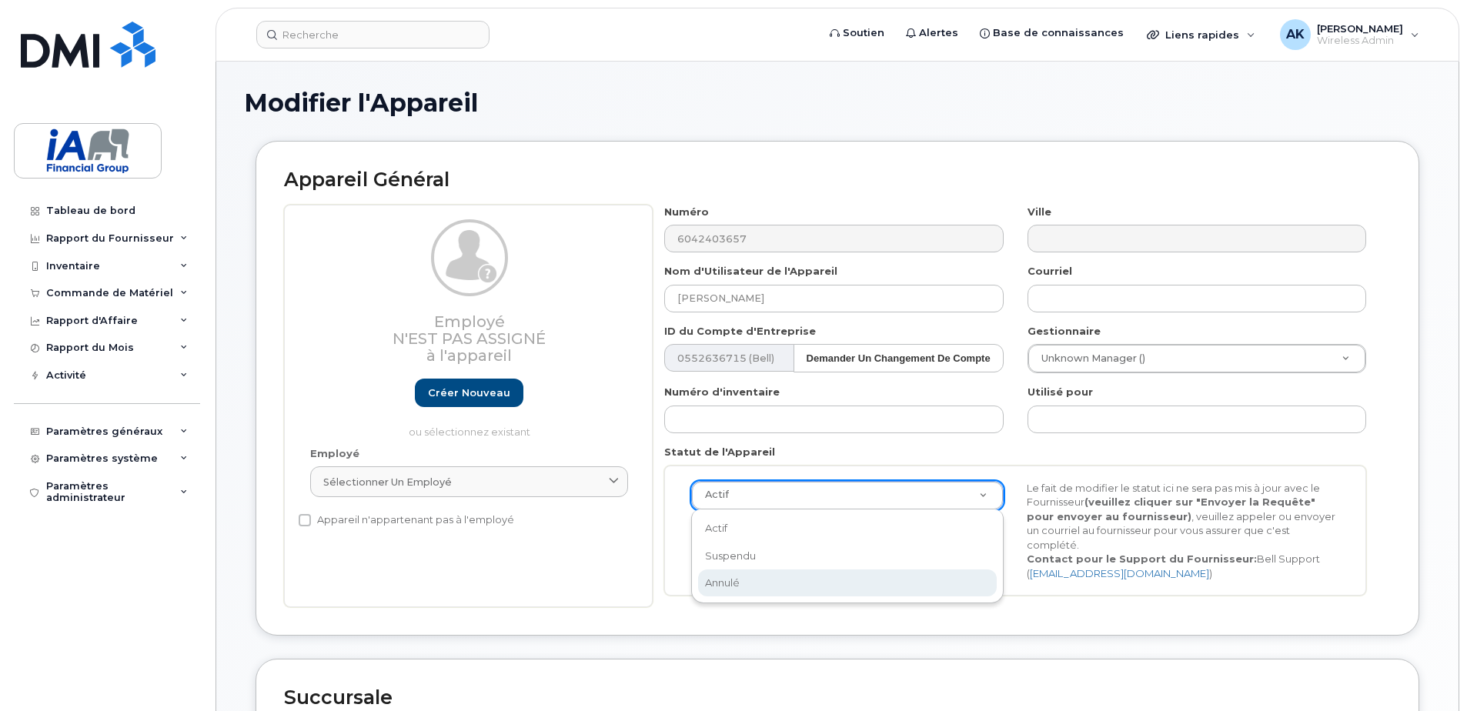
select select "cancelled"
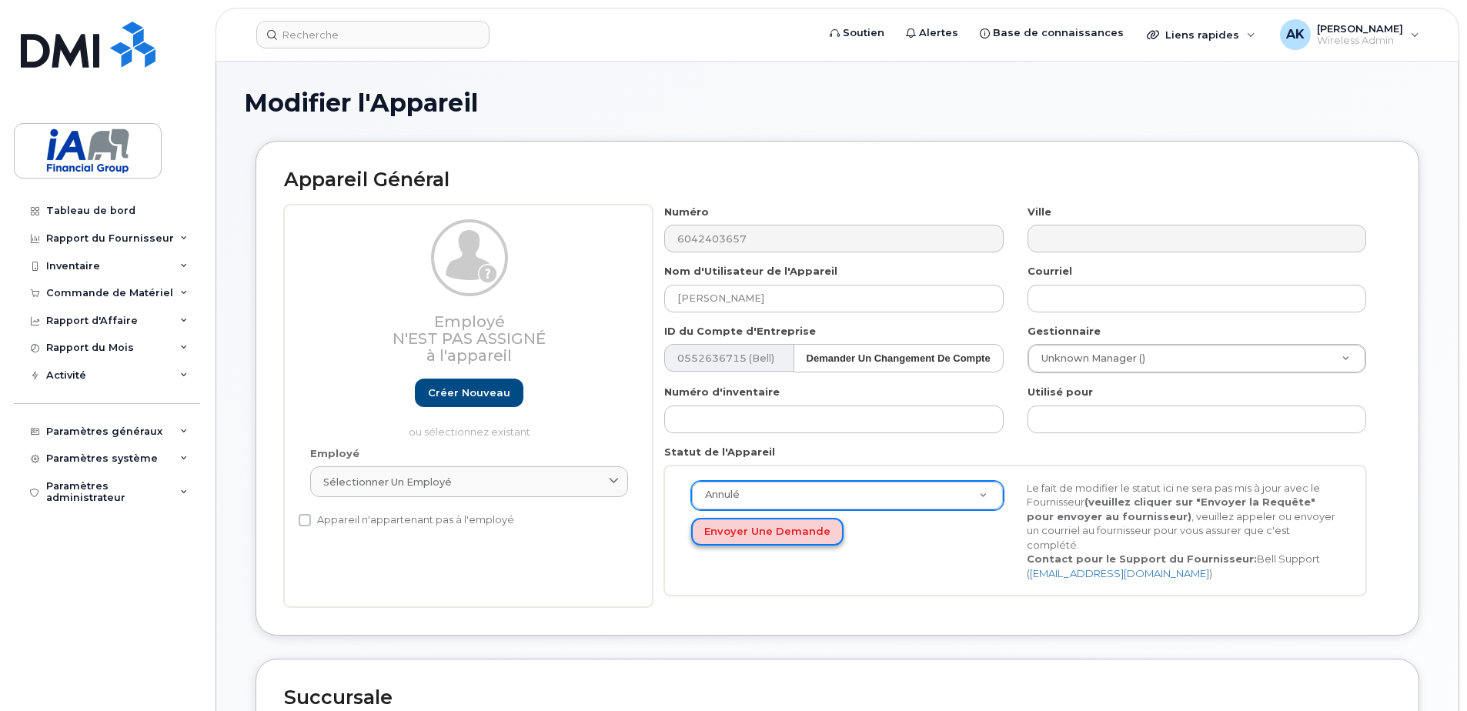
click at [788, 540] on button "Envoyer une Demande" at bounding box center [767, 532] width 152 height 28
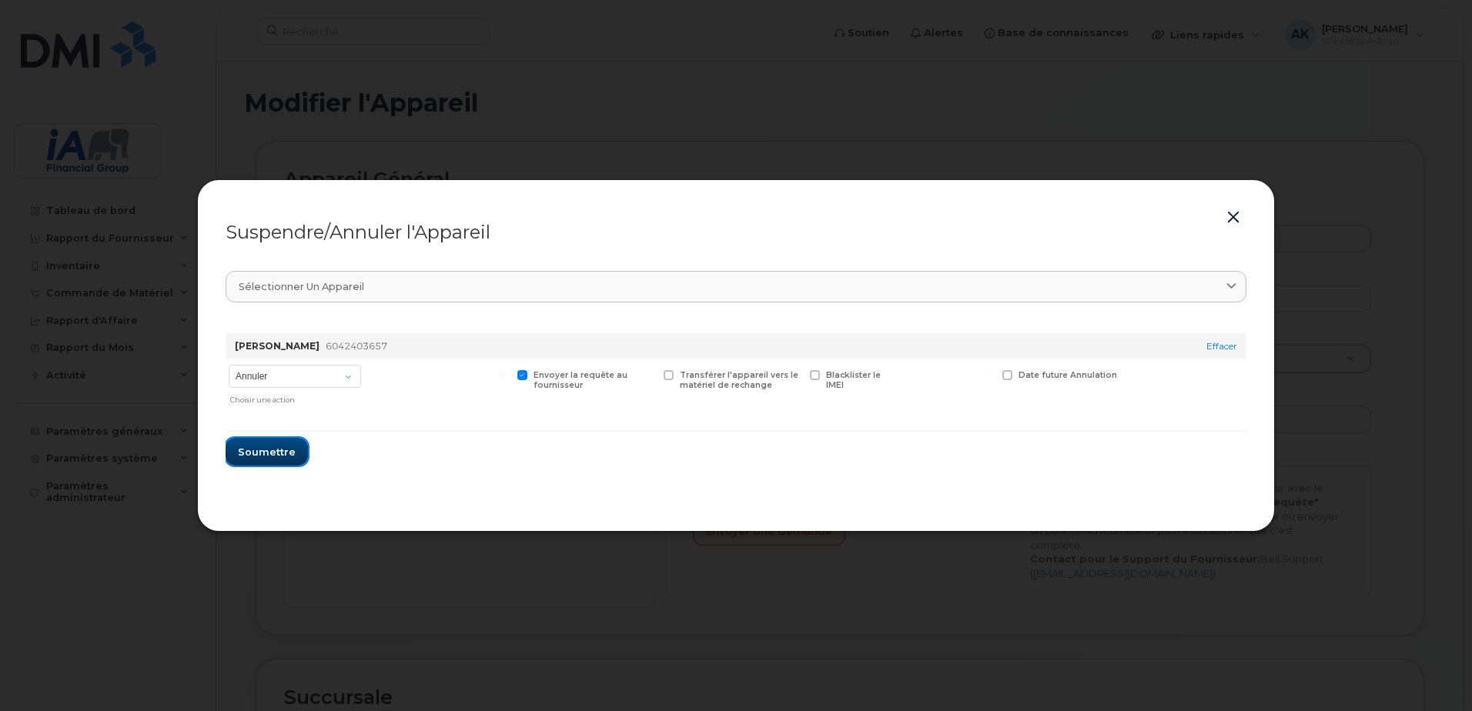
click at [288, 447] on span "Soumettre" at bounding box center [267, 452] width 58 height 15
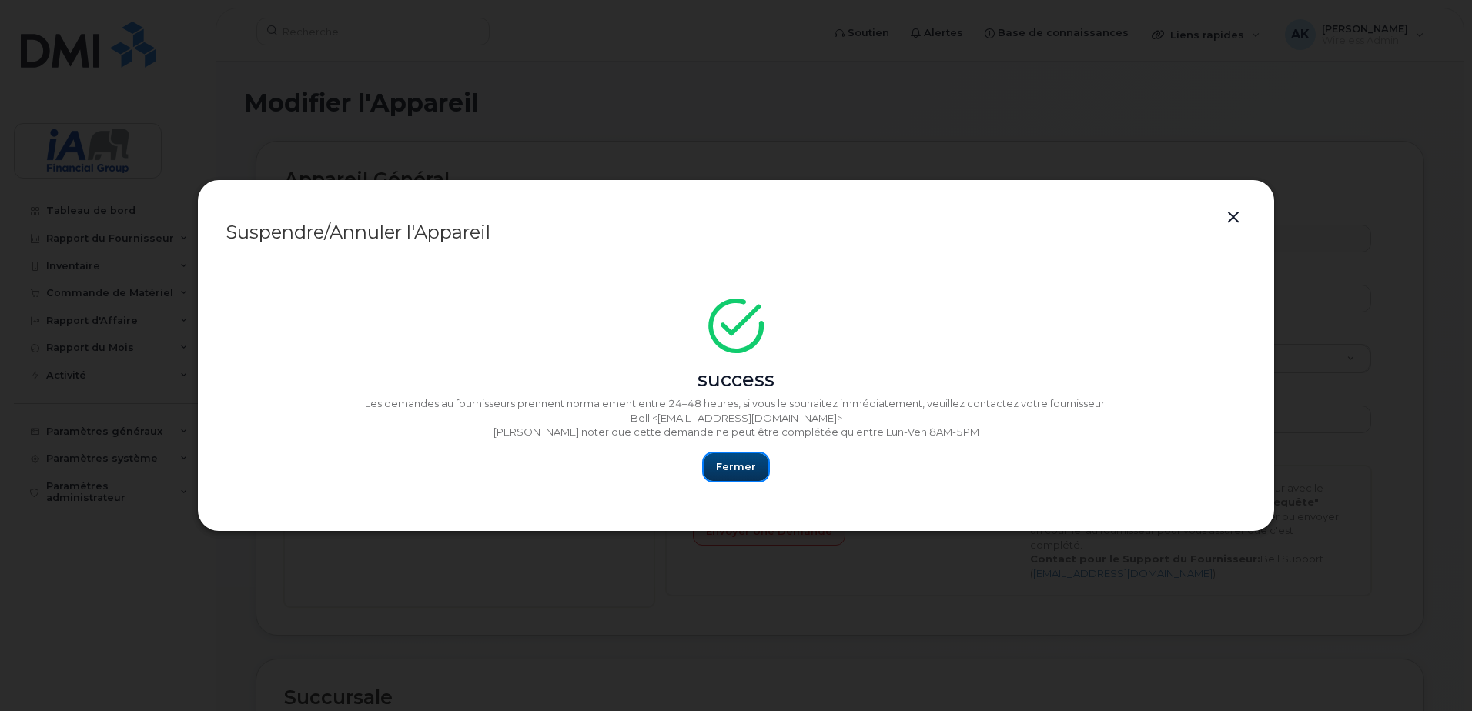
click at [720, 457] on button "Fermer" at bounding box center [736, 467] width 65 height 28
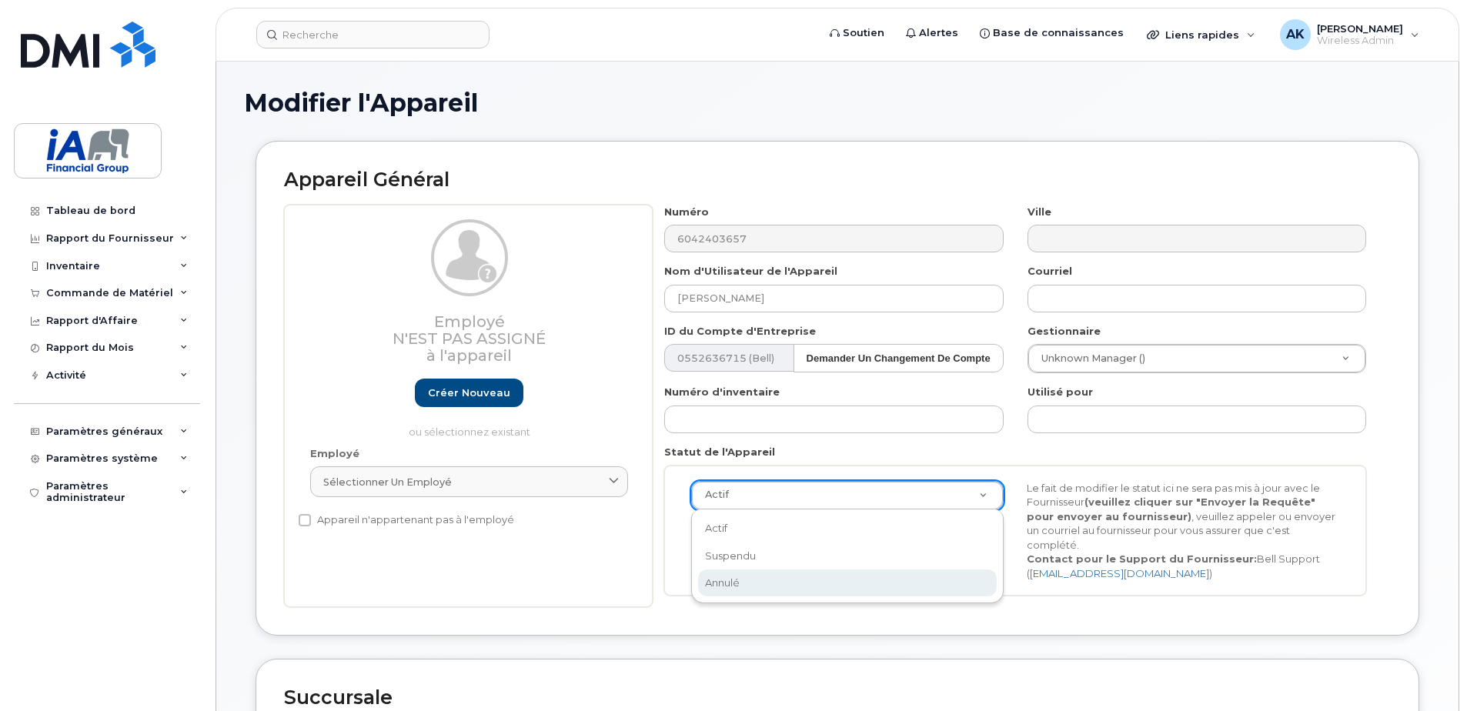
select select "cancelled"
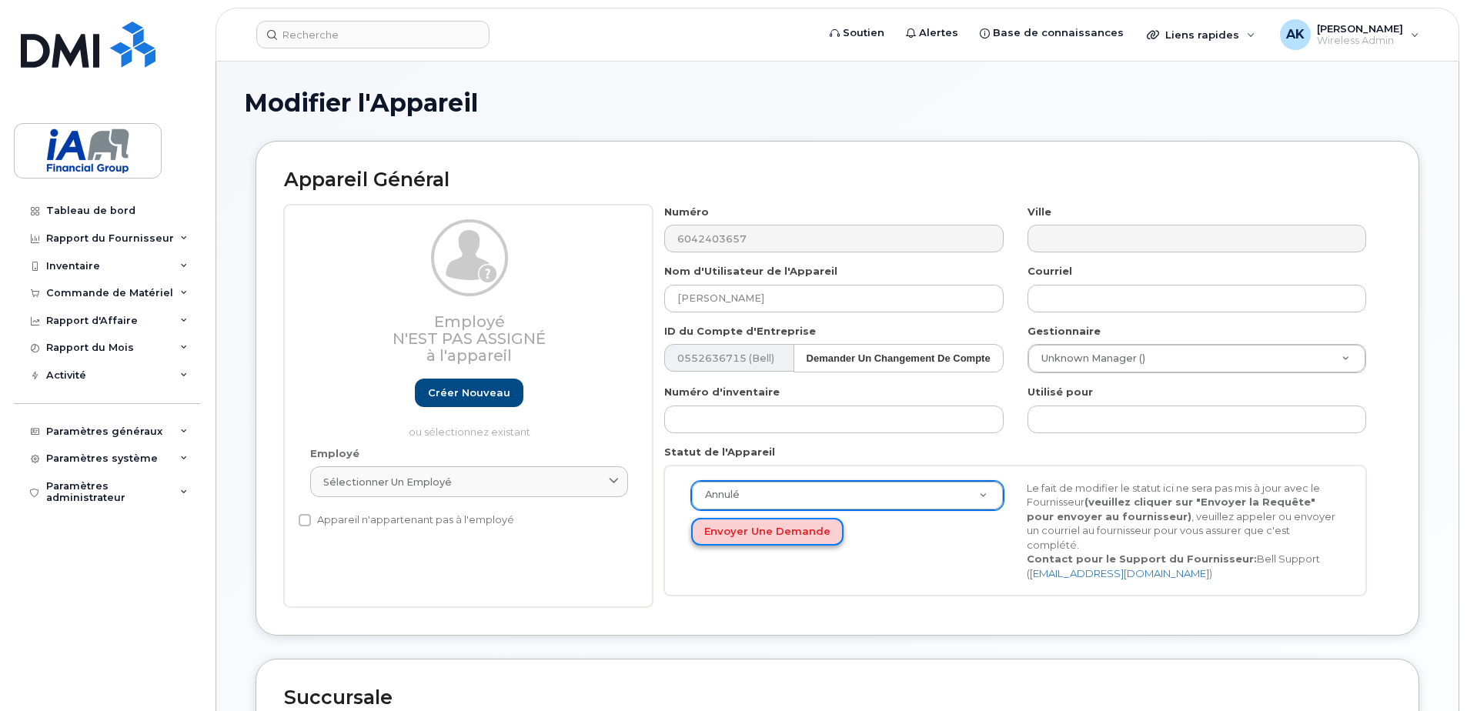
click at [764, 530] on button "Envoyer une Demande" at bounding box center [767, 532] width 152 height 28
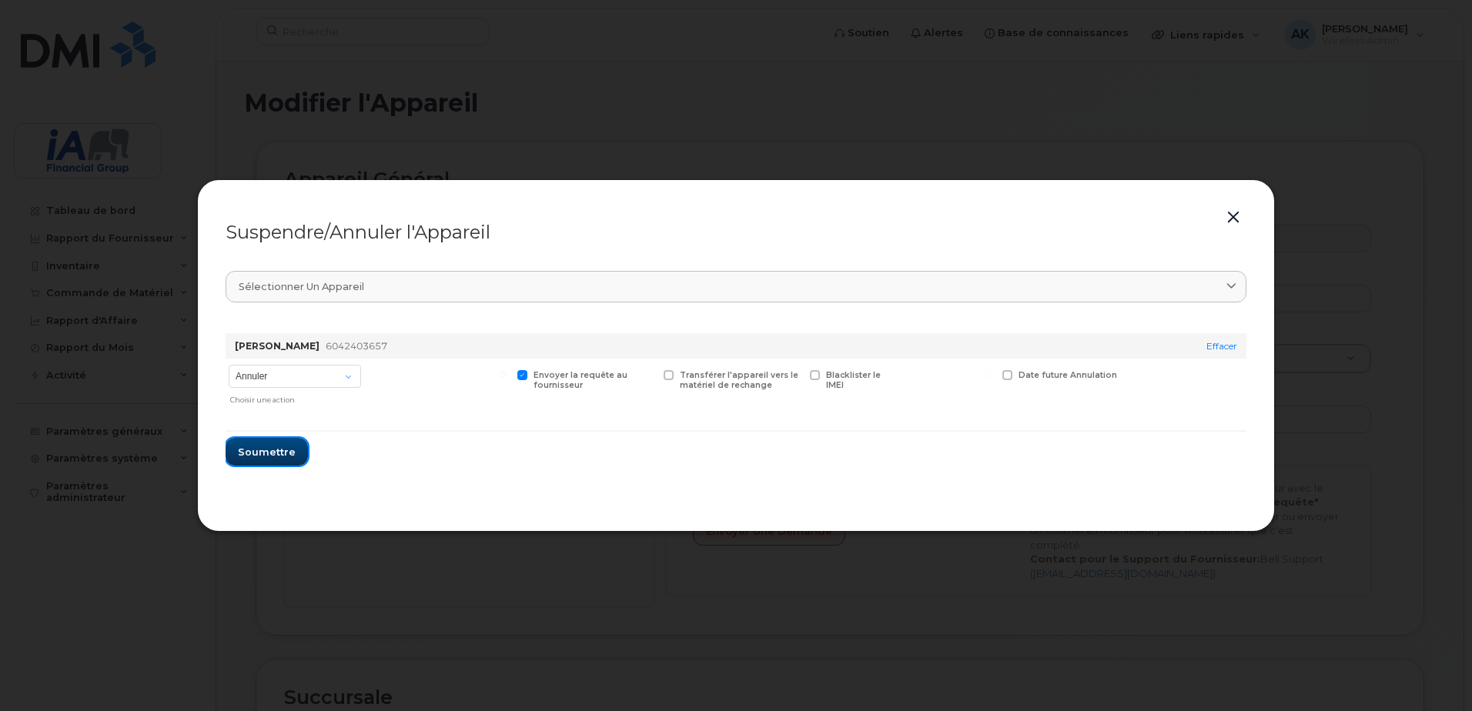
click at [269, 451] on span "Soumettre" at bounding box center [267, 452] width 58 height 15
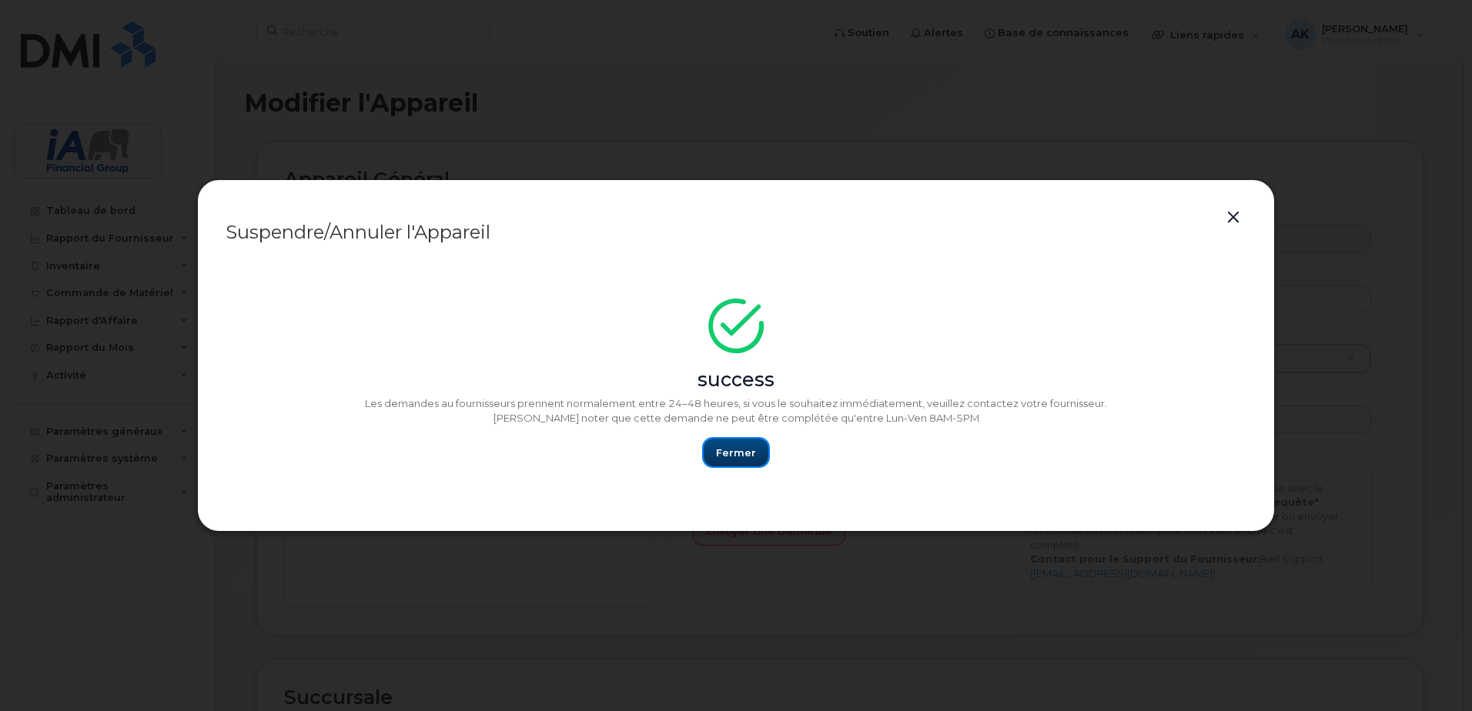
click at [725, 446] on span "Fermer" at bounding box center [736, 453] width 40 height 15
